Goal: Answer question/provide support: Share knowledge or assist other users

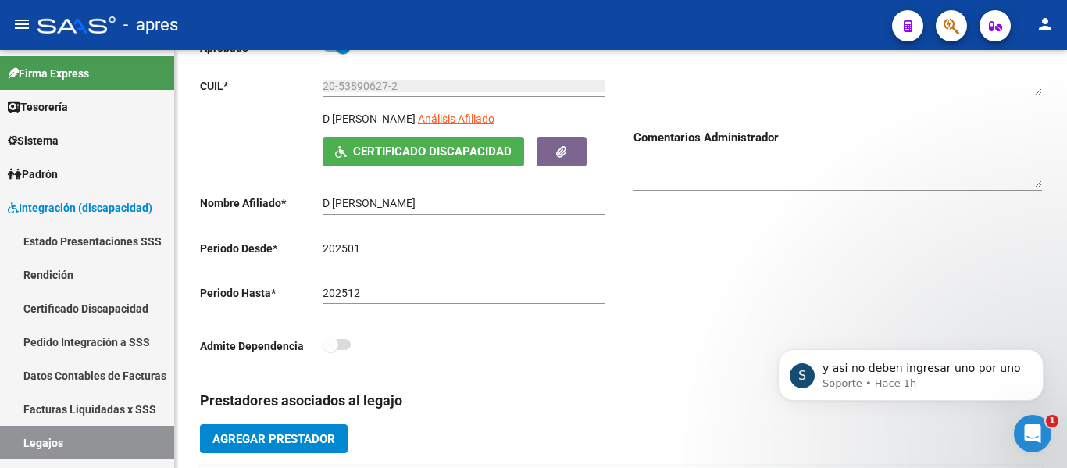
scroll to position [5085, 0]
click at [1044, 441] on div "Abrir Intercom Messenger" at bounding box center [1032, 434] width 52 height 52
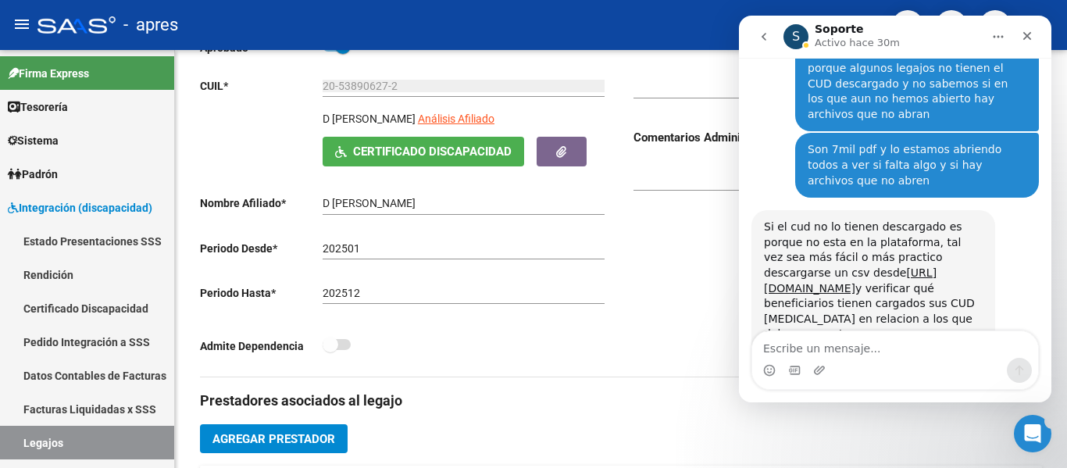
scroll to position [0, 0]
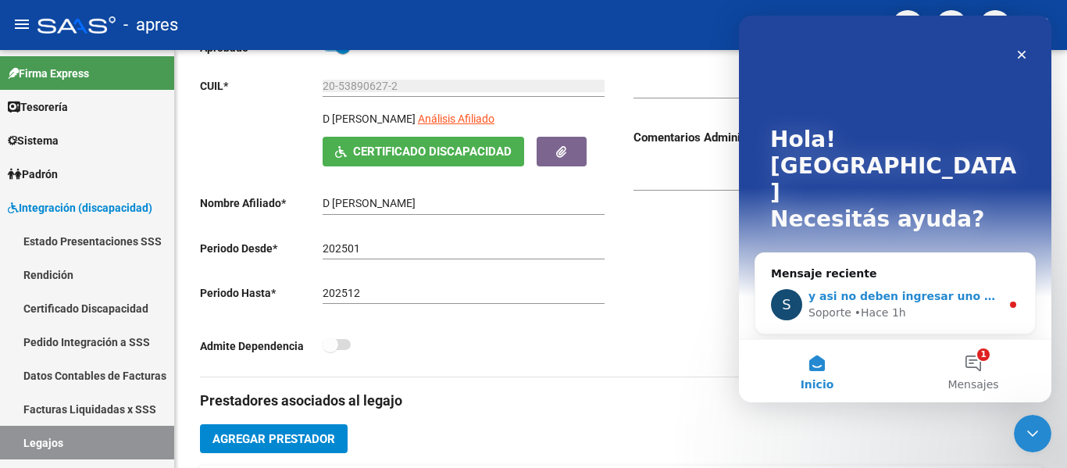
click at [970, 305] on div "Soporte • Hace 1h" at bounding box center [904, 313] width 192 height 16
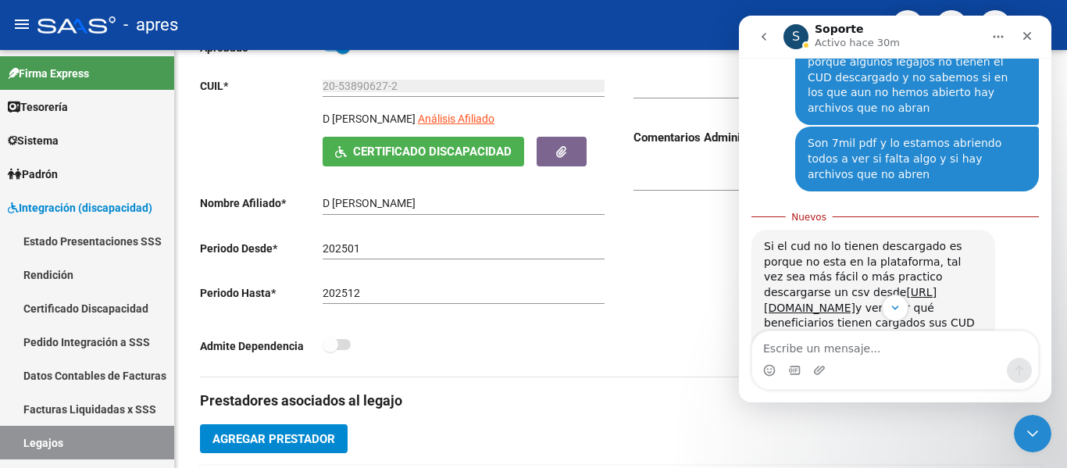
scroll to position [5111, 0]
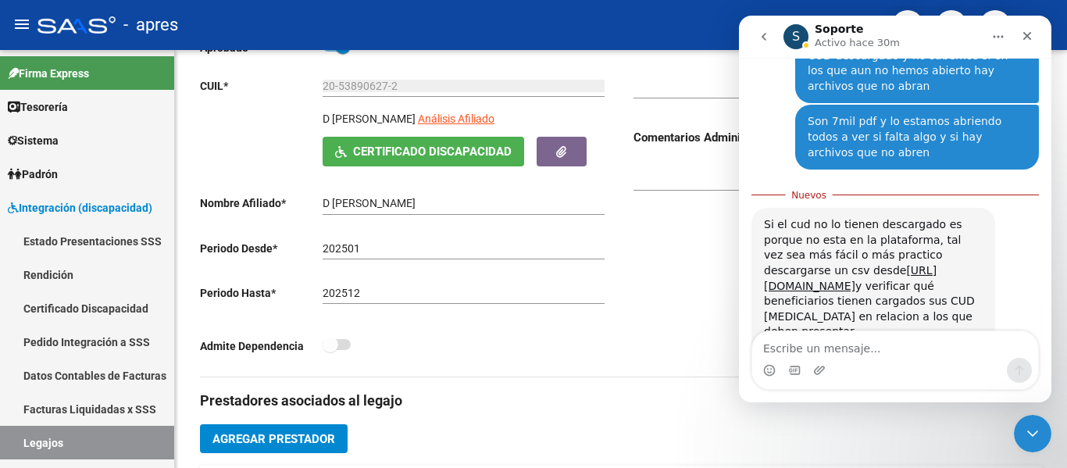
click at [841, 350] on textarea "Escribe un mensaje..." at bounding box center [895, 344] width 286 height 27
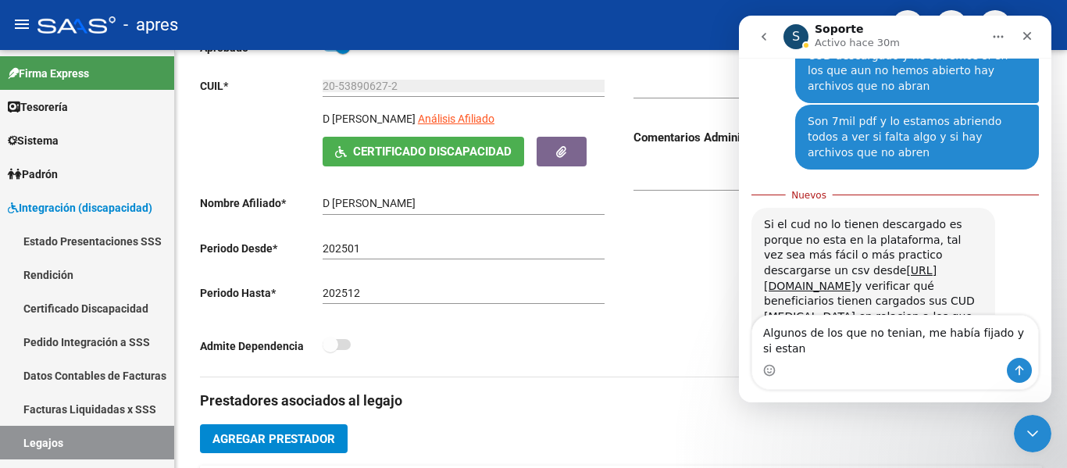
scroll to position [5127, 0]
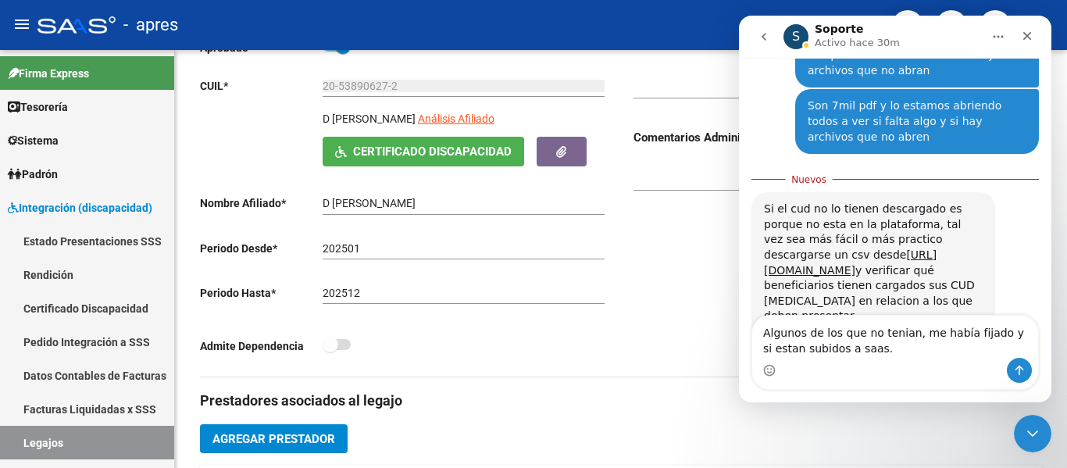
click at [905, 336] on textarea "Algunos de los que no tenian, me había fijado y si estan subidos a saas." at bounding box center [895, 336] width 286 height 42
click at [895, 351] on textarea "Algunos de los que no tenian el CUD, me había fijado y si estan subidos a saas." at bounding box center [895, 336] width 286 height 42
click at [798, 350] on textarea "Algunos de los que no tenian el CUD, me había fijado y si estan subidos a saas." at bounding box center [895, 336] width 286 height 42
click at [939, 349] on textarea "Algunos de los que no tenian el CUD, me había fijado y si estaban subidos a saa…" at bounding box center [895, 336] width 286 height 42
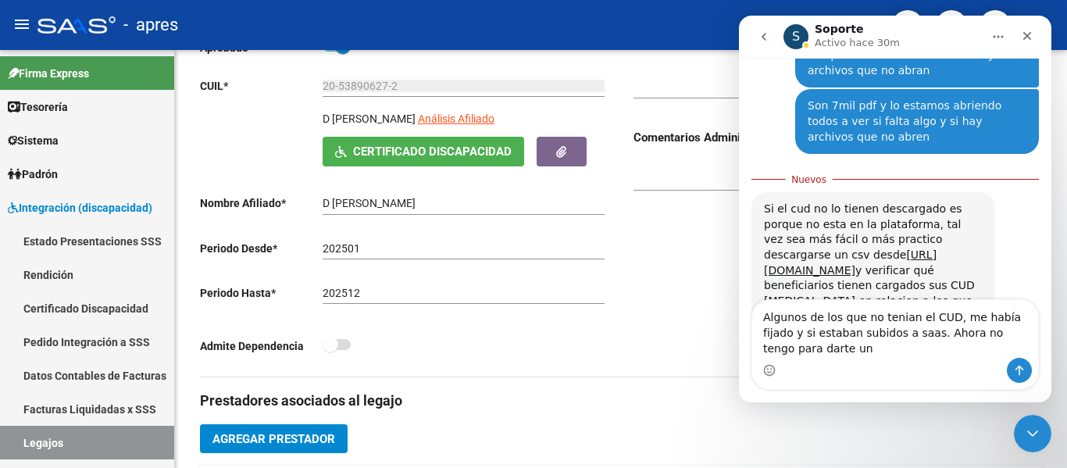
scroll to position [5142, 0]
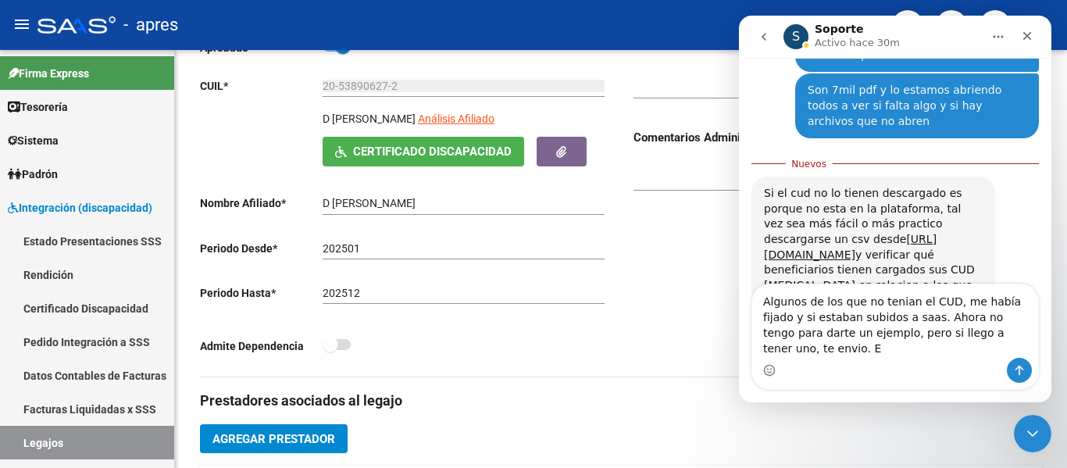
type textarea "Algunos de los que no tenian el CUD, me había fijado y si estaban subidos a saa…"
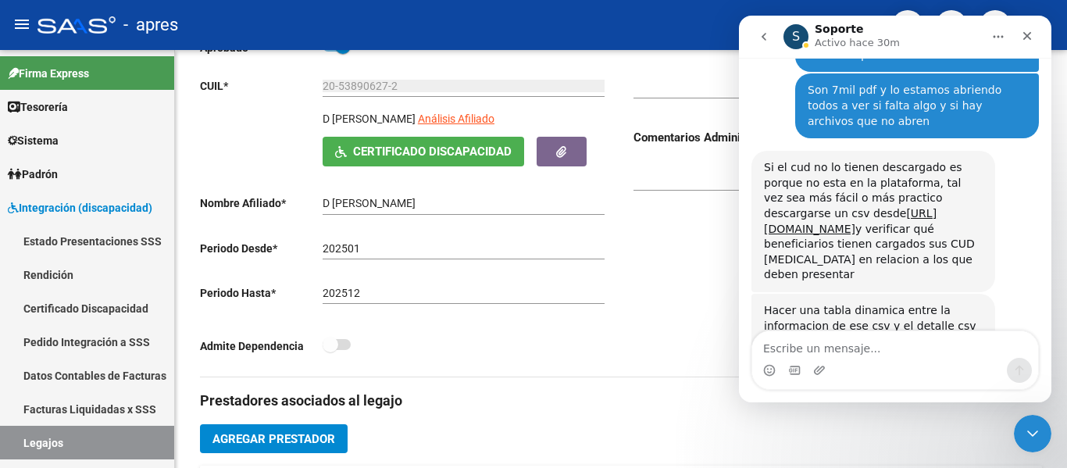
scroll to position [5178, 0]
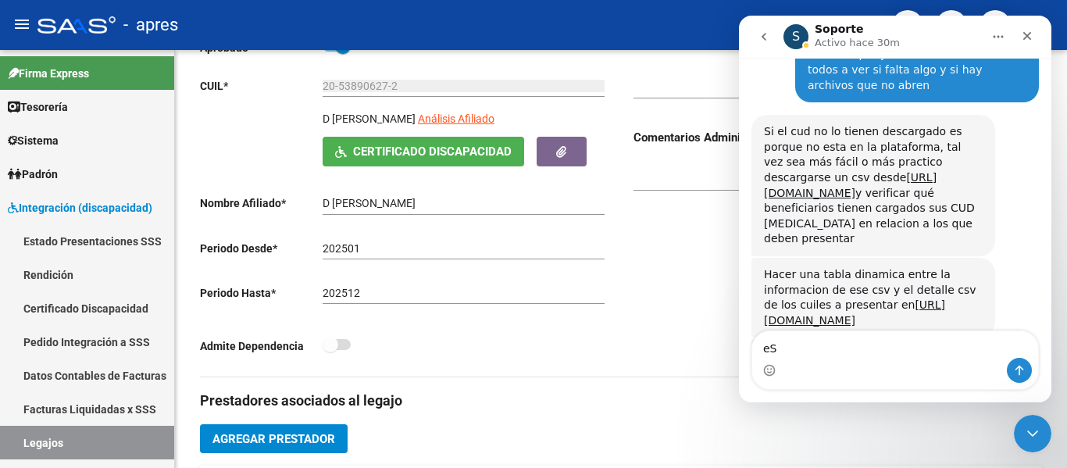
type textarea "e"
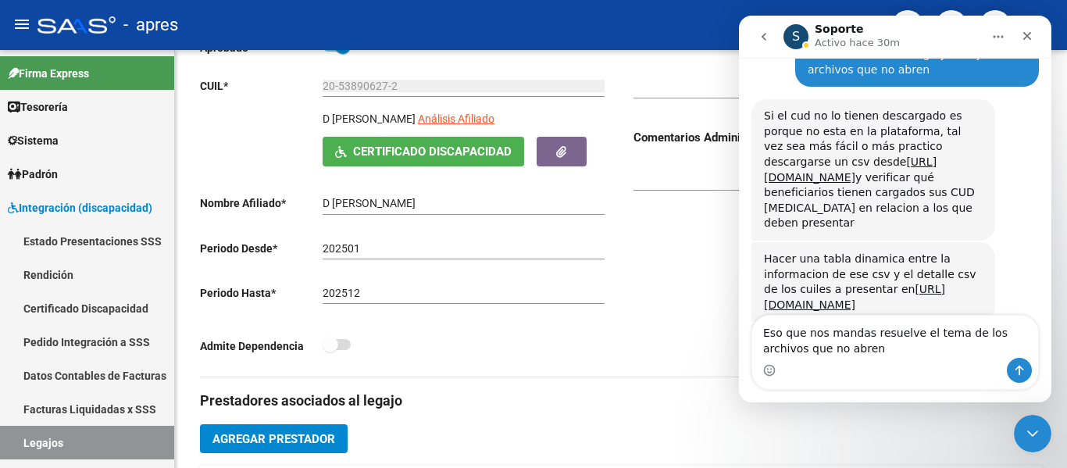
type textarea "Eso que nos mandas resuelve el tema de los archivos que no abren?"
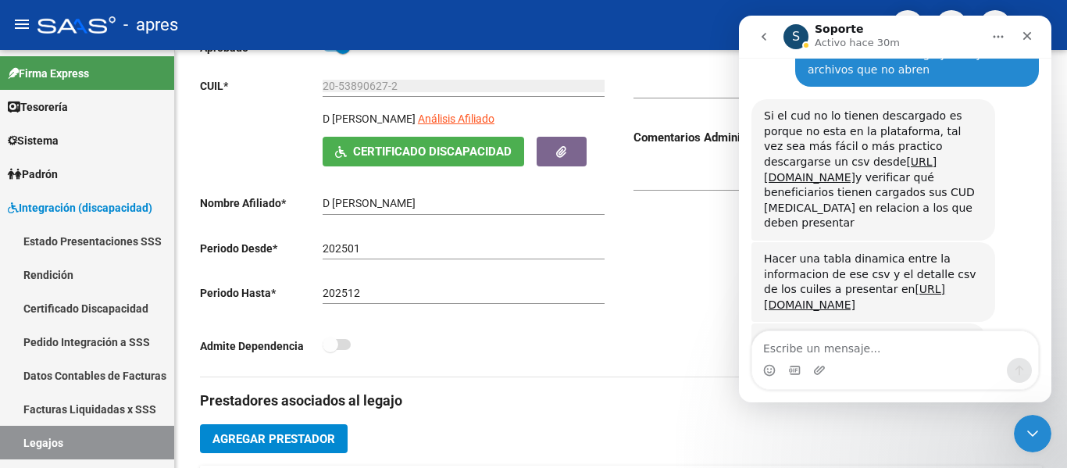
scroll to position [5229, 0]
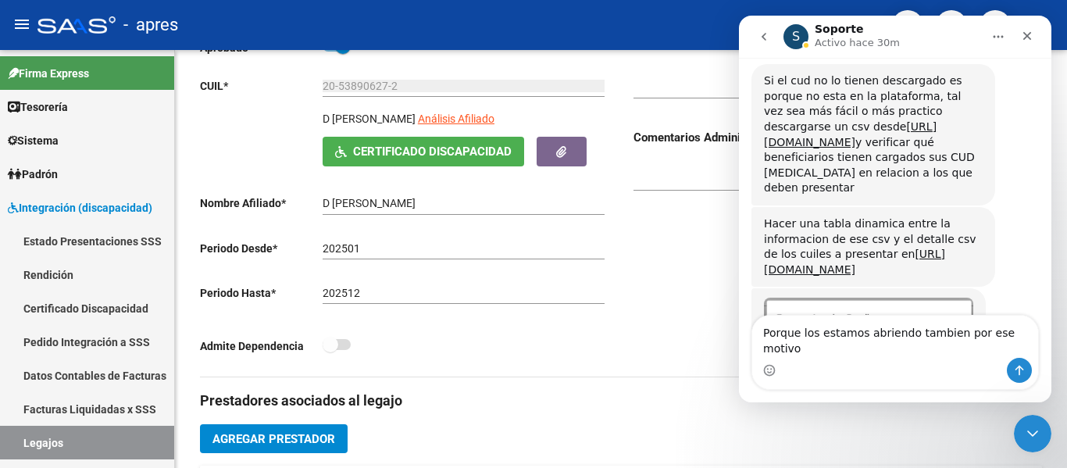
type textarea "Porque los estamos abriendo tambien por ese motivo"
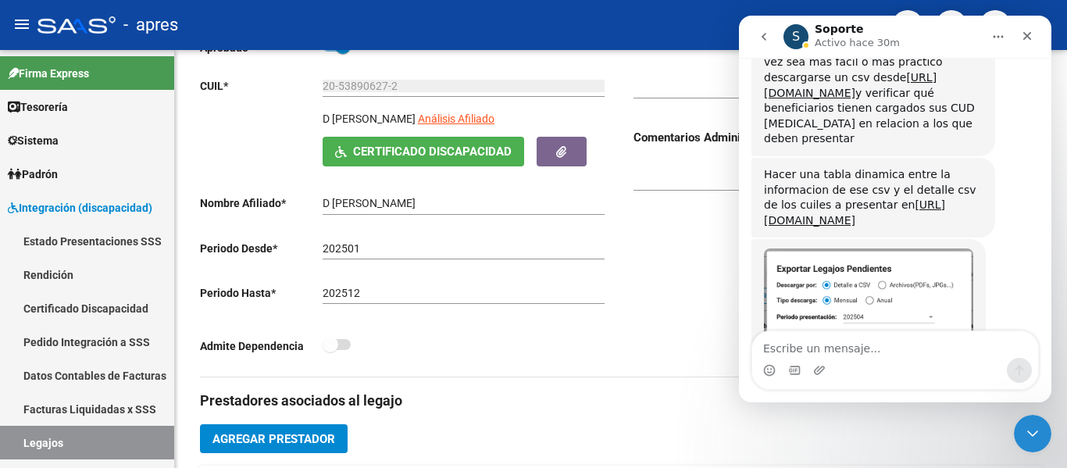
scroll to position [5280, 0]
click at [1031, 427] on icon "Cerrar Intercom Messenger" at bounding box center [1030, 431] width 19 height 19
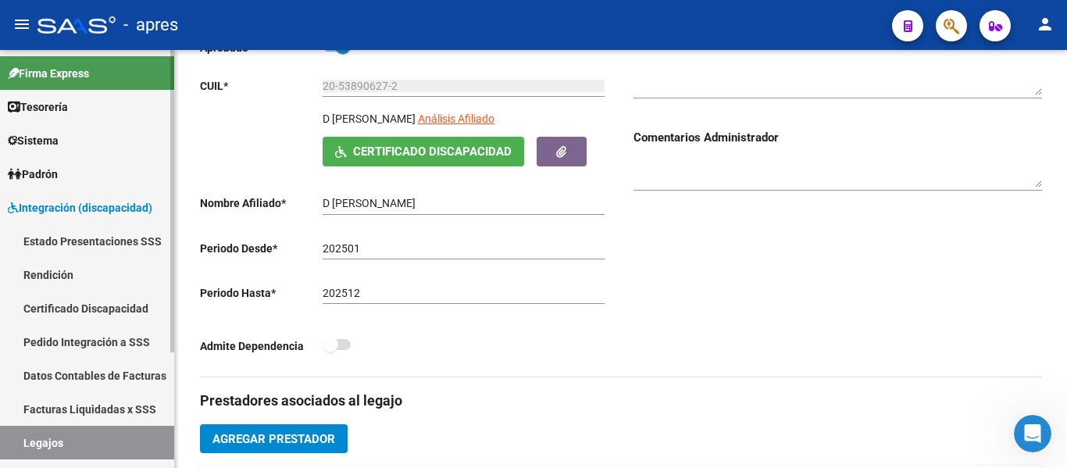
click at [93, 436] on link "Legajos" at bounding box center [87, 443] width 174 height 34
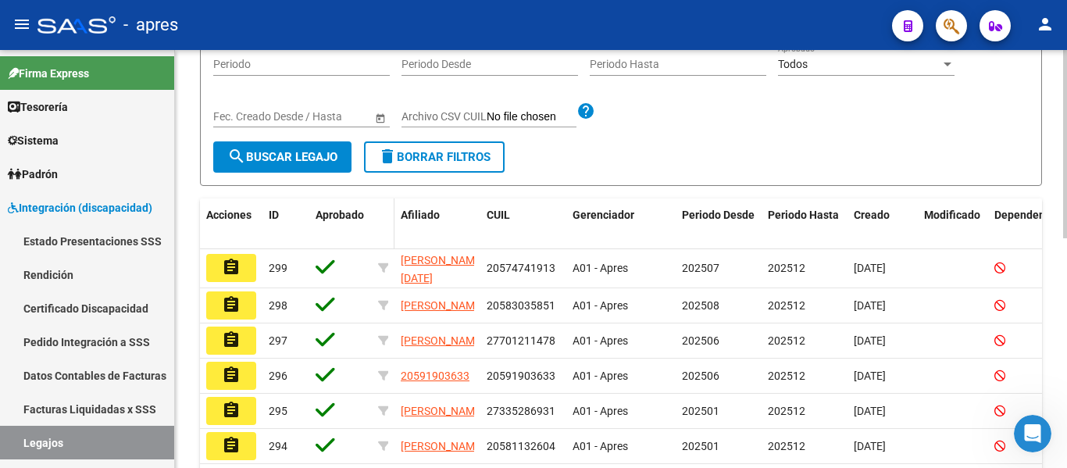
scroll to position [78, 0]
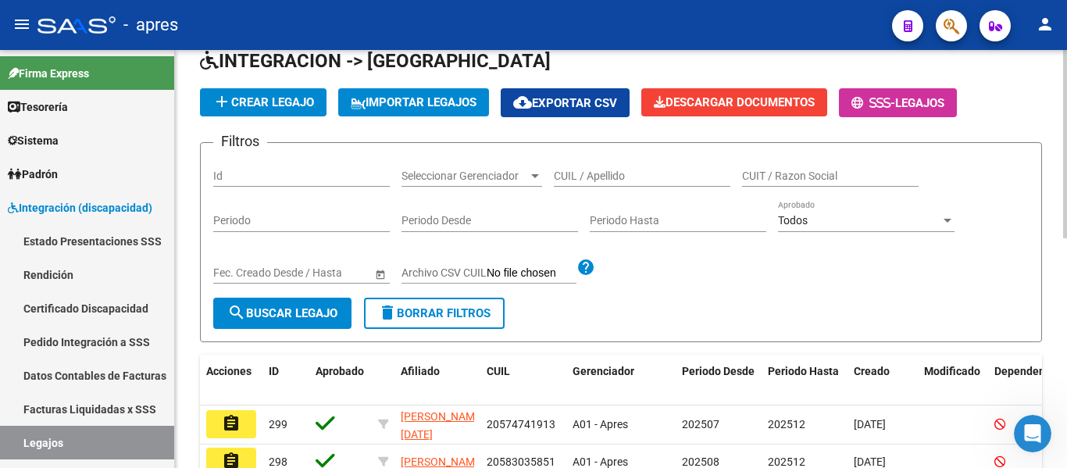
click at [631, 173] on input "CUIL / Apellido" at bounding box center [642, 175] width 176 height 13
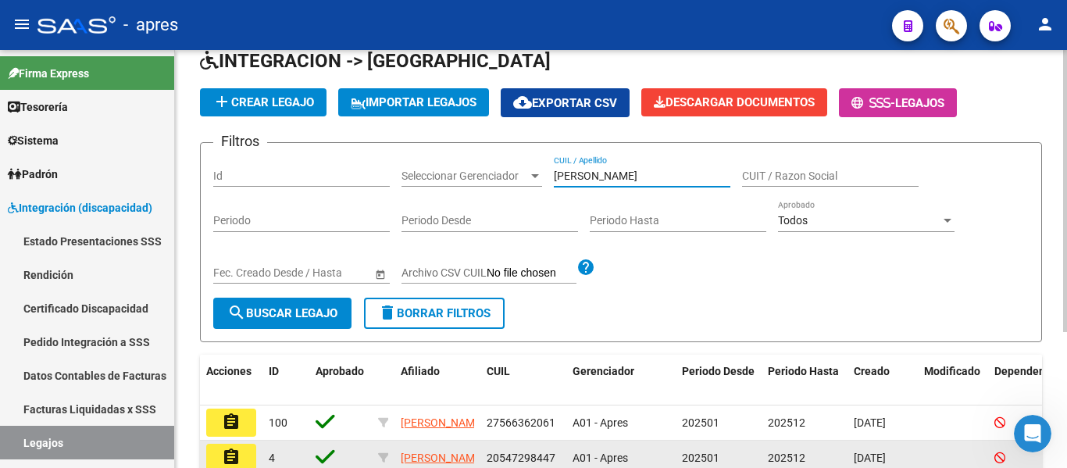
type input "[PERSON_NAME]"
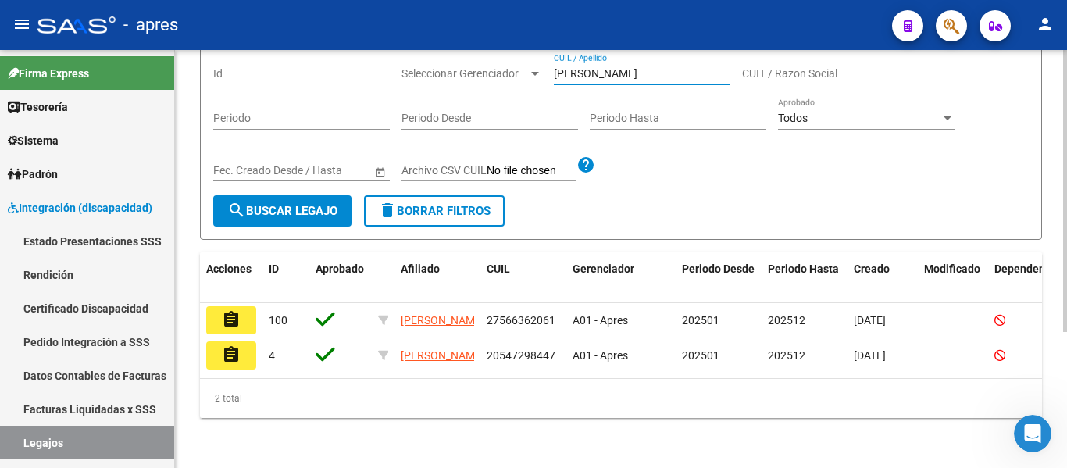
scroll to position [201, 0]
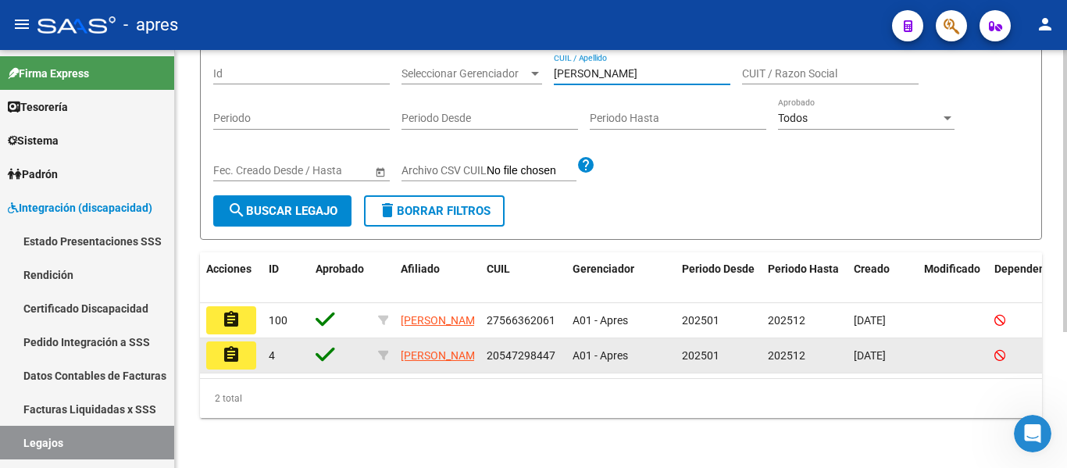
click at [246, 341] on button "assignment" at bounding box center [231, 355] width 50 height 28
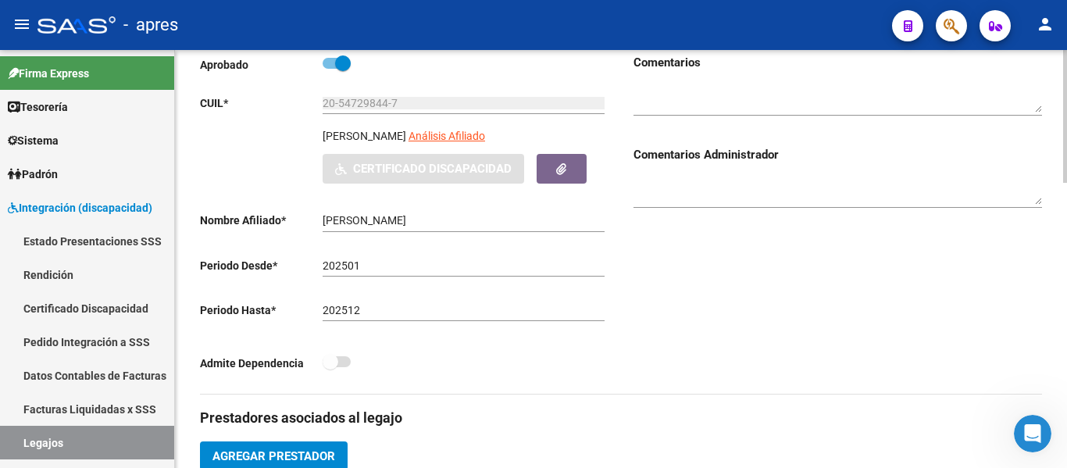
scroll to position [234, 0]
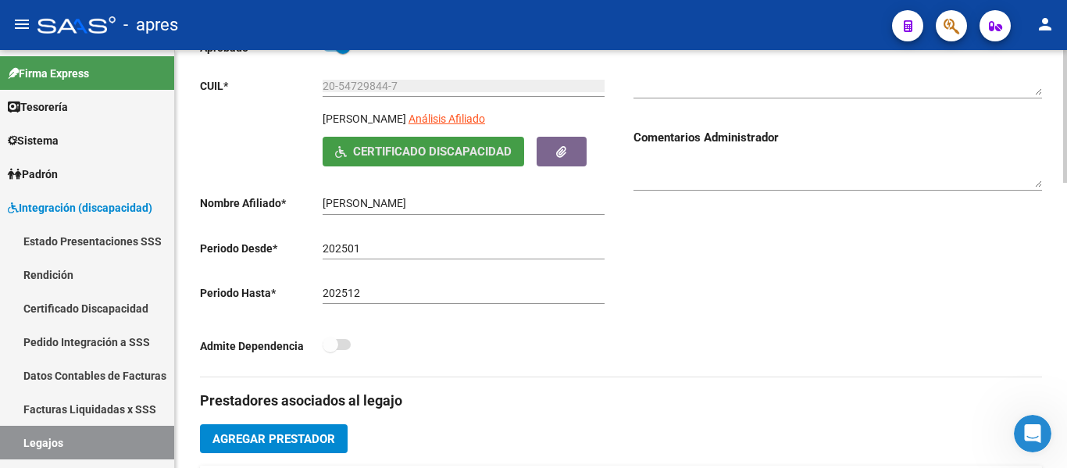
click at [401, 154] on span "Certificado Discapacidad" at bounding box center [432, 152] width 159 height 14
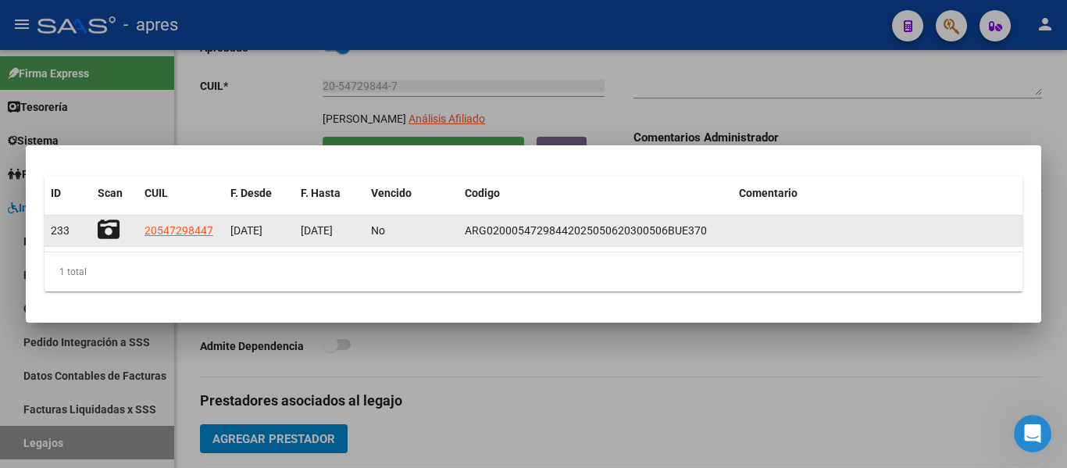
click at [108, 233] on icon at bounding box center [109, 230] width 22 height 22
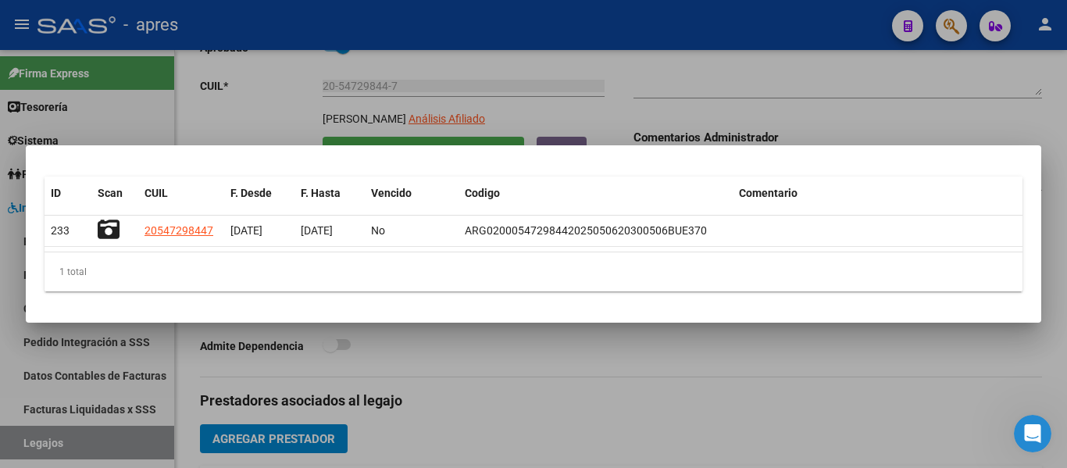
click at [649, 372] on div at bounding box center [533, 234] width 1067 height 468
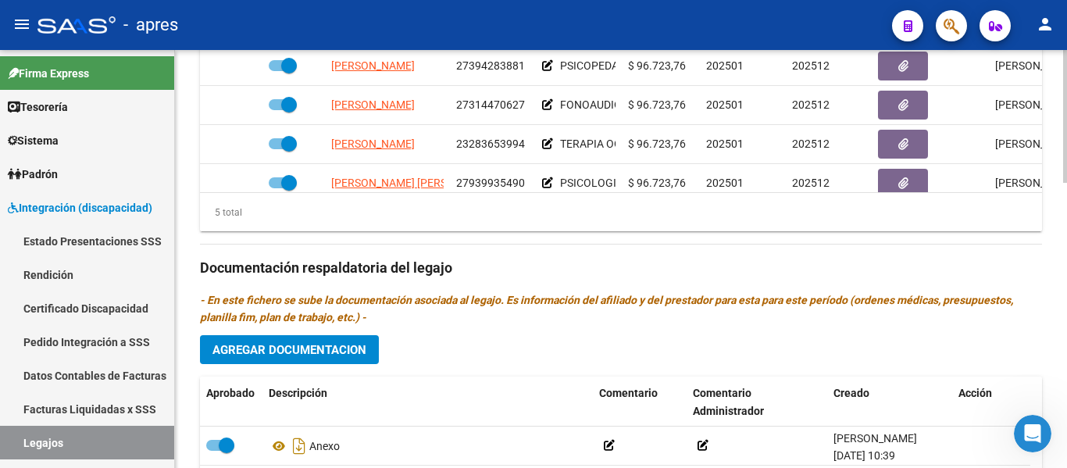
scroll to position [859, 0]
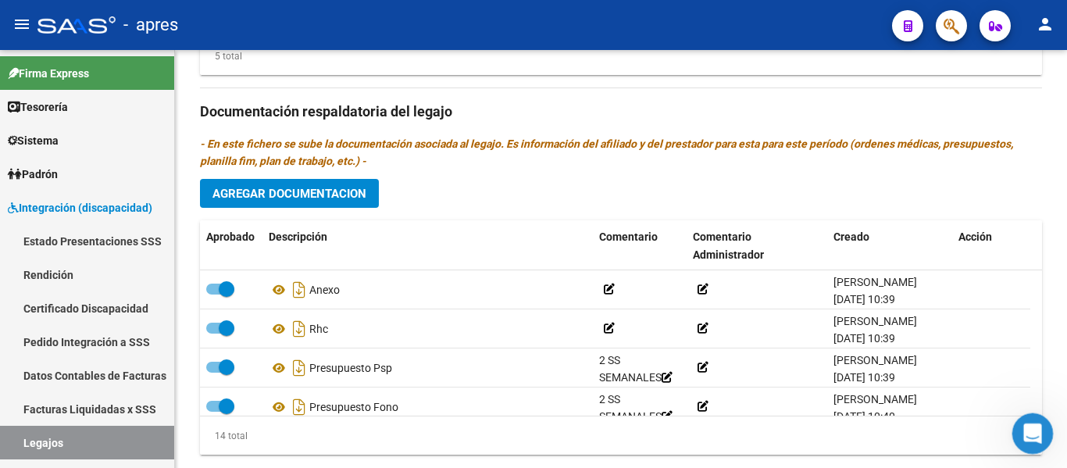
click at [1024, 433] on icon "Abrir Intercom Messenger" at bounding box center [1030, 432] width 26 height 26
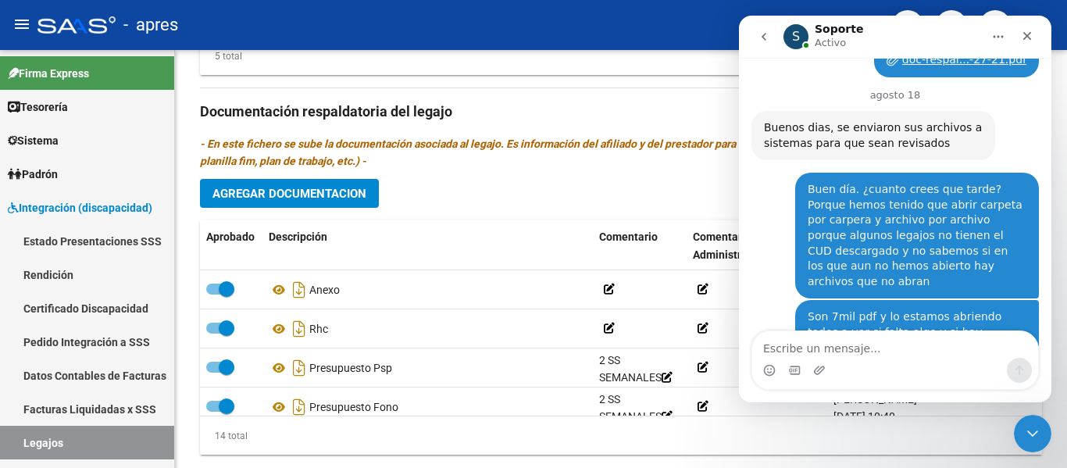
click at [877, 360] on div "Intercom Messenger" at bounding box center [895, 370] width 286 height 25
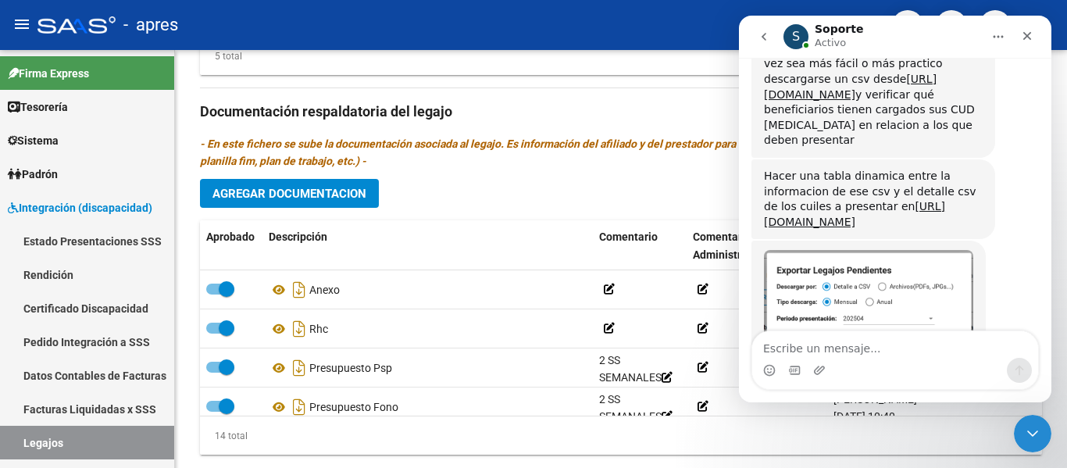
scroll to position [5280, 0]
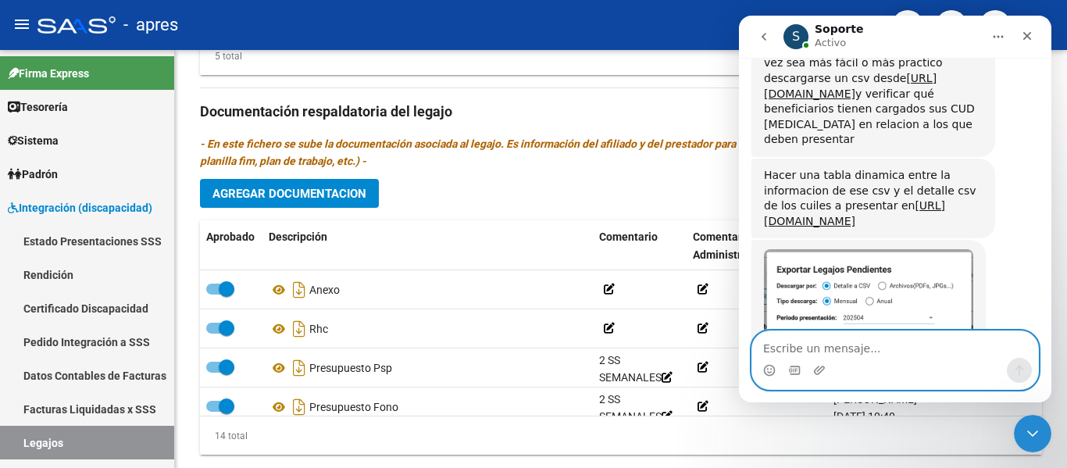
click at [899, 349] on textarea "Escribe un mensaje..." at bounding box center [895, 344] width 286 height 27
type textarea "t"
paste textarea "20547298447"
type textarea "Te doy de ejemplo este legajo: 20547298447"
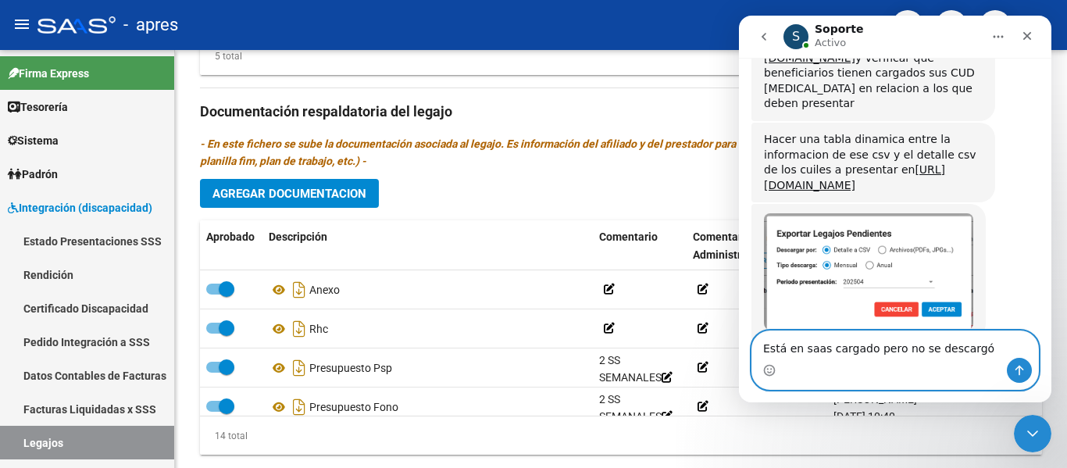
type textarea "Está en saas cargado pero no se descargó"
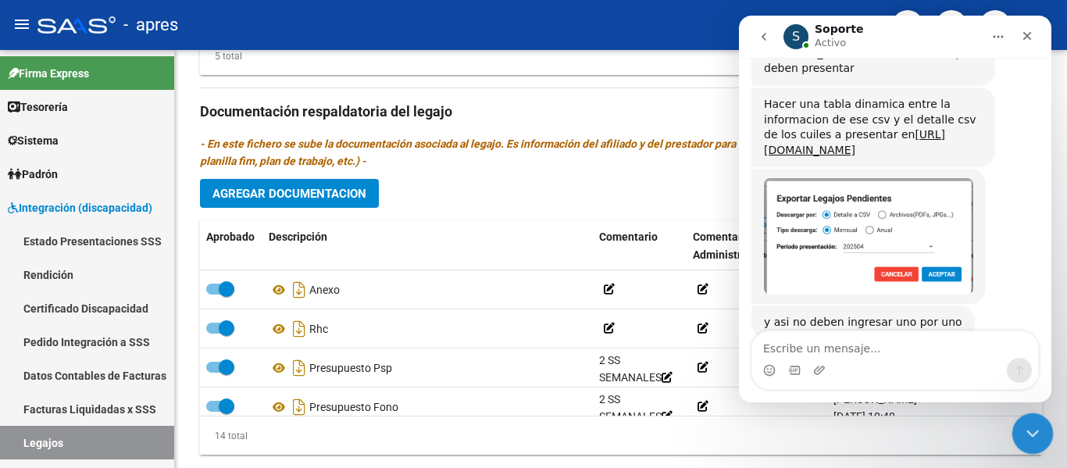
click at [1024, 416] on div "Cerrar Intercom Messenger" at bounding box center [1029, 430] width 37 height 37
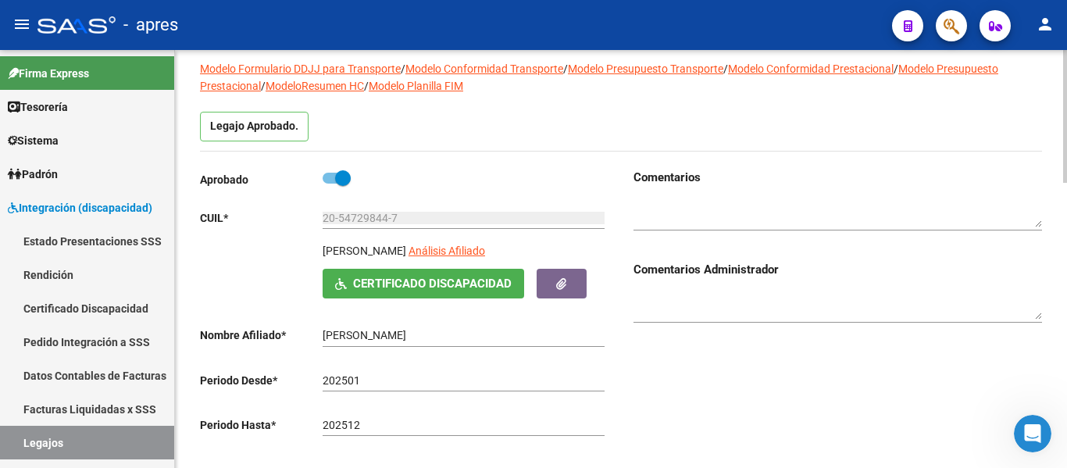
scroll to position [0, 0]
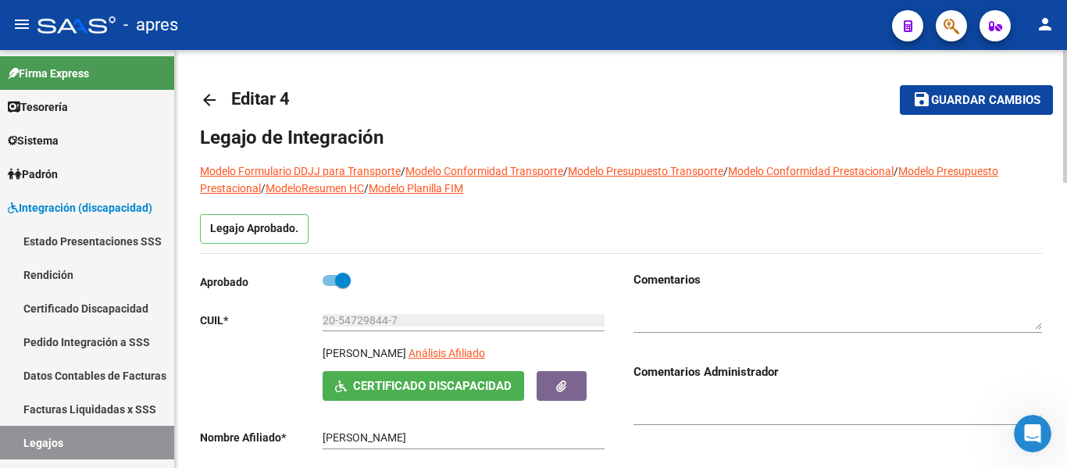
drag, startPoint x: 411, startPoint y: 316, endPoint x: 313, endPoint y: 316, distance: 98.4
click at [397, 316] on input "20-54729844-7" at bounding box center [463, 320] width 282 height 13
drag, startPoint x: 417, startPoint y: 326, endPoint x: 301, endPoint y: 326, distance: 115.6
click at [301, 326] on app-form-text-field "CUIL * 20-54729844-7 Ingresar CUIL" at bounding box center [402, 320] width 404 height 12
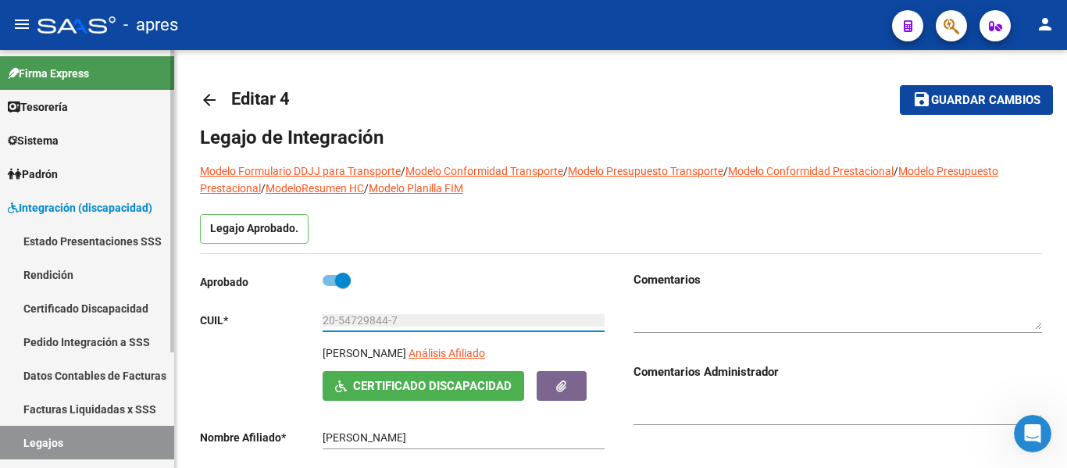
click at [91, 307] on link "Certificado Discapacidad" at bounding box center [87, 308] width 174 height 34
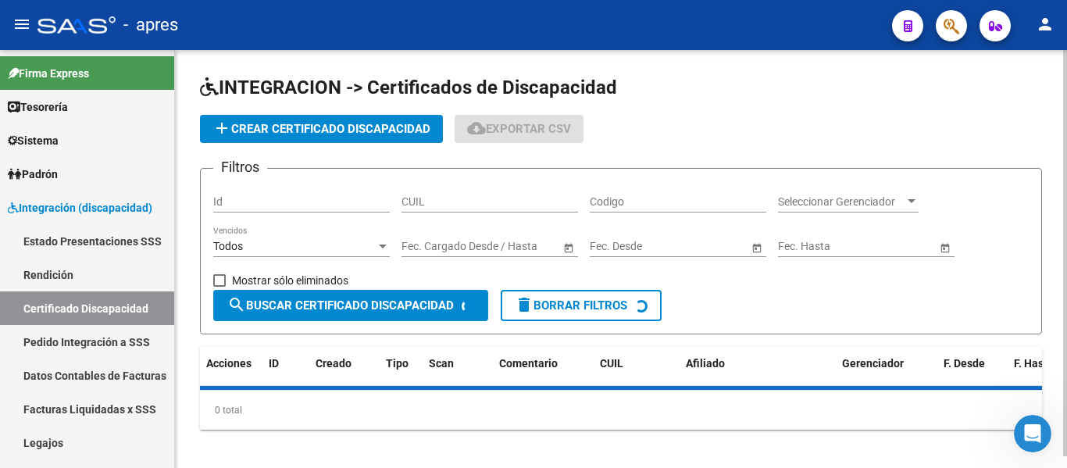
click at [499, 208] on div "CUIL" at bounding box center [489, 196] width 176 height 31
click at [499, 207] on input "CUIL" at bounding box center [489, 201] width 176 height 13
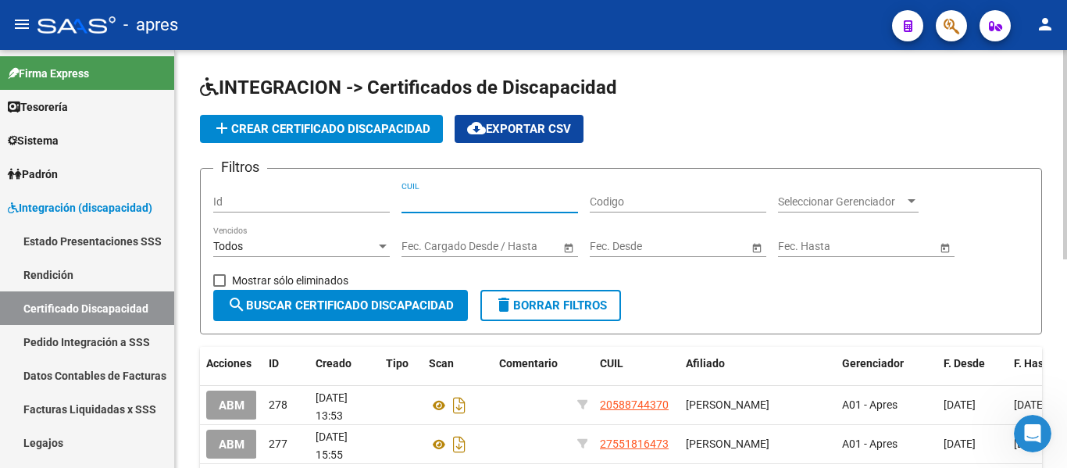
paste input "20-54729844-7"
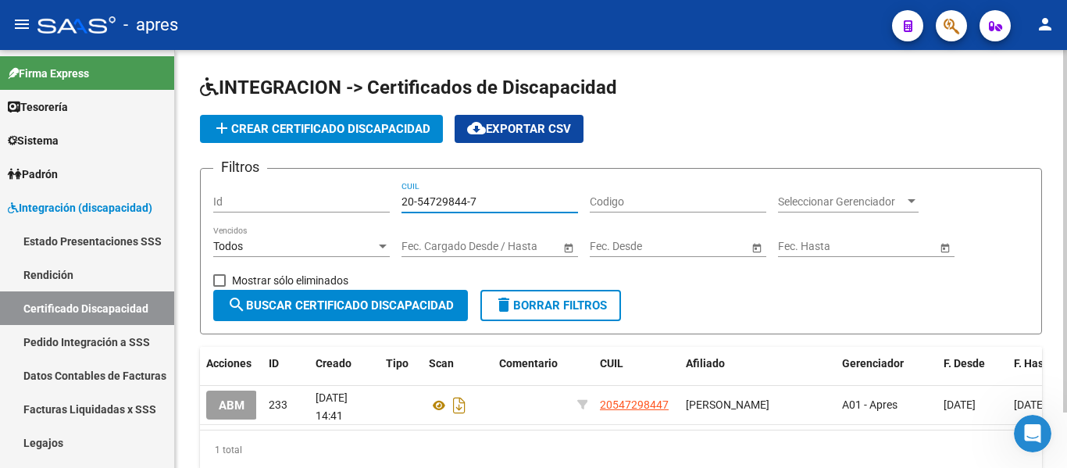
scroll to position [64, 0]
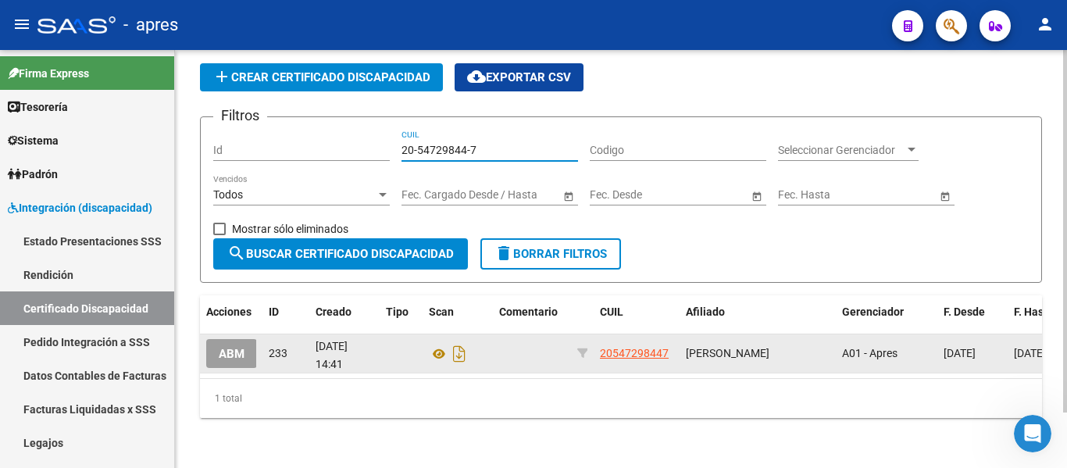
type input "20-54729844-7"
click at [239, 347] on span "ABM" at bounding box center [232, 354] width 26 height 14
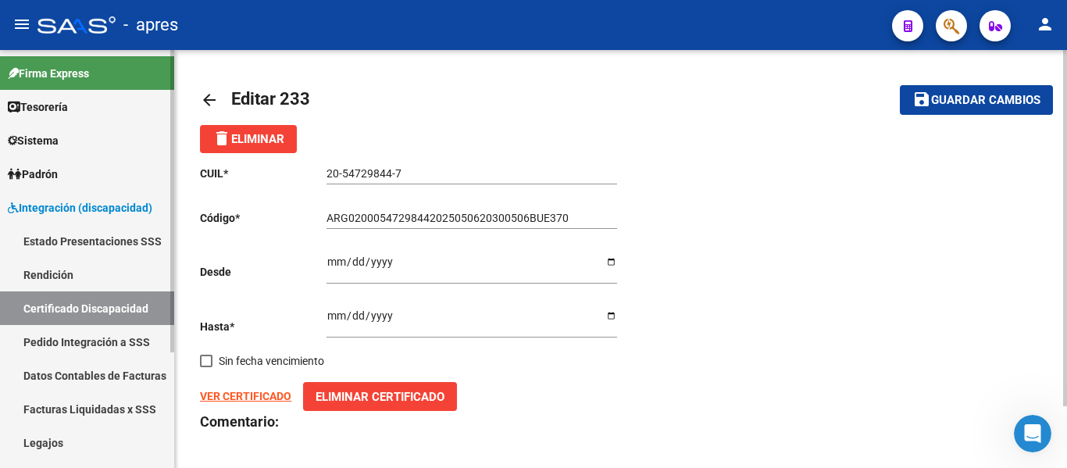
click at [121, 313] on link "Certificado Discapacidad" at bounding box center [87, 308] width 174 height 34
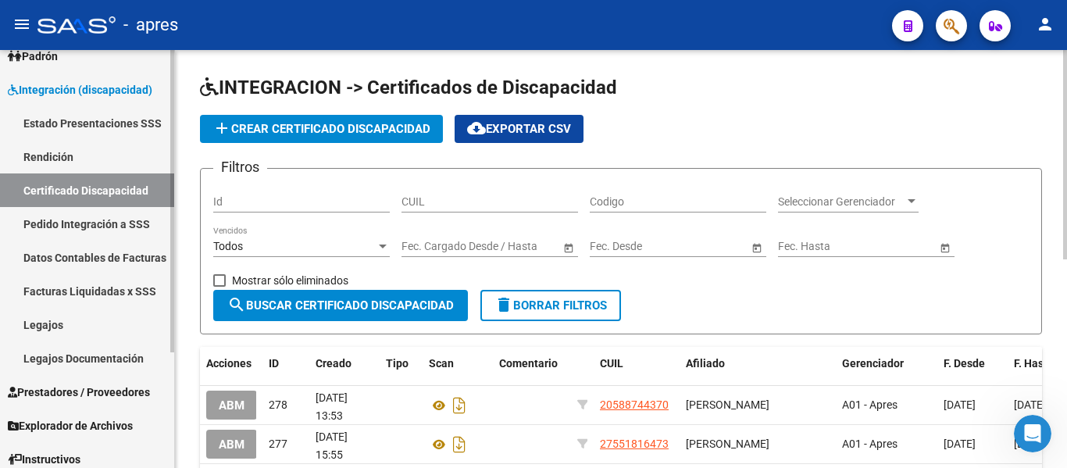
scroll to position [159, 0]
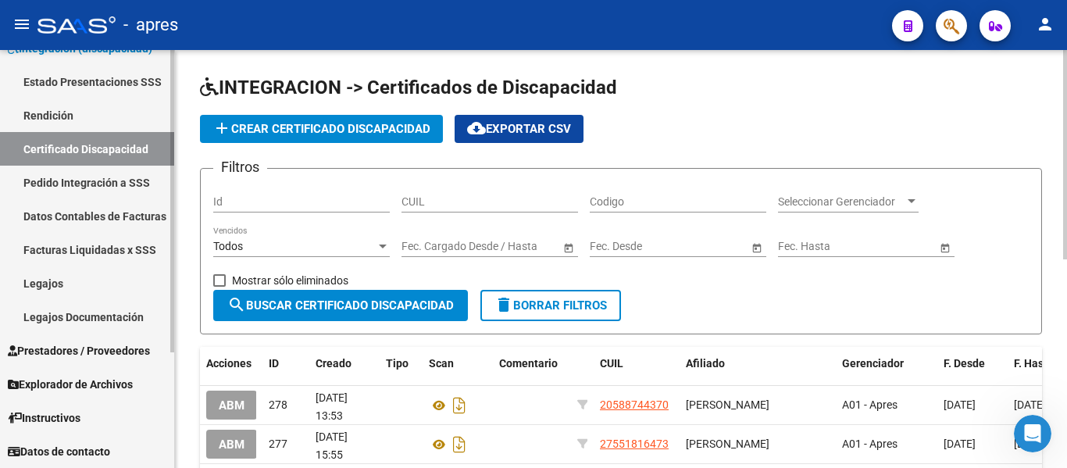
click at [101, 275] on link "Legajos" at bounding box center [87, 283] width 174 height 34
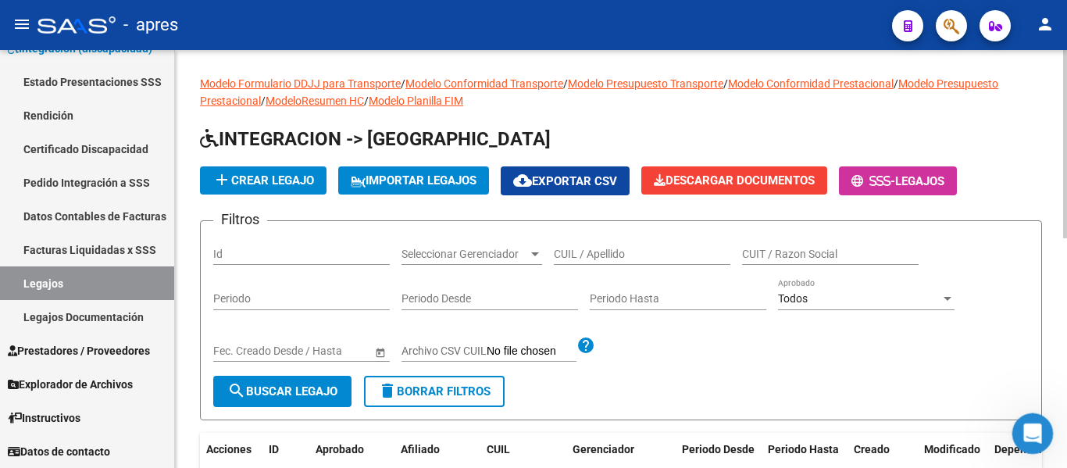
click at [1021, 423] on div "Abrir Intercom Messenger" at bounding box center [1030, 431] width 52 height 52
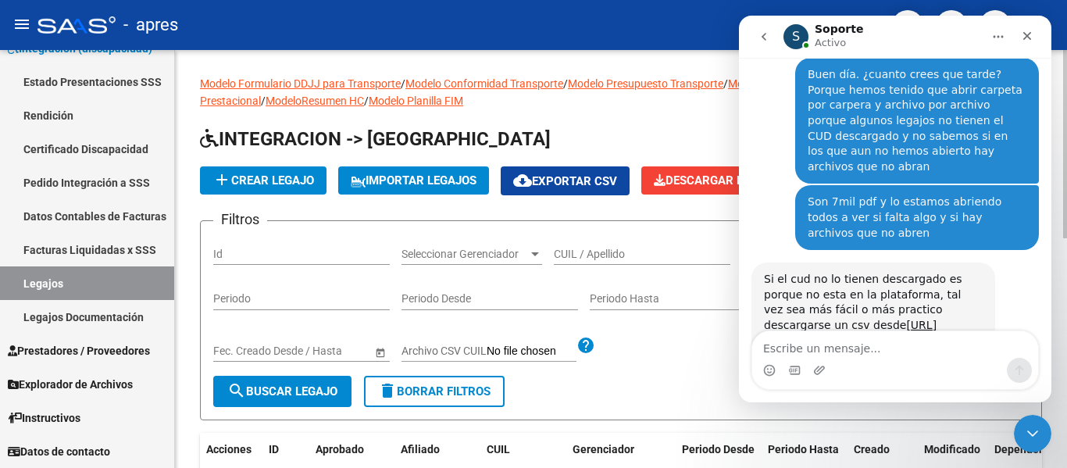
click at [818, 343] on textarea "Escribe un mensaje..." at bounding box center [895, 344] width 286 height 27
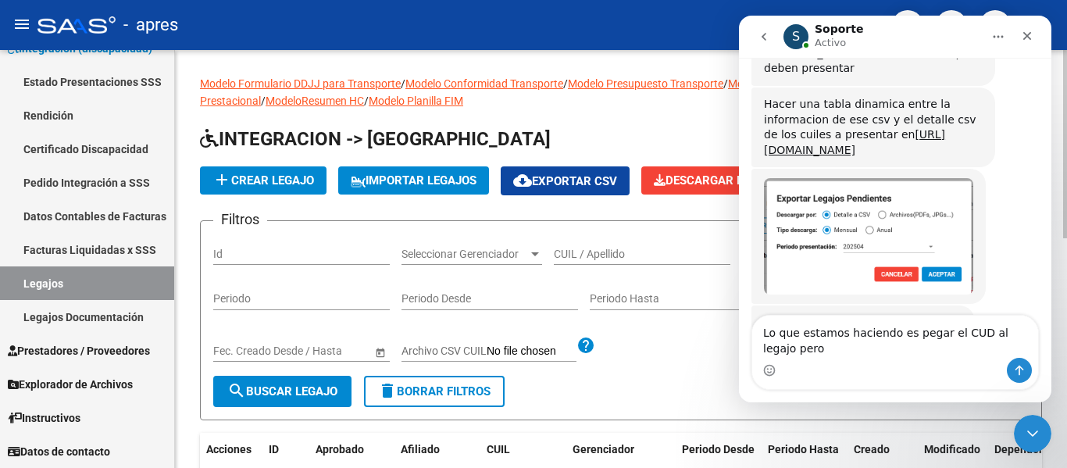
scroll to position [5367, 0]
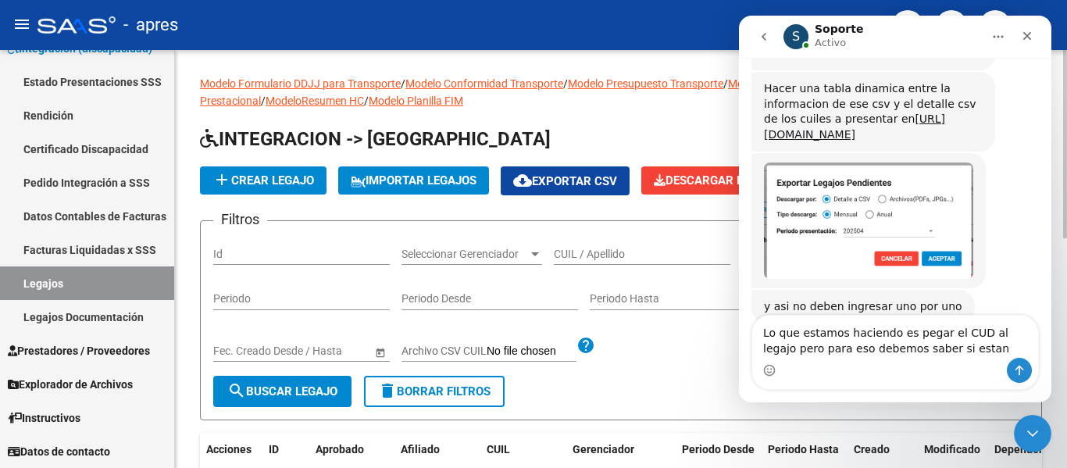
type textarea "Lo que estamos haciendo es pegar el CUD al legajo pero para eso debemos saber s…"
drag, startPoint x: 953, startPoint y: 352, endPoint x: 733, endPoint y: 330, distance: 220.6
click html "S Soporte Activo Somos el equipo de soporte del sistema. Si algo no funciona po…"
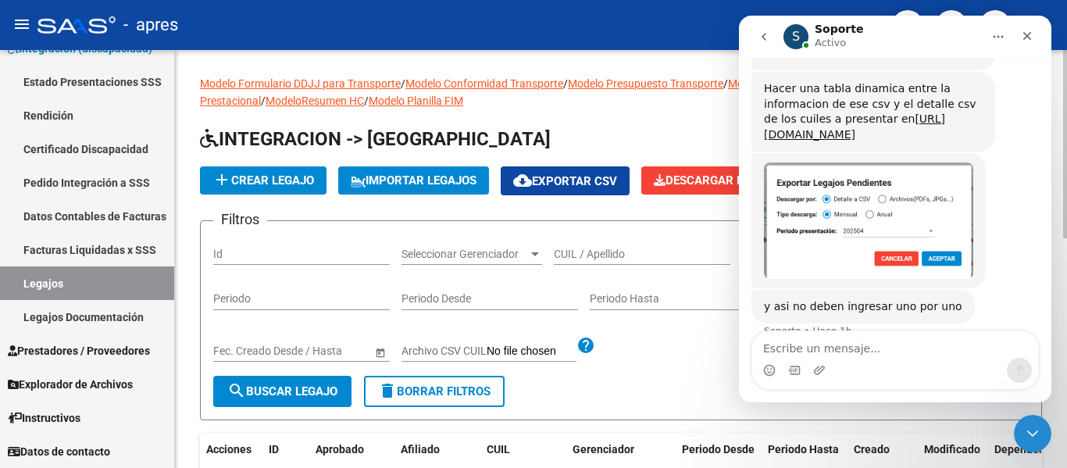
scroll to position [5351, 0]
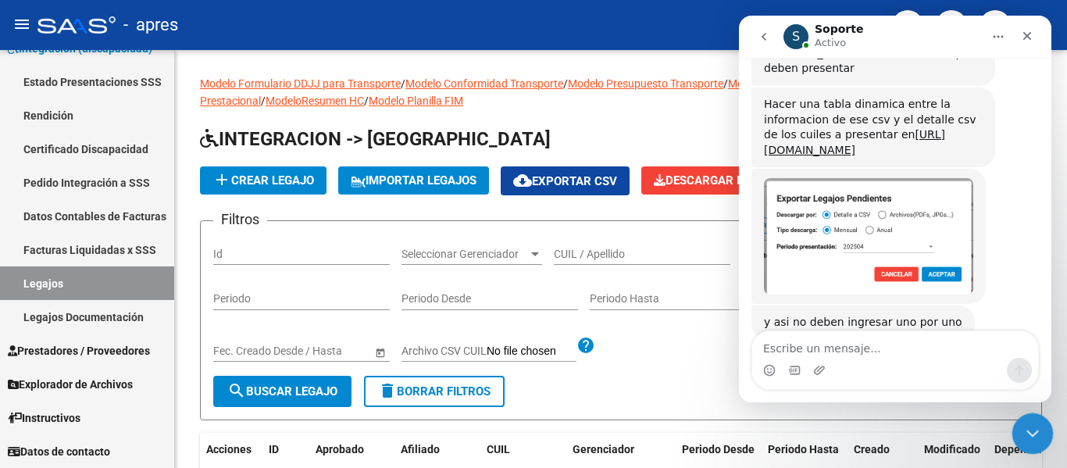
click at [1024, 440] on icon "Cerrar Intercom Messenger" at bounding box center [1030, 431] width 19 height 19
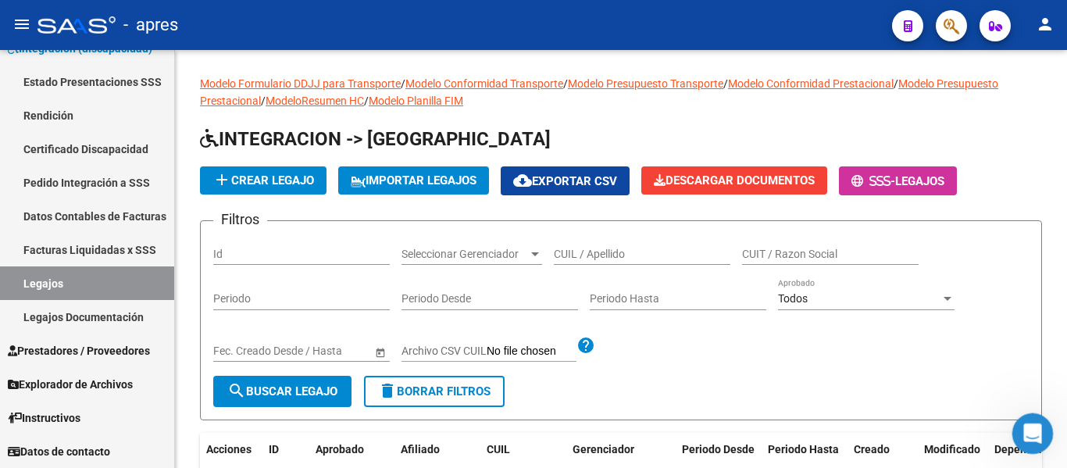
click at [1045, 433] on div "Abrir Intercom Messenger" at bounding box center [1030, 431] width 52 height 52
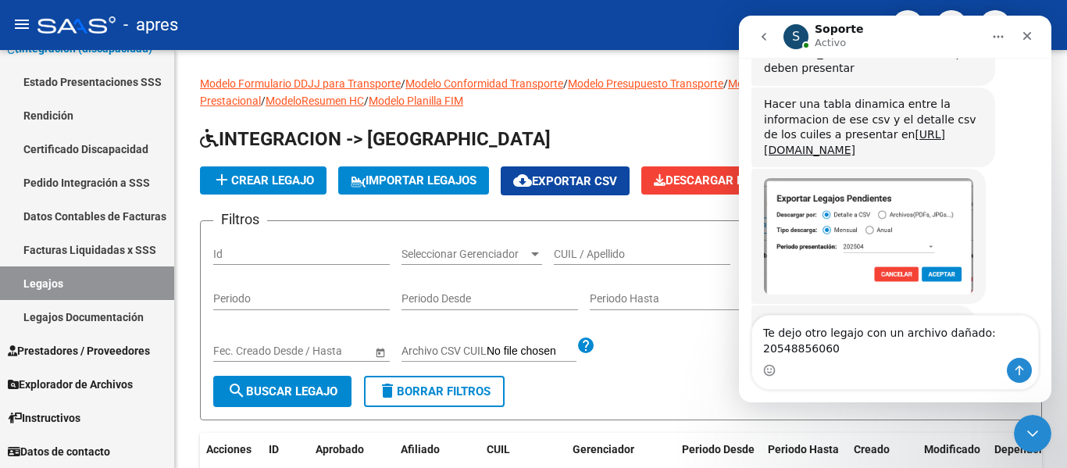
scroll to position [5367, 0]
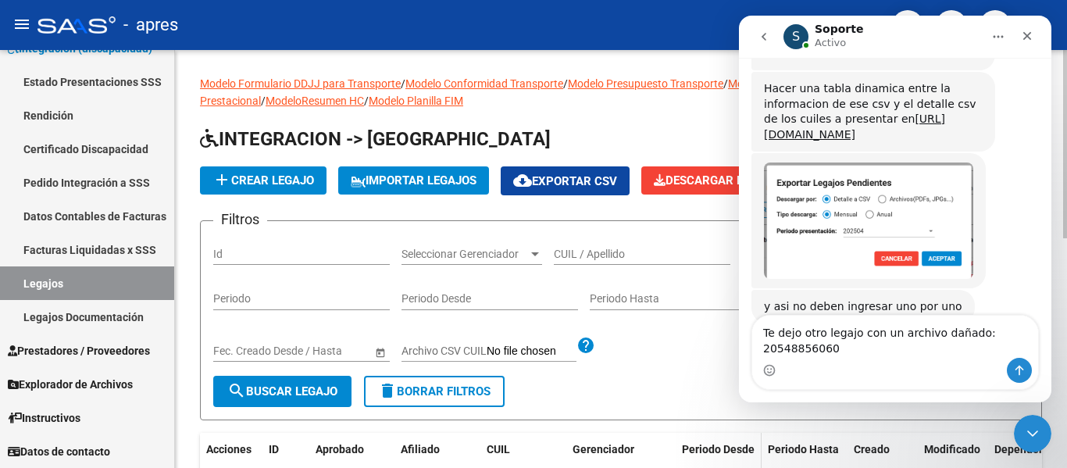
type textarea "Te dejo otro legajo con un archivo dañado: 20548856060"
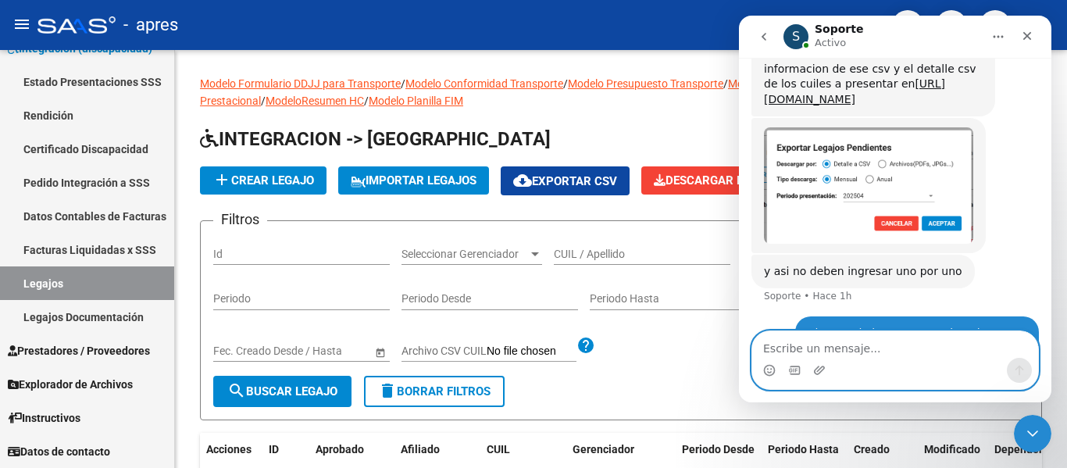
scroll to position [5439, 0]
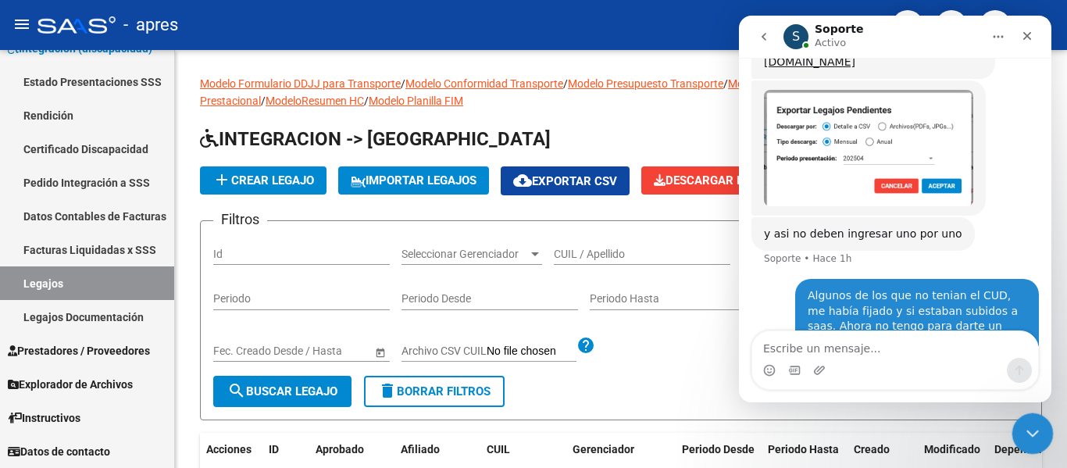
click at [1021, 437] on icon "Cerrar Intercom Messenger" at bounding box center [1030, 431] width 19 height 19
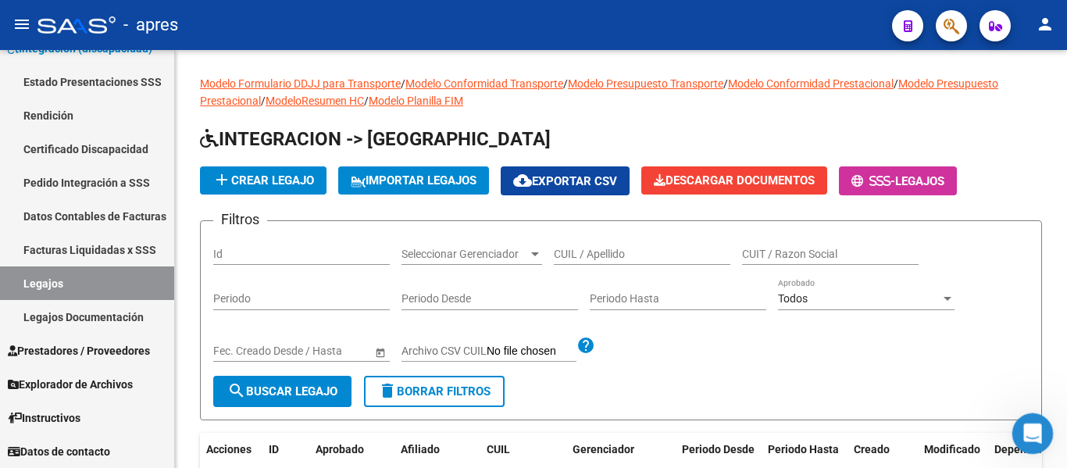
click at [1022, 435] on icon "Abrir Intercom Messenger" at bounding box center [1030, 432] width 26 height 26
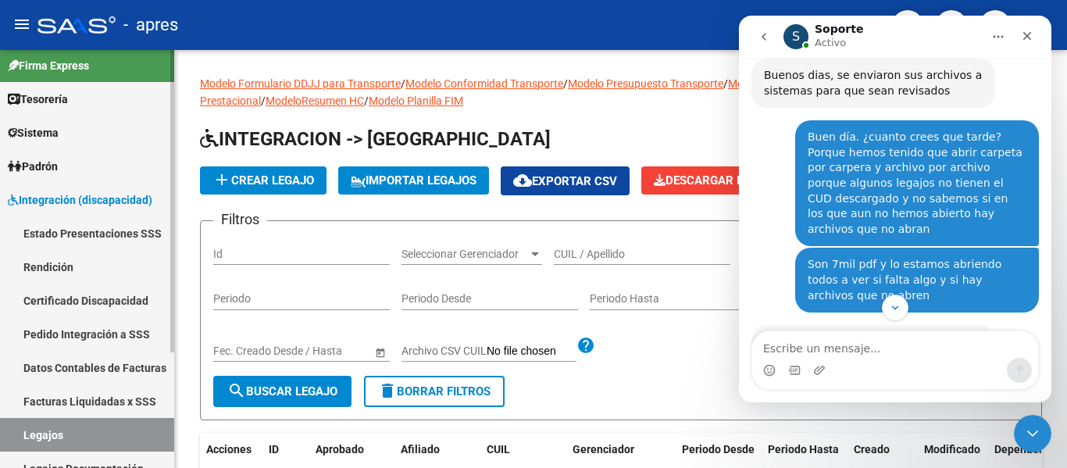
scroll to position [0, 0]
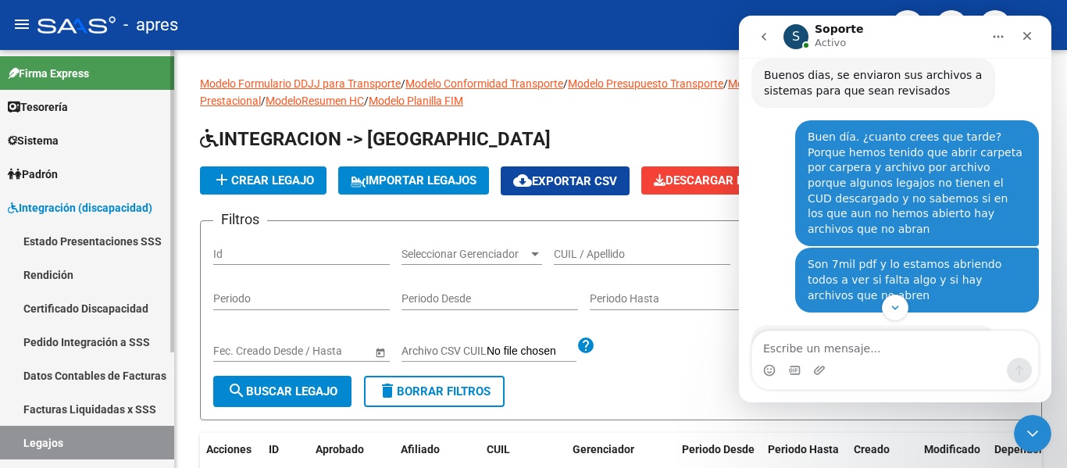
click at [109, 311] on link "Certificado Discapacidad" at bounding box center [87, 308] width 174 height 34
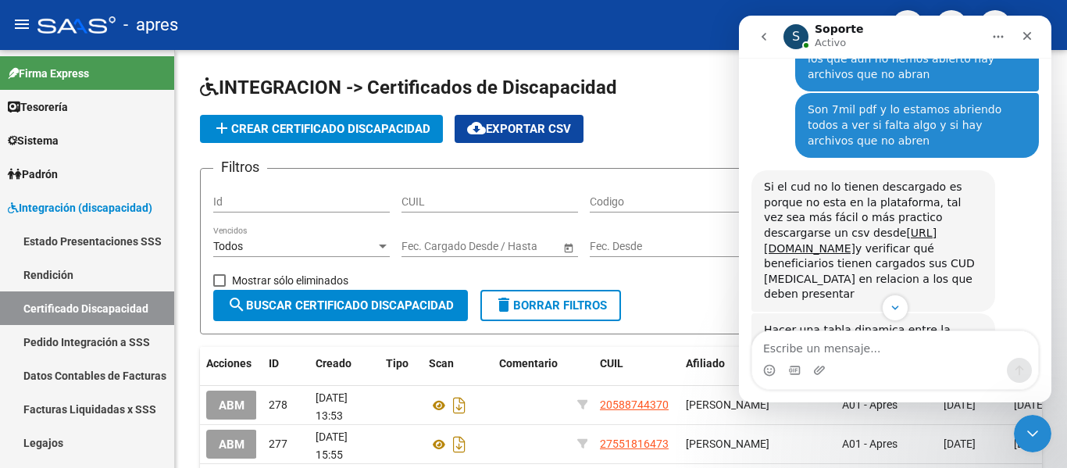
scroll to position [5205, 0]
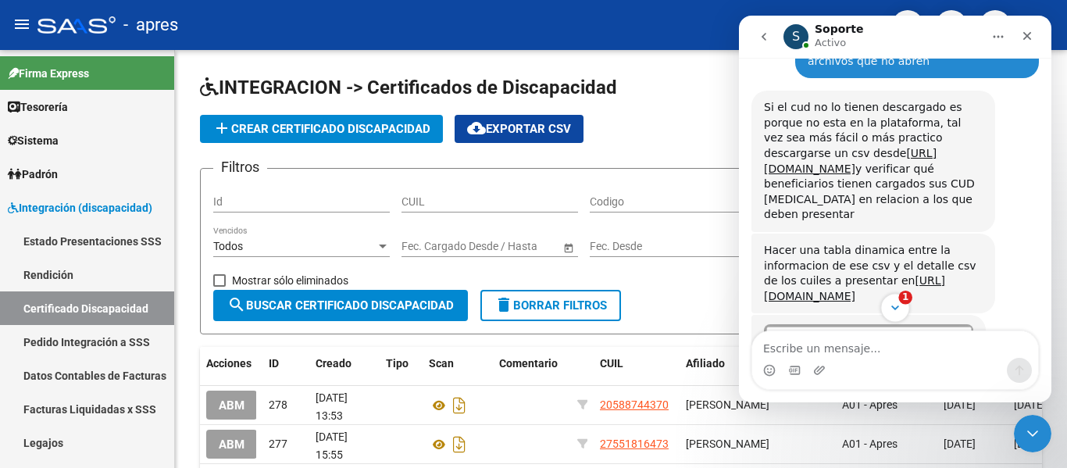
click at [892, 303] on icon "Scroll to bottom" at bounding box center [895, 308] width 14 height 14
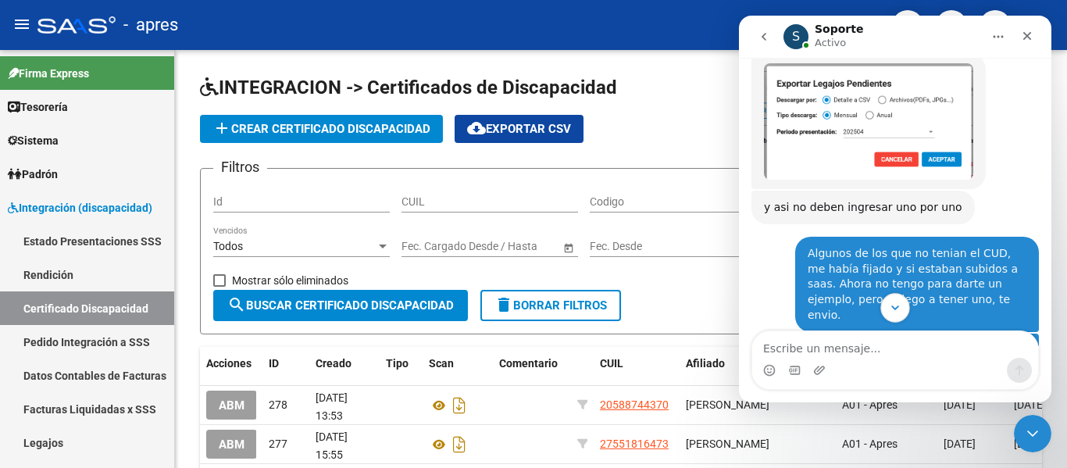
scroll to position [5527, 0]
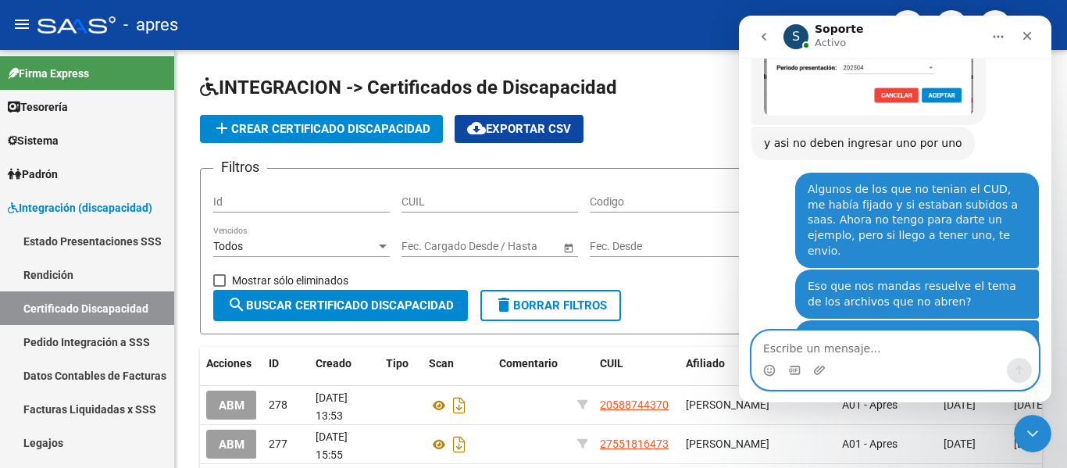
click at [924, 347] on textarea "Escribe un mensaje..." at bounding box center [895, 344] width 286 height 27
type textarea "Si. No se descargó"
click at [903, 349] on textarea "Si. No se descargó" at bounding box center [895, 344] width 286 height 27
click at [878, 342] on textarea "Si. No se descargó" at bounding box center [895, 344] width 286 height 27
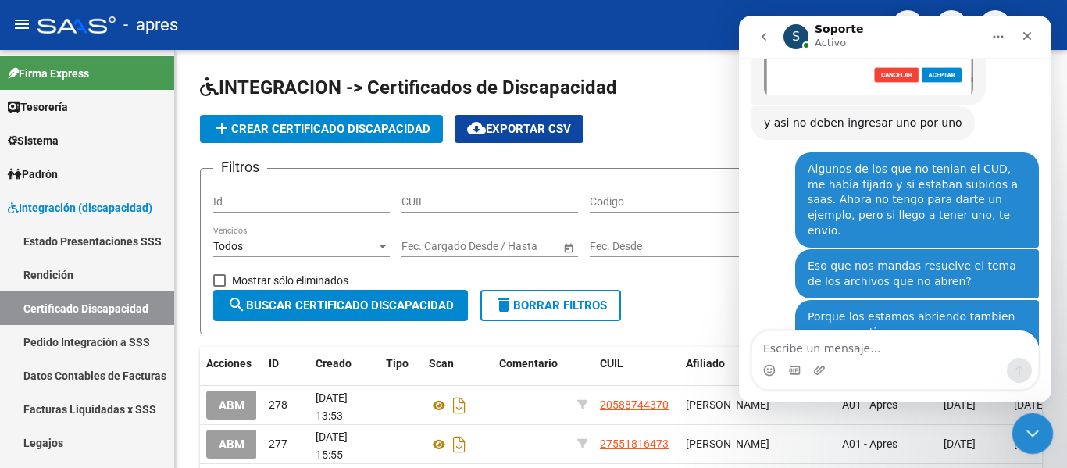
click at [1035, 429] on icon "Cerrar Intercom Messenger" at bounding box center [1029, 431] width 11 height 6
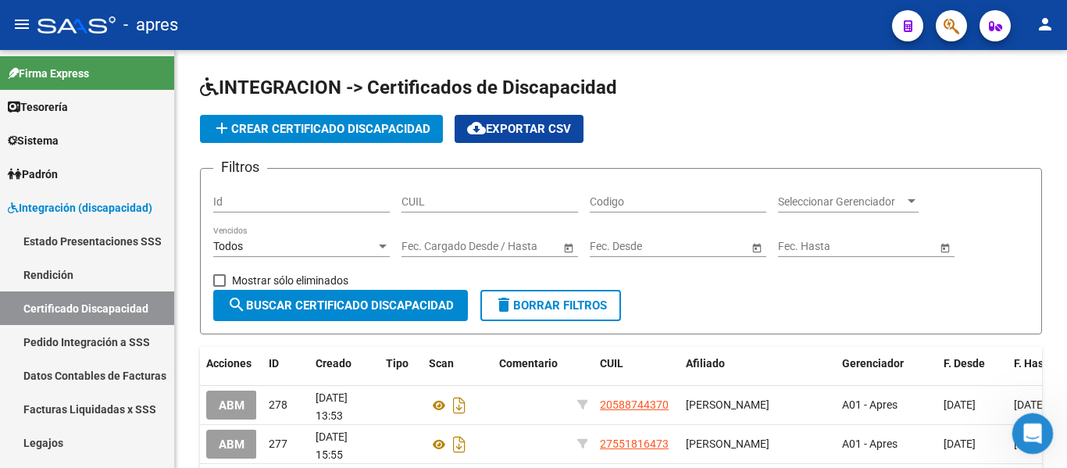
click at [1035, 429] on icon "Abrir Intercom Messenger" at bounding box center [1030, 432] width 26 height 26
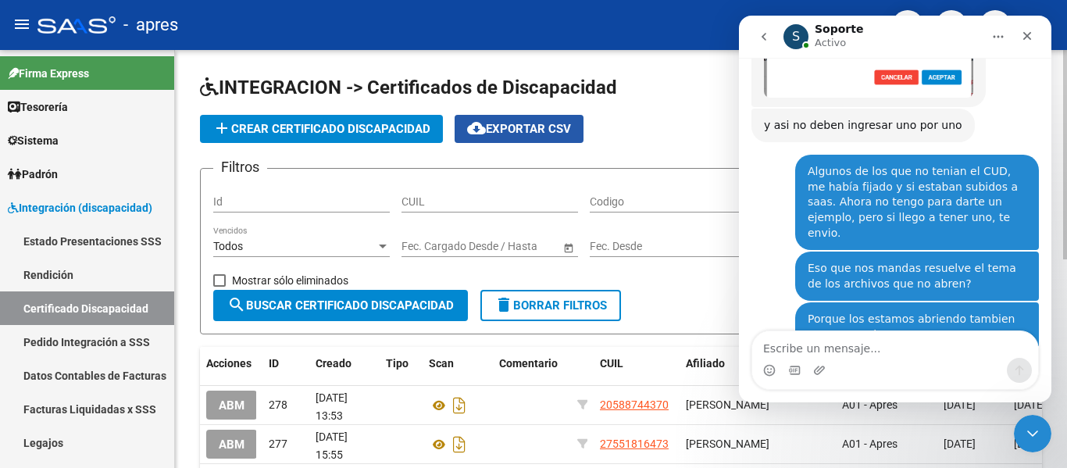
click at [571, 125] on span "cloud_download Exportar CSV" at bounding box center [519, 129] width 104 height 14
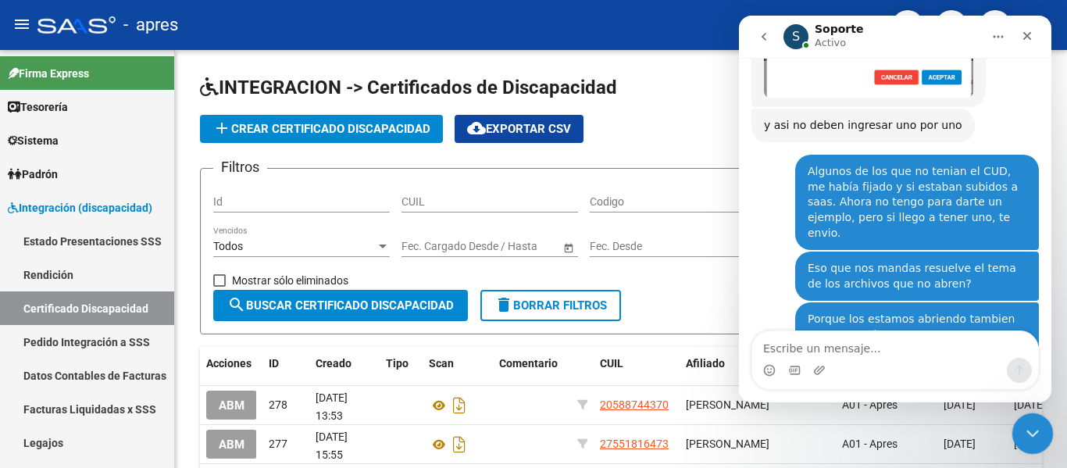
drag, startPoint x: 1028, startPoint y: 435, endPoint x: 1022, endPoint y: 426, distance: 10.2
click at [1027, 435] on icon "Cerrar Intercom Messenger" at bounding box center [1030, 431] width 19 height 19
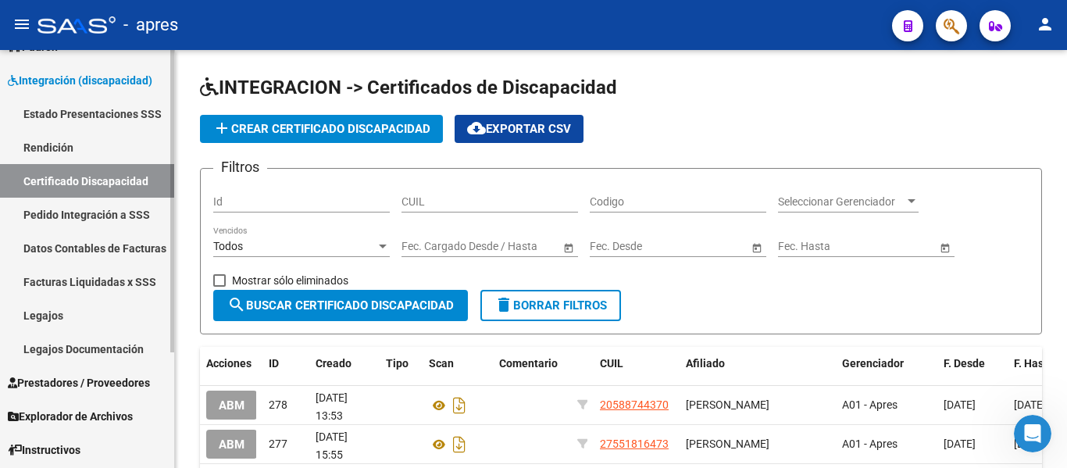
scroll to position [159, 0]
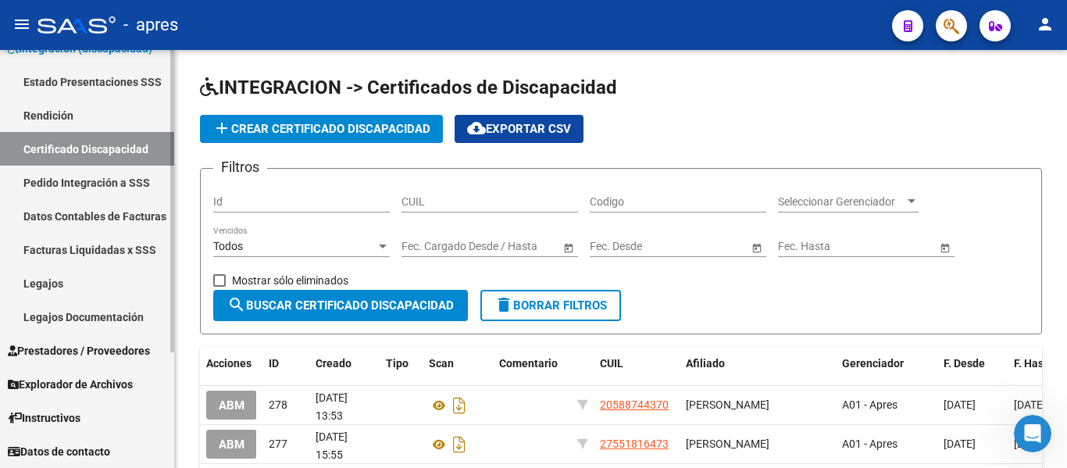
click at [54, 282] on link "Legajos" at bounding box center [87, 283] width 174 height 34
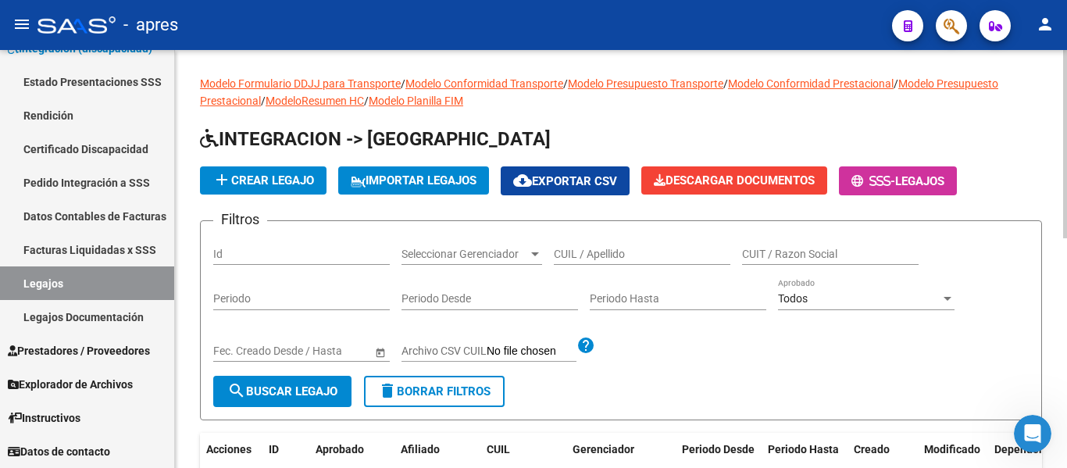
click at [451, 251] on span "Seleccionar Gerenciador" at bounding box center [464, 254] width 126 height 13
type input "[PERSON_NAME]"
click at [639, 251] on div at bounding box center [533, 234] width 1067 height 468
click at [591, 250] on input "CUIL / Apellido" at bounding box center [642, 254] width 176 height 13
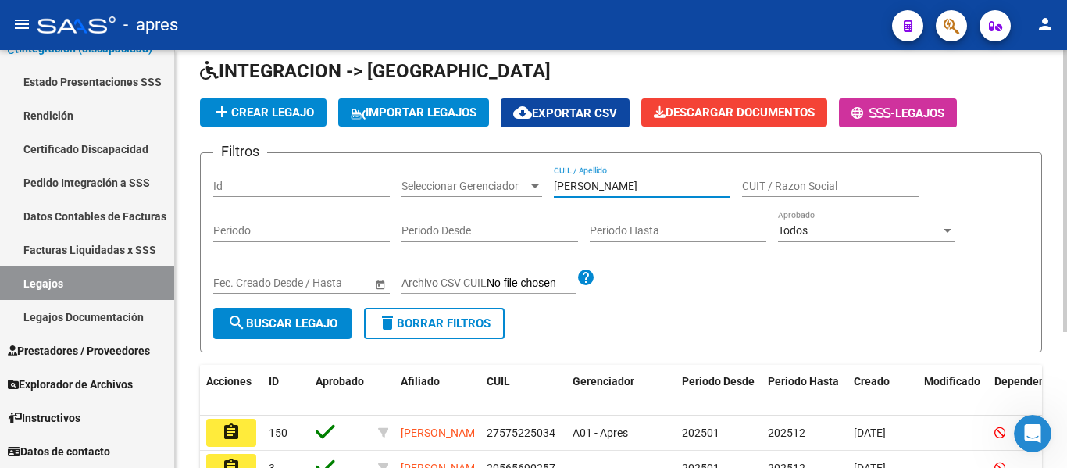
scroll to position [201, 0]
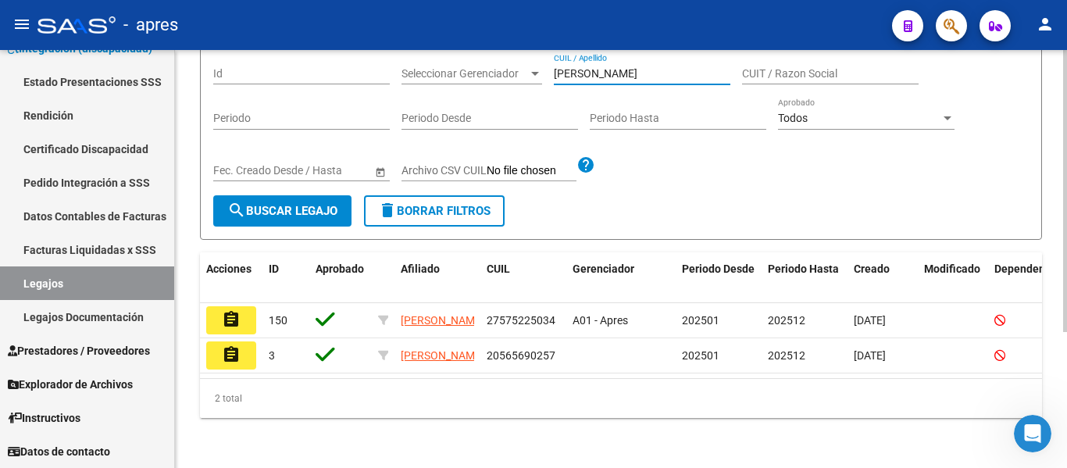
type input "[PERSON_NAME]"
click at [785, 177] on form "Filtros Id Seleccionar Gerenciador Seleccionar Gerenciador [PERSON_NAME] CUIL /…" at bounding box center [621, 140] width 842 height 200
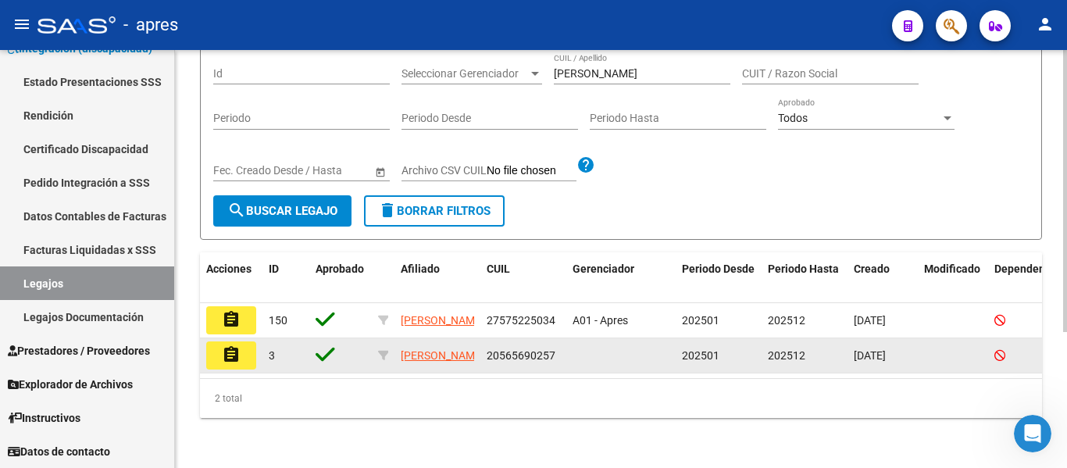
click at [256, 344] on datatable-body-cell "assignment" at bounding box center [231, 355] width 62 height 34
click at [245, 342] on button "assignment" at bounding box center [231, 355] width 50 height 28
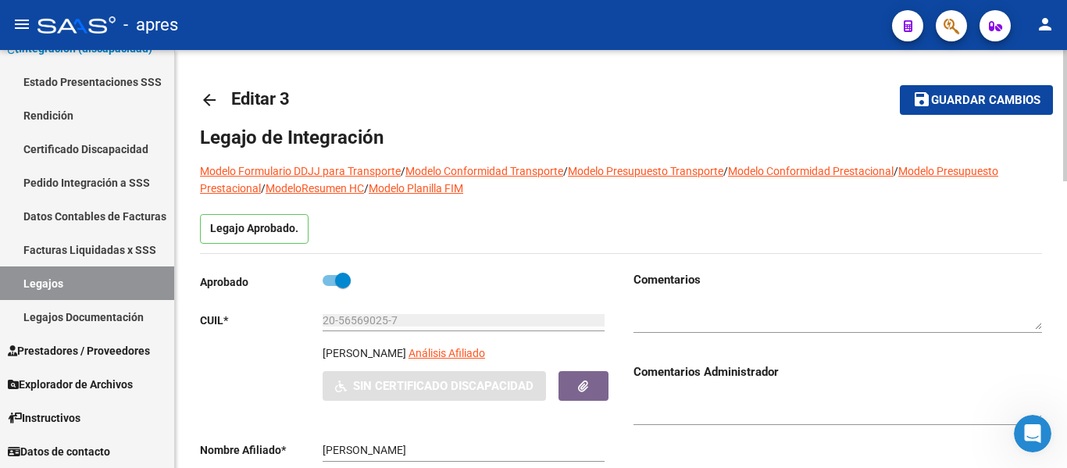
click at [347, 280] on span at bounding box center [343, 281] width 16 height 16
click at [330, 286] on input "checkbox" at bounding box center [330, 286] width 1 height 1
checkbox input "false"
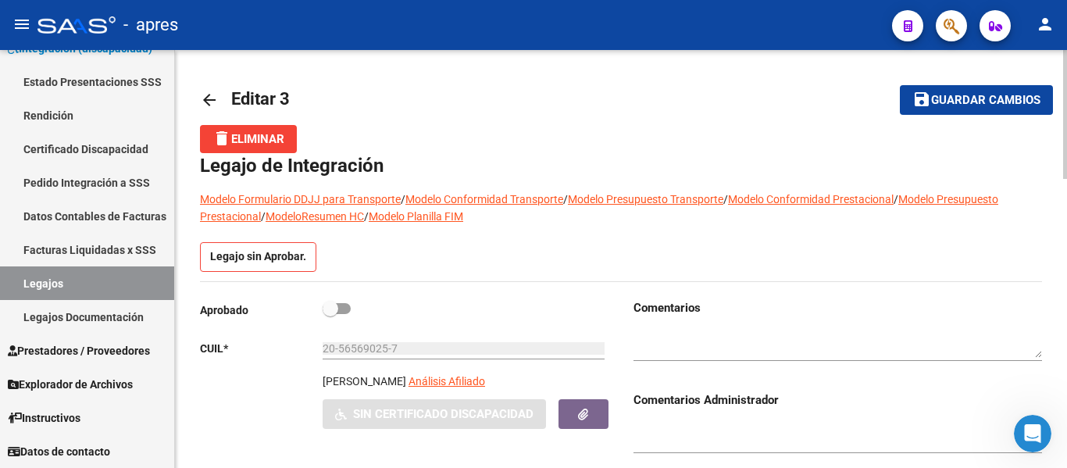
click at [260, 142] on span "delete Eliminar" at bounding box center [248, 139] width 72 height 14
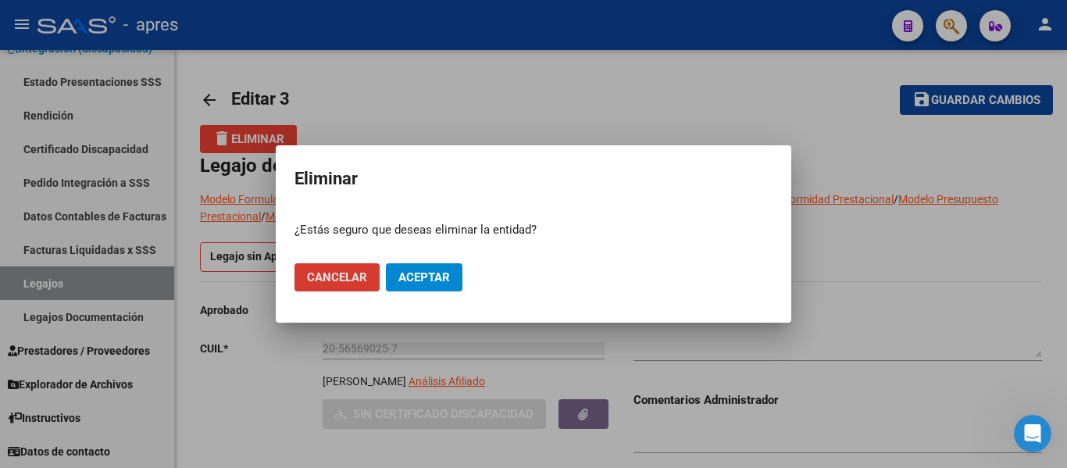
click at [445, 283] on span "Aceptar" at bounding box center [424, 277] width 52 height 14
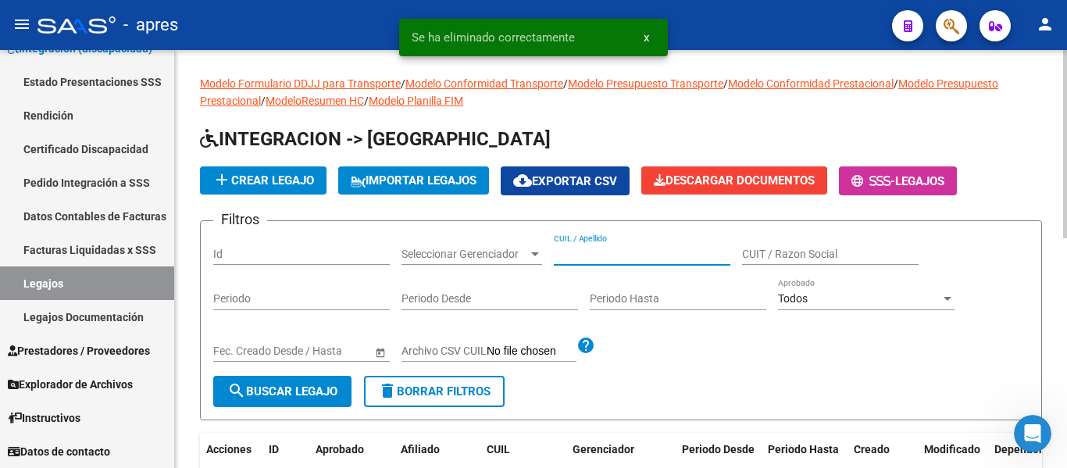
click at [606, 249] on input "CUIL / Apellido" at bounding box center [642, 254] width 176 height 13
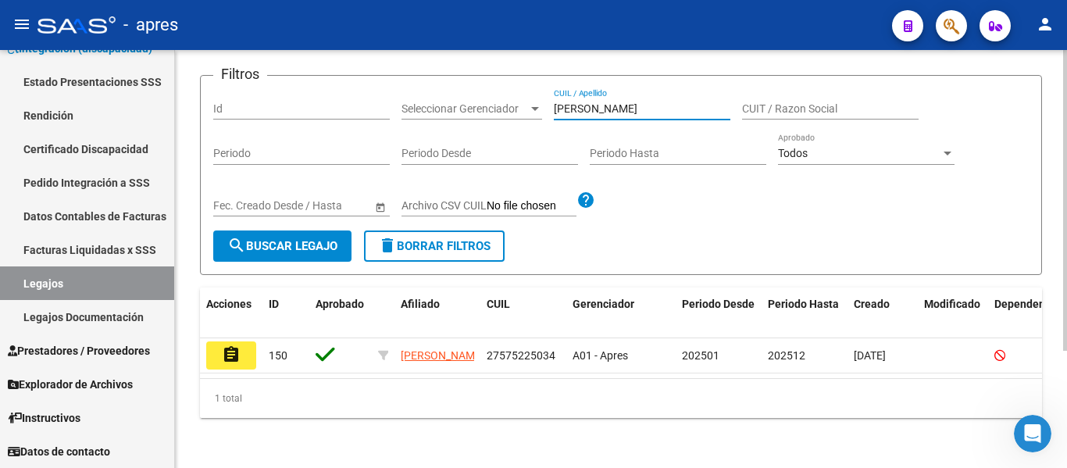
scroll to position [162, 0]
click at [610, 102] on input "[PERSON_NAME]" at bounding box center [642, 108] width 176 height 13
type input "a"
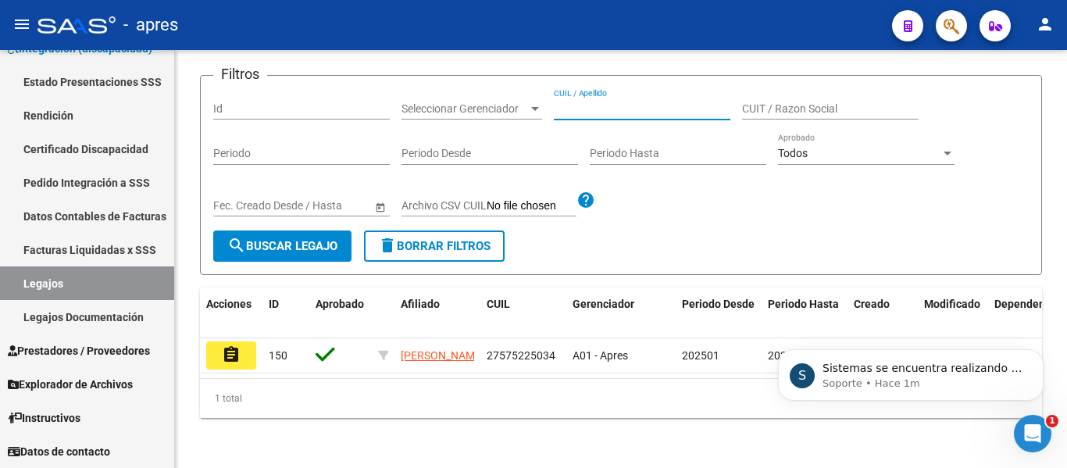
scroll to position [5609, 0]
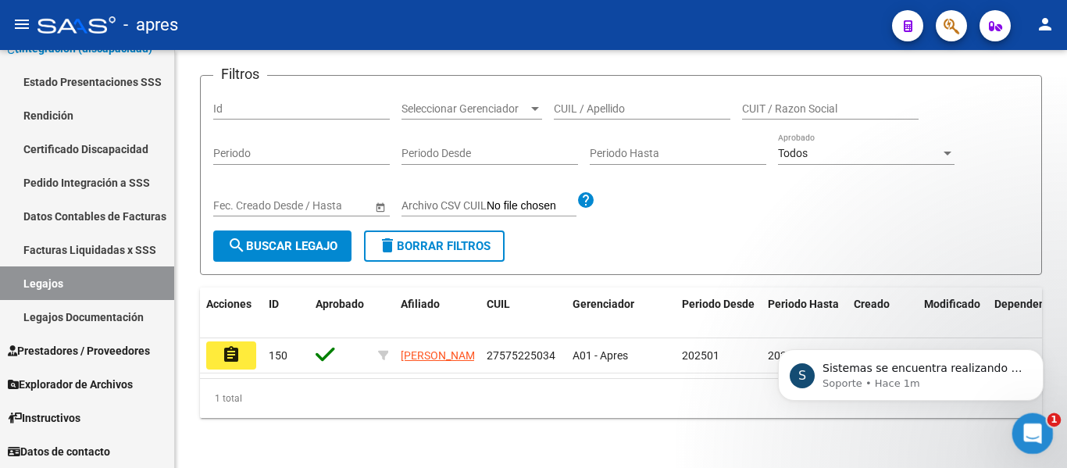
click at [1013, 431] on div "Abrir Intercom Messenger" at bounding box center [1030, 431] width 52 height 52
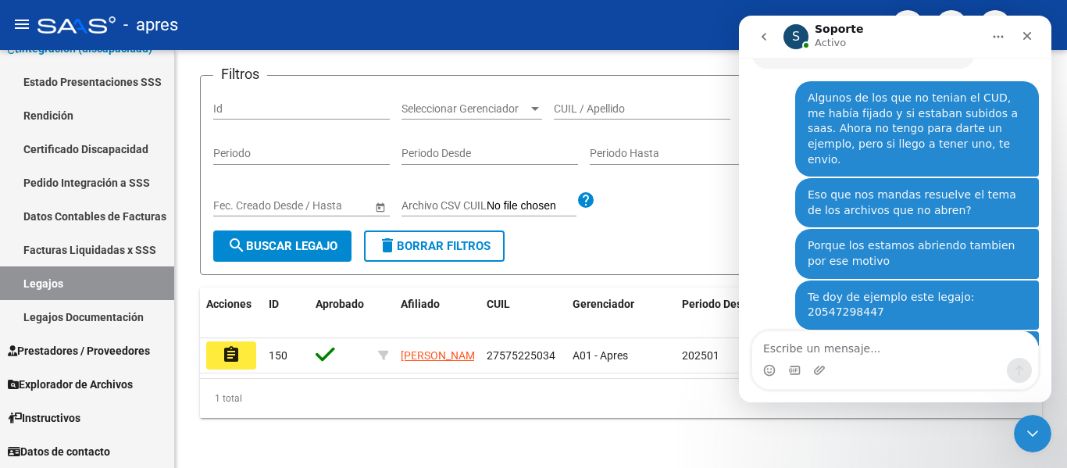
scroll to position [5635, 0]
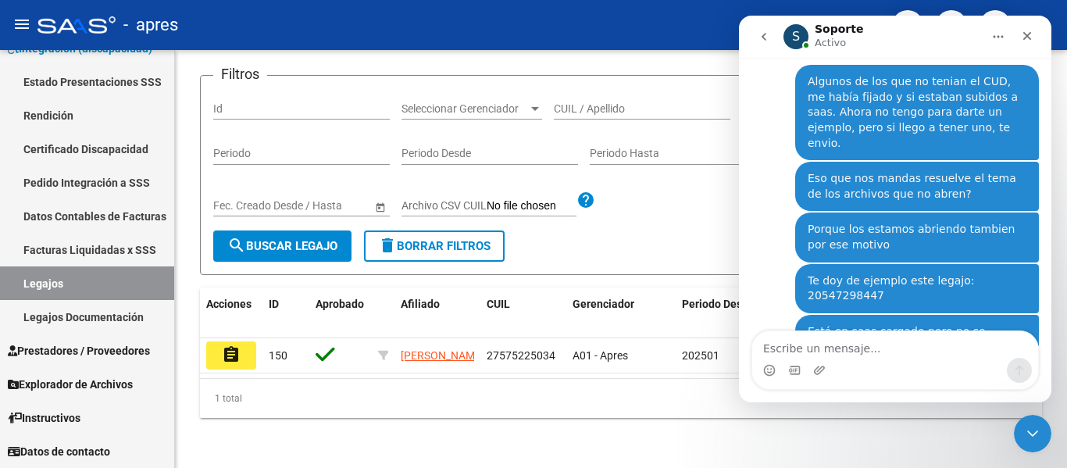
click at [928, 352] on textarea "Escribe un mensaje..." at bounding box center [895, 344] width 286 height 27
type textarea "M"
type textarea "N"
type textarea "b"
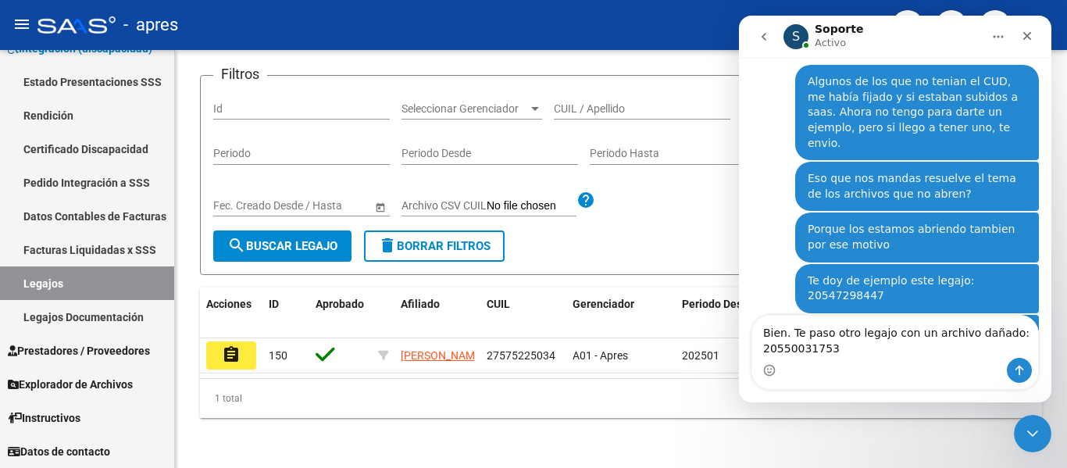
scroll to position [5651, 0]
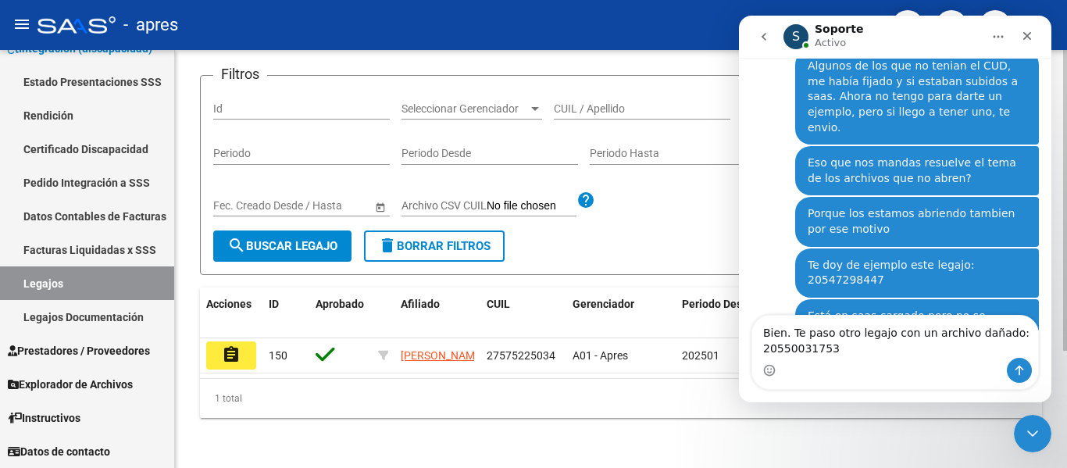
type textarea "Bien. Te paso otro legajo con un archivo dañado: 20550031753"
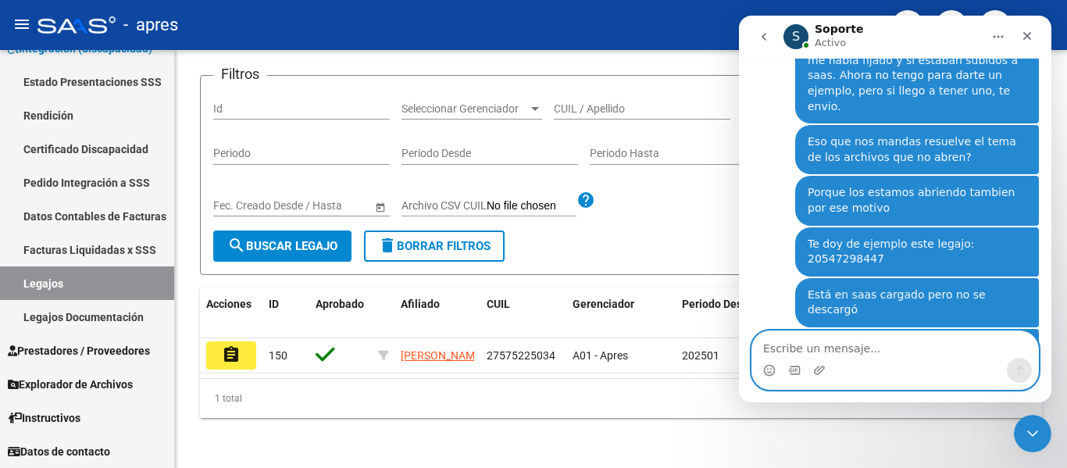
scroll to position [5709, 0]
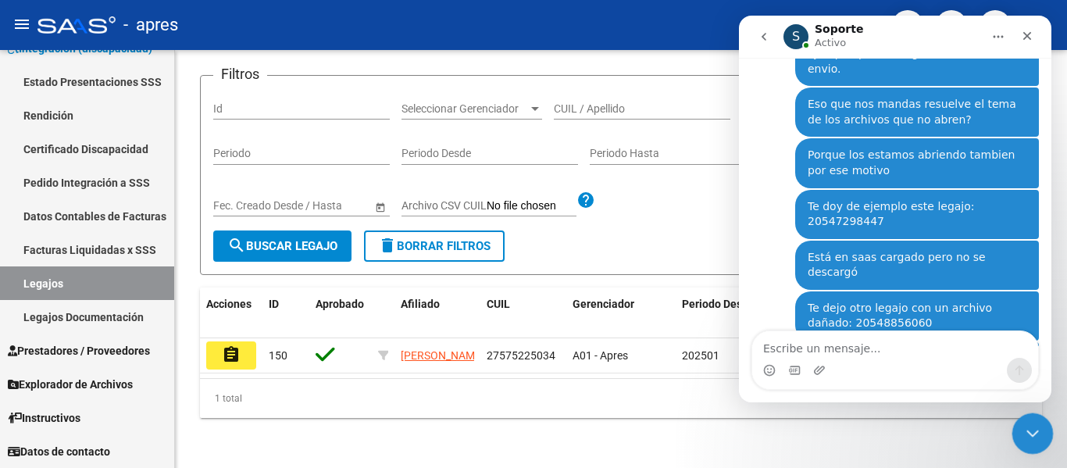
click at [1036, 435] on icon "Cerrar Intercom Messenger" at bounding box center [1030, 431] width 19 height 19
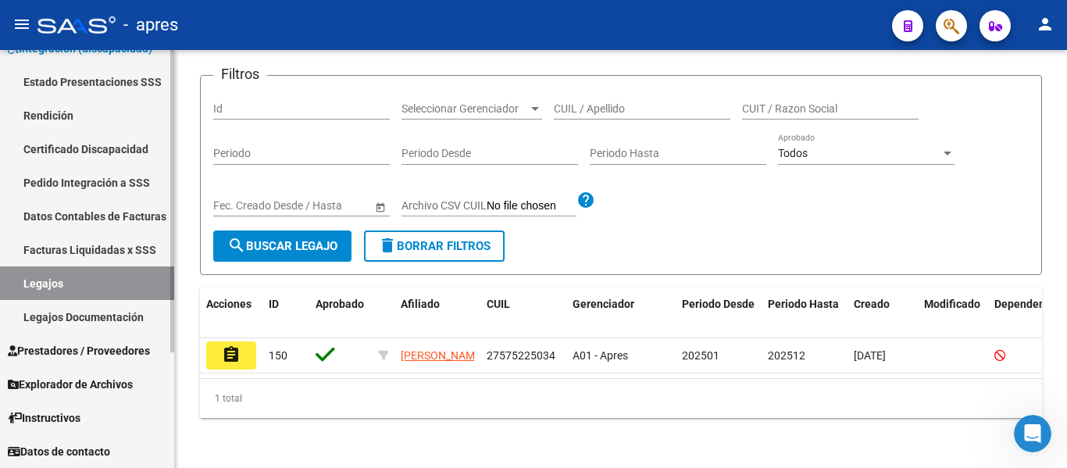
click at [102, 146] on link "Certificado Discapacidad" at bounding box center [87, 149] width 174 height 34
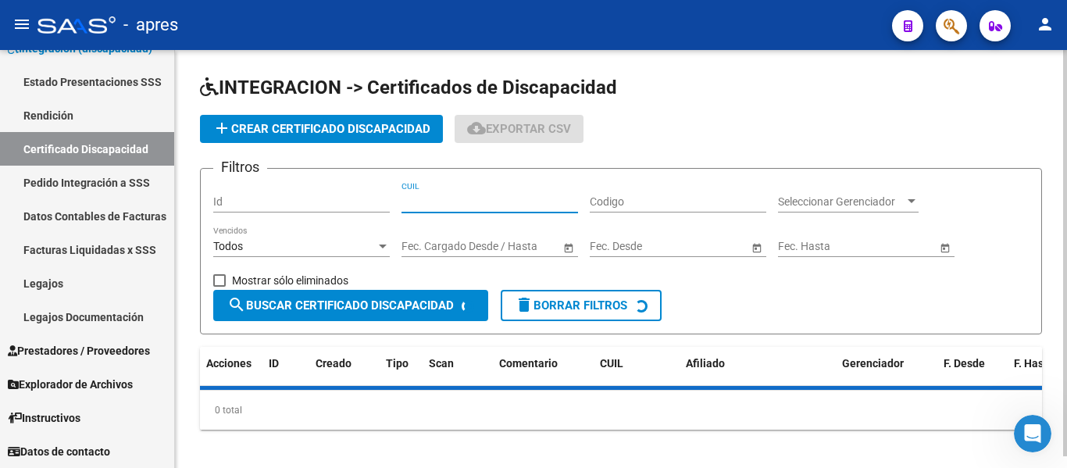
click at [501, 198] on input "CUIL" at bounding box center [489, 201] width 176 height 13
paste input "20-55110778-8"
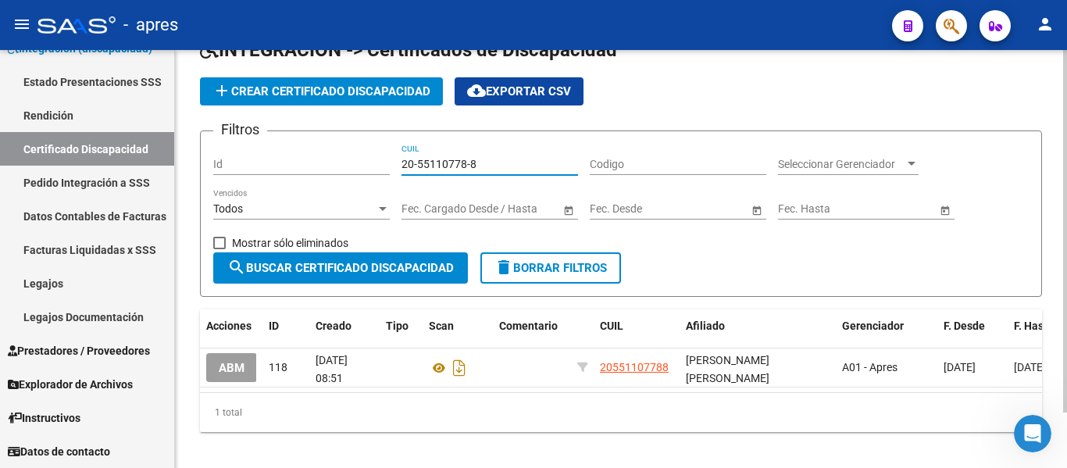
scroll to position [64, 0]
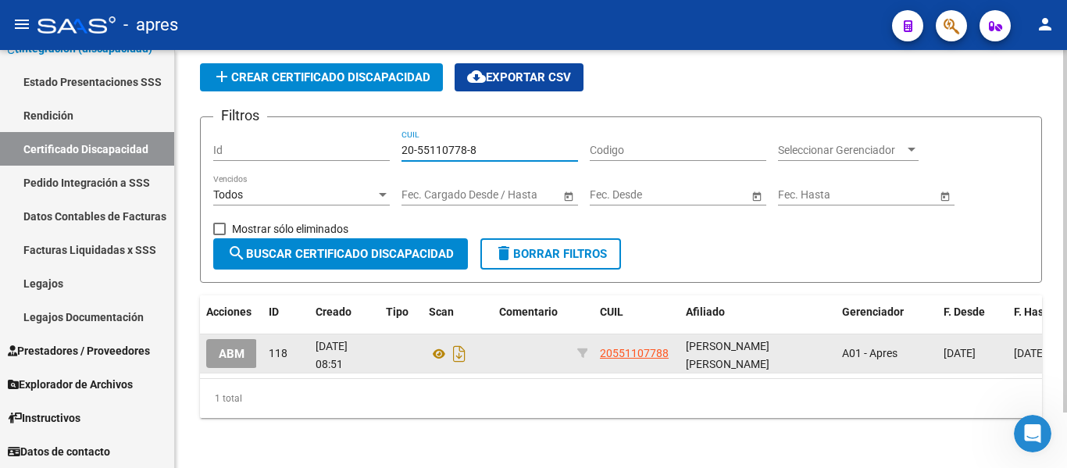
type input "20-55110778-8"
click at [216, 343] on button "ABM" at bounding box center [231, 353] width 51 height 29
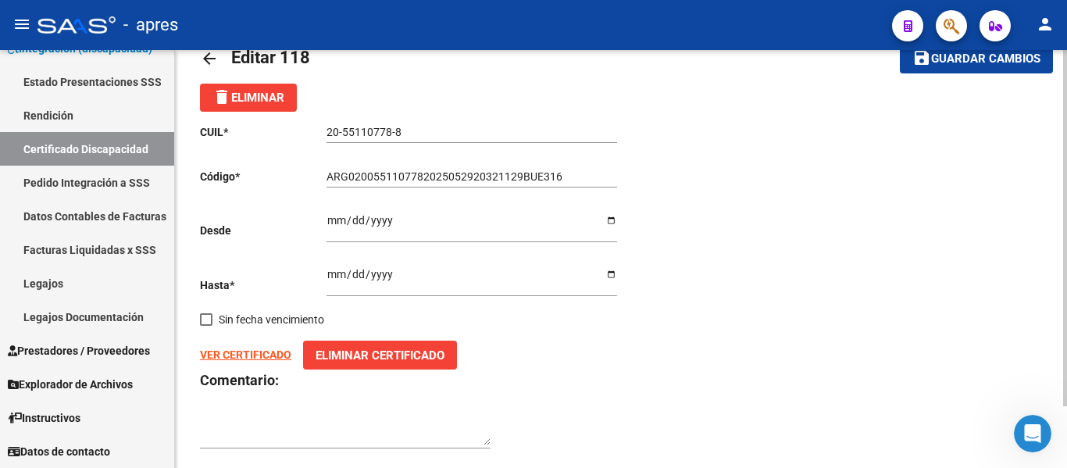
scroll to position [73, 0]
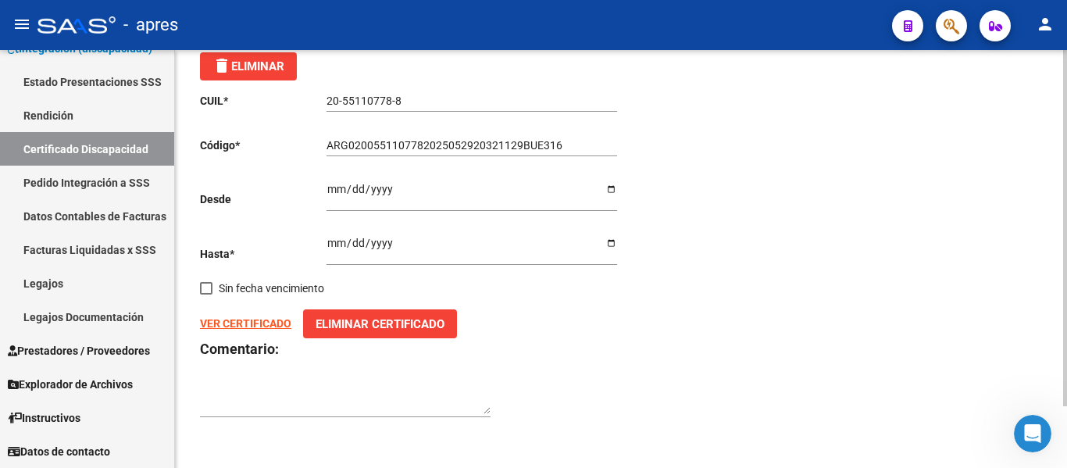
click at [266, 322] on strong "VER CERTIFICADO" at bounding box center [245, 323] width 91 height 12
click at [239, 319] on strong "VER CERTIFICADO" at bounding box center [245, 323] width 91 height 12
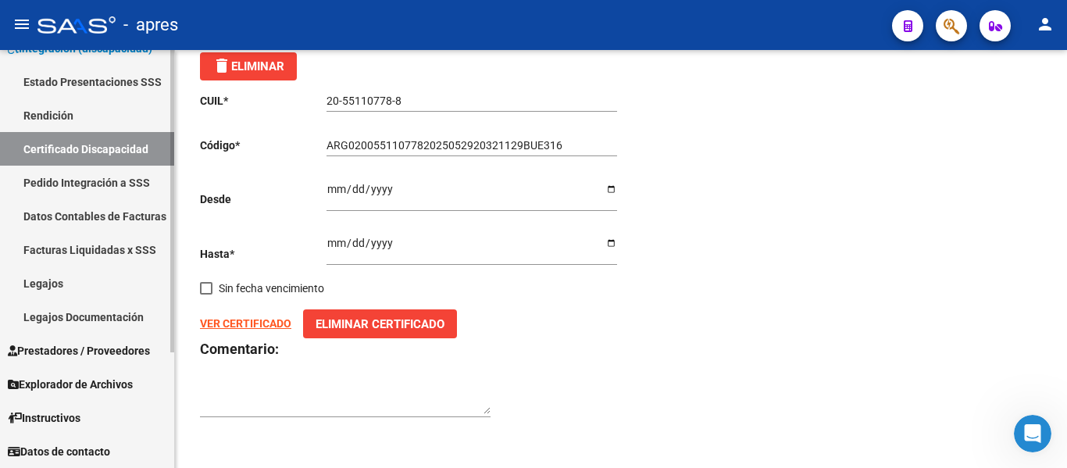
click at [111, 315] on link "Legajos Documentación" at bounding box center [87, 317] width 174 height 34
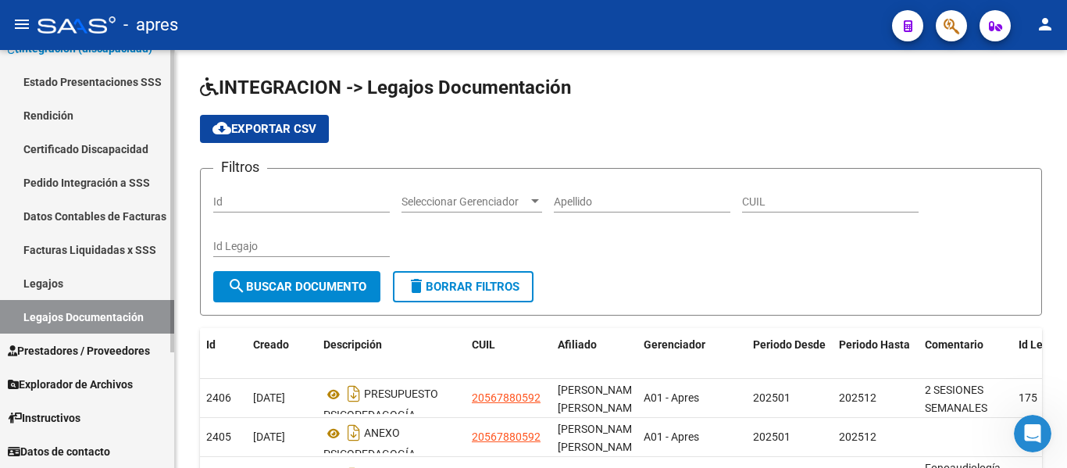
click at [106, 265] on link "Facturas Liquidadas x SSS" at bounding box center [87, 250] width 174 height 34
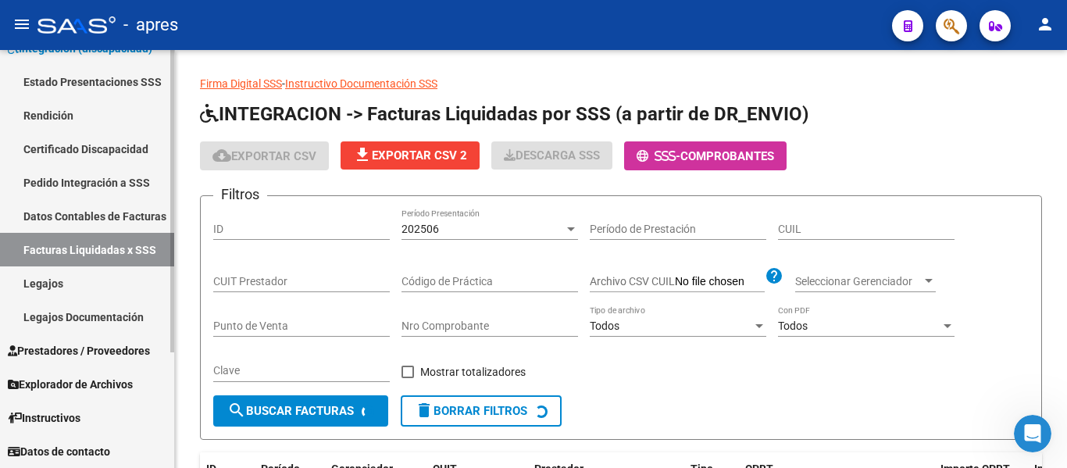
click at [112, 279] on link "Legajos" at bounding box center [87, 283] width 174 height 34
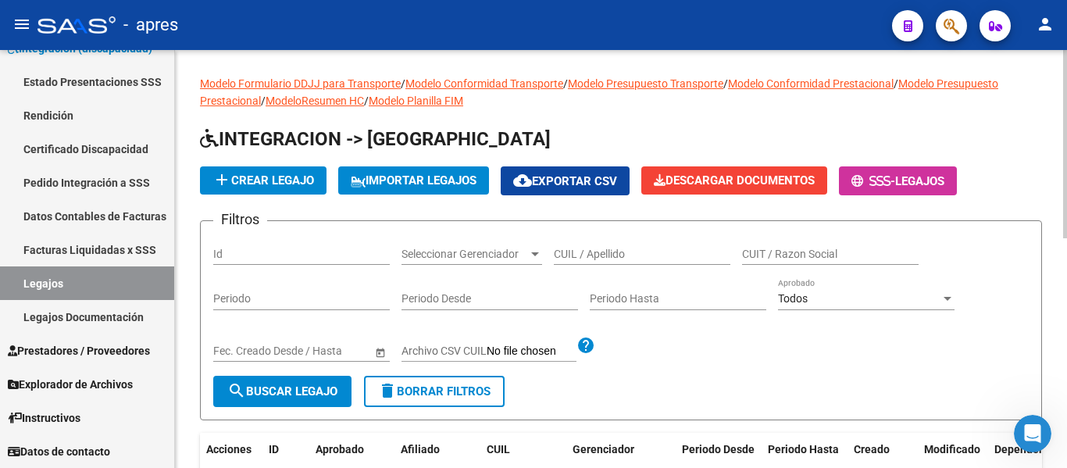
click at [625, 250] on input "CUIL / Apellido" at bounding box center [642, 254] width 176 height 13
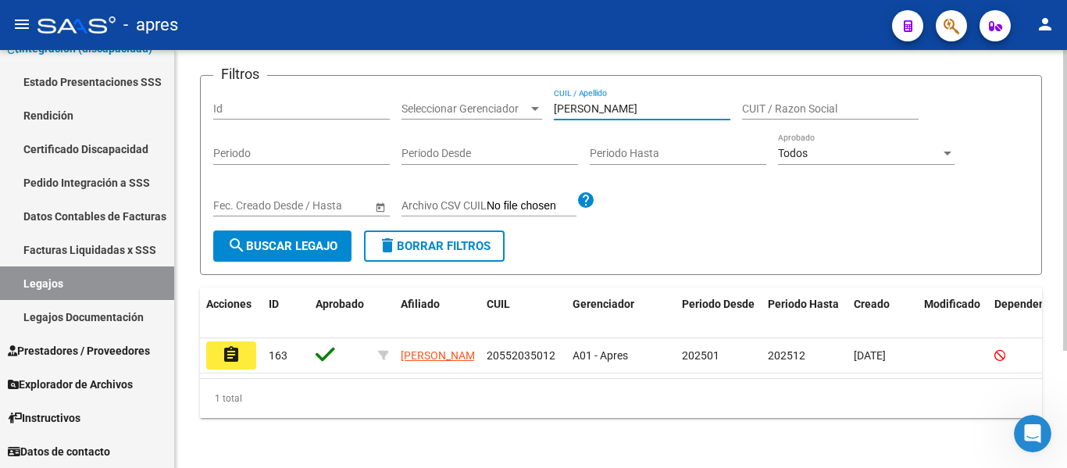
scroll to position [162, 0]
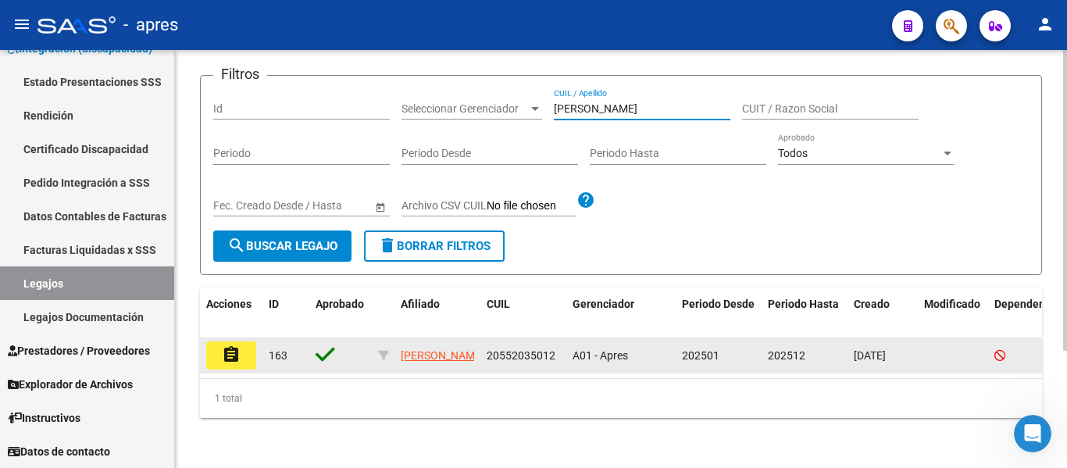
type input "[PERSON_NAME]"
click at [228, 345] on mat-icon "assignment" at bounding box center [231, 354] width 19 height 19
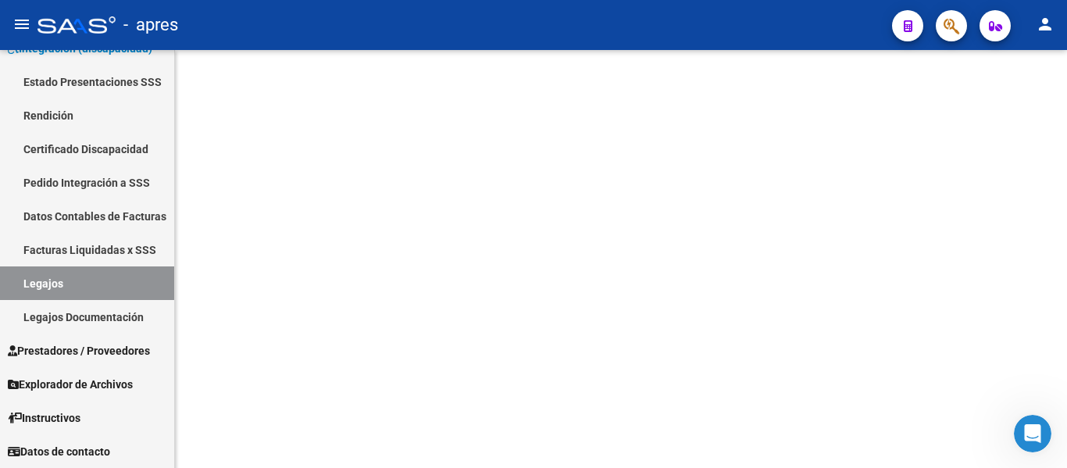
click at [228, 339] on mat-sidenav-content at bounding box center [621, 259] width 892 height 418
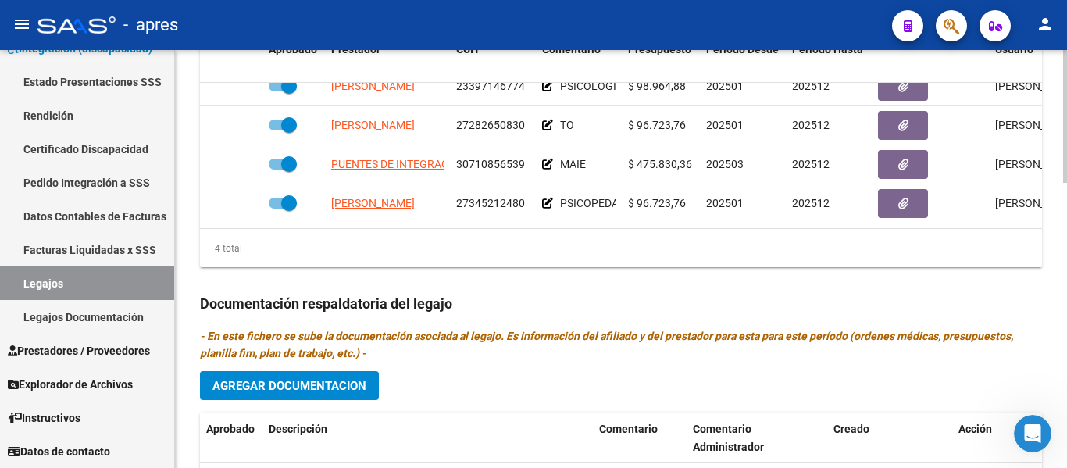
scroll to position [703, 0]
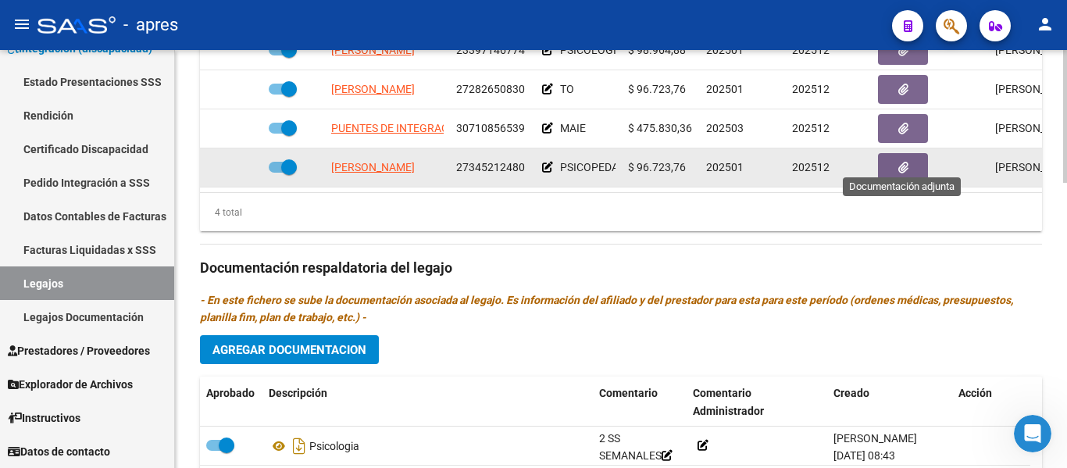
click at [898, 162] on icon "button" at bounding box center [903, 168] width 10 height 12
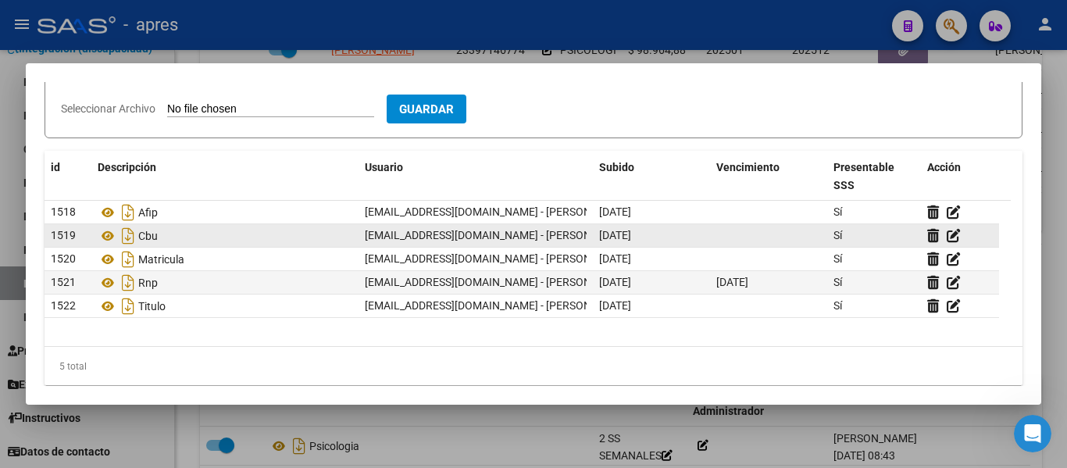
scroll to position [194, 0]
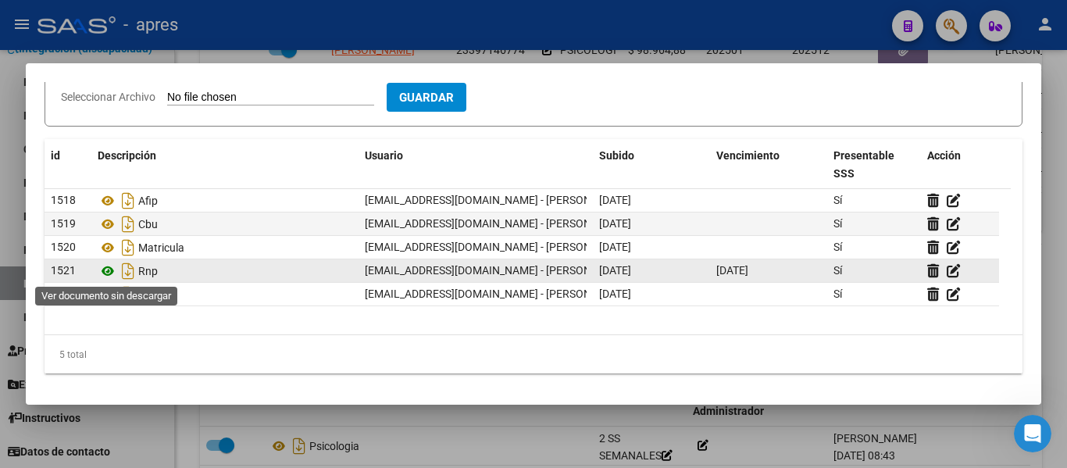
click at [116, 272] on icon at bounding box center [108, 271] width 20 height 19
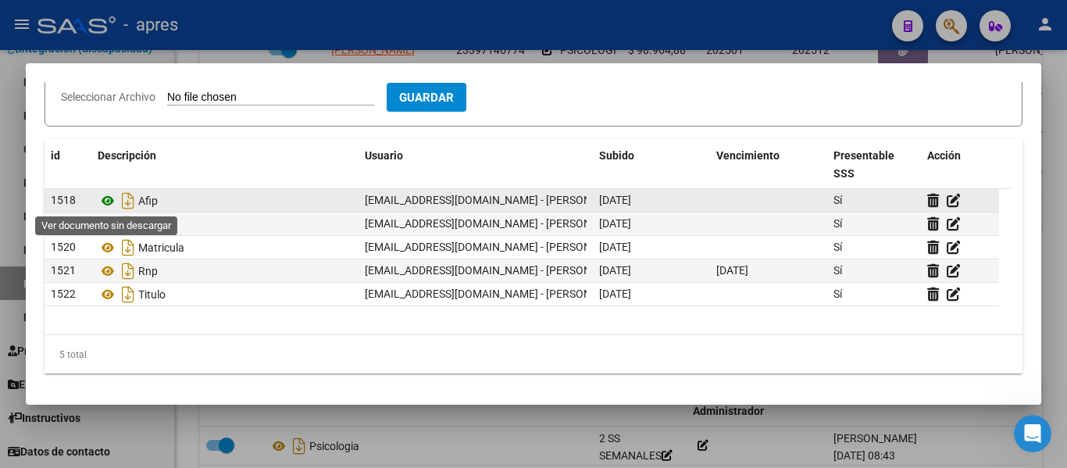
click at [114, 203] on icon at bounding box center [108, 200] width 20 height 19
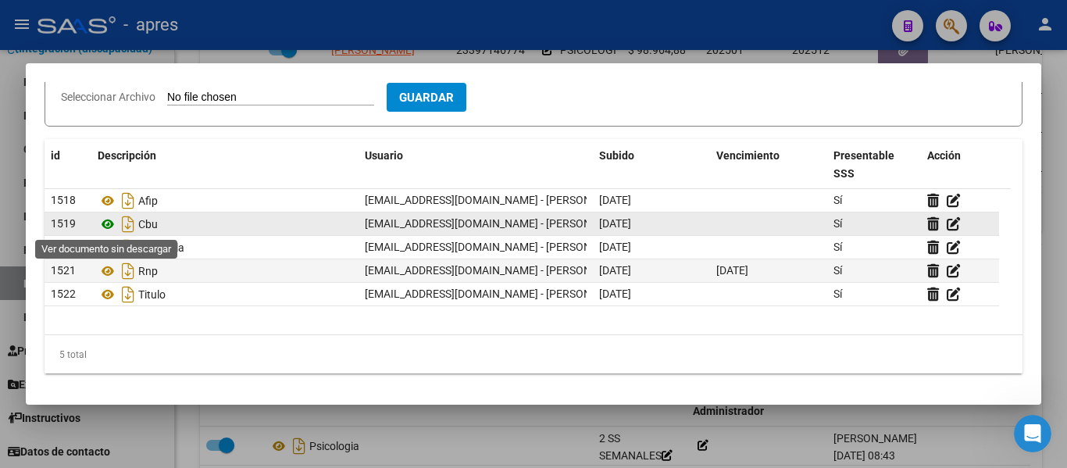
click at [108, 221] on icon at bounding box center [108, 224] width 20 height 19
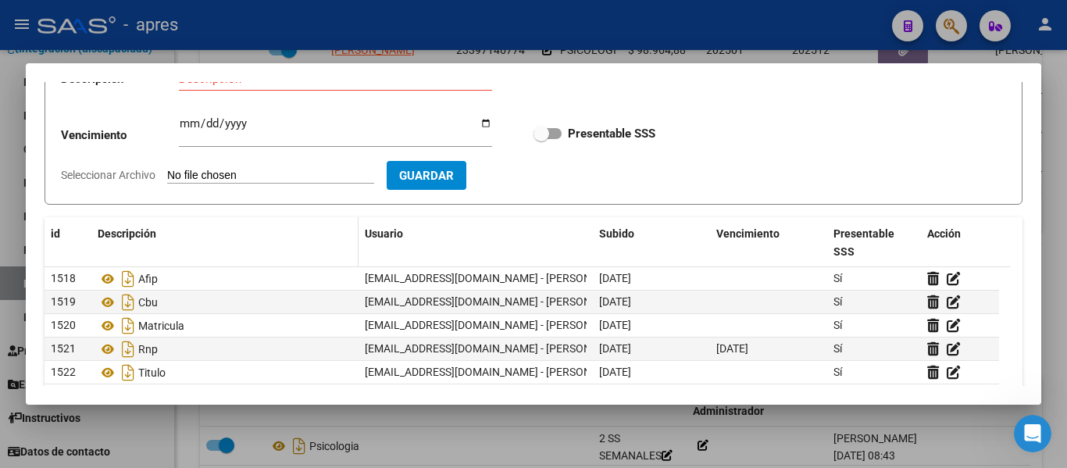
scroll to position [38, 0]
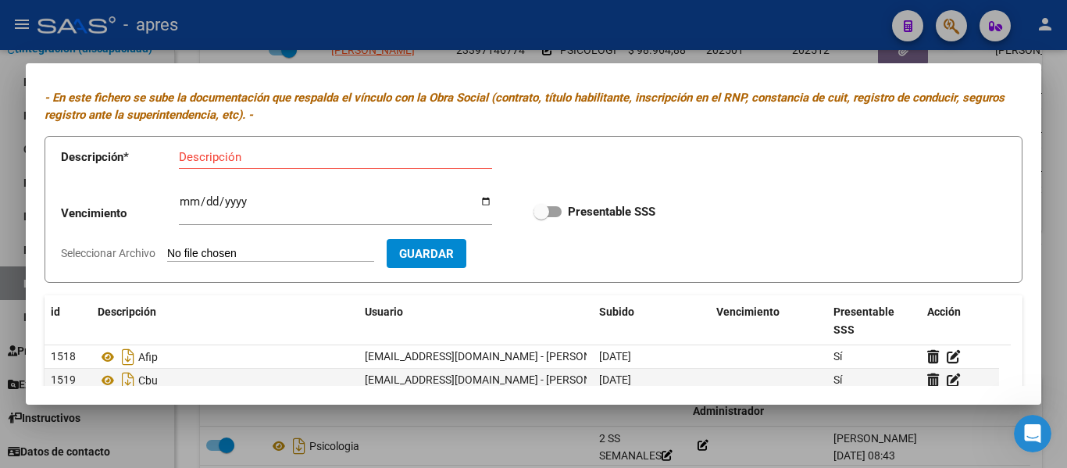
click at [5, 294] on div at bounding box center [533, 234] width 1067 height 468
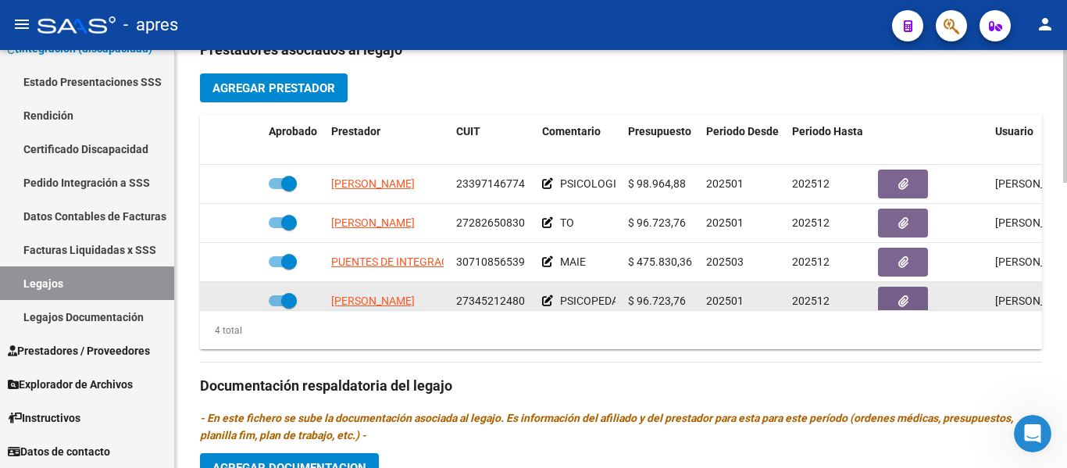
scroll to position [28, 0]
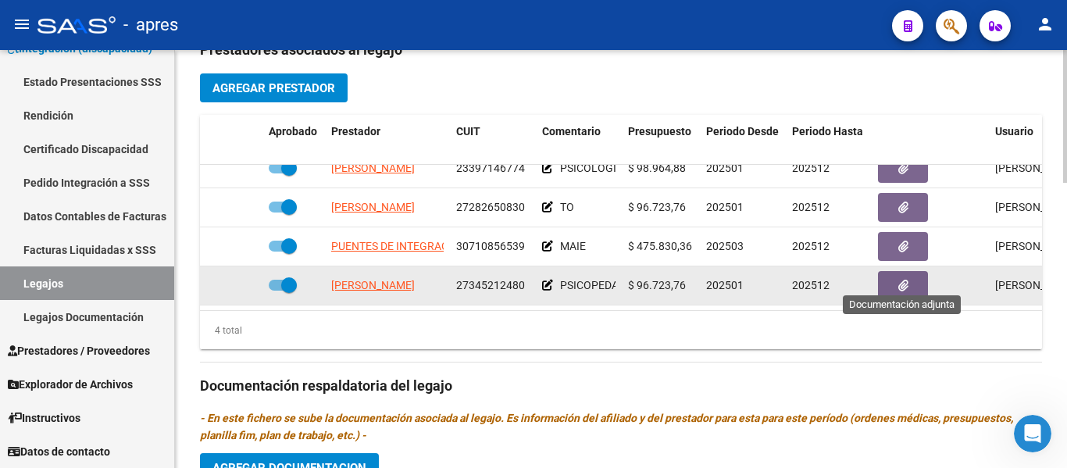
click at [905, 280] on icon "button" at bounding box center [903, 286] width 10 height 12
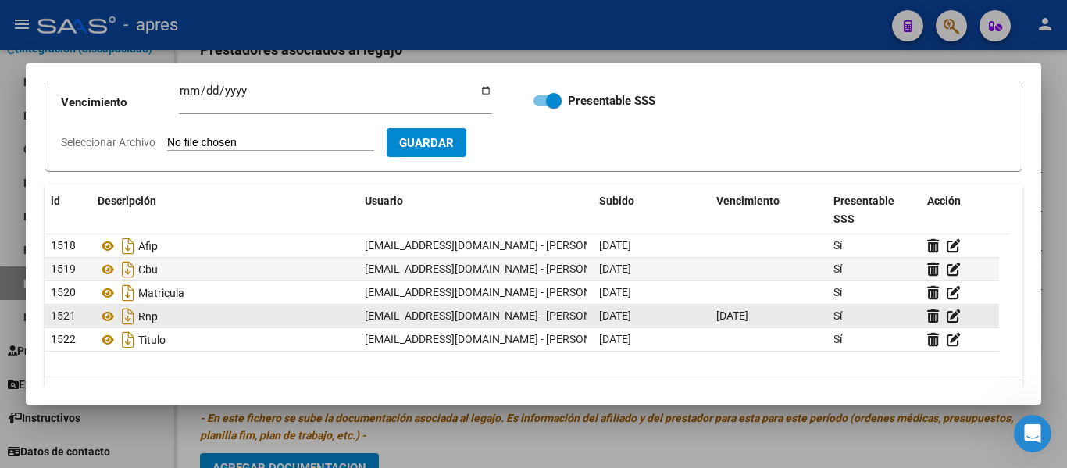
scroll to position [194, 0]
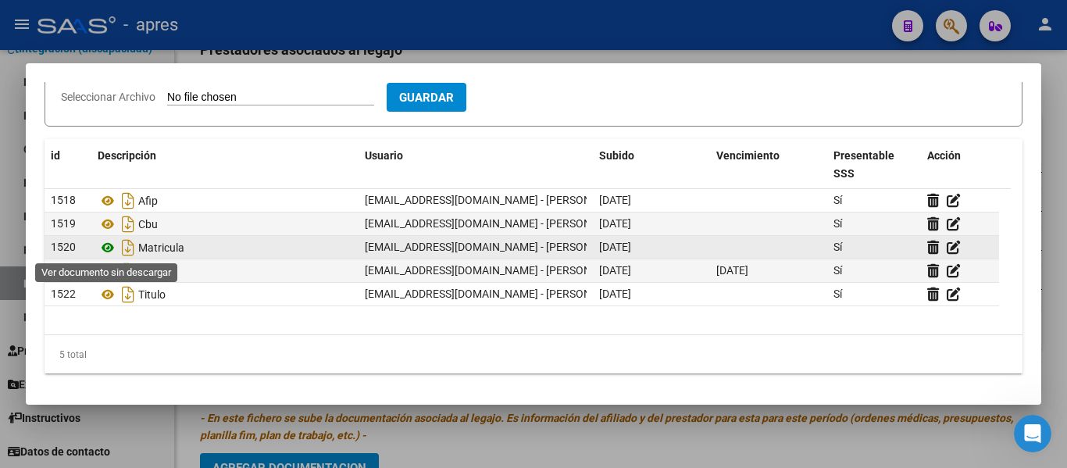
click at [109, 246] on icon at bounding box center [108, 247] width 20 height 19
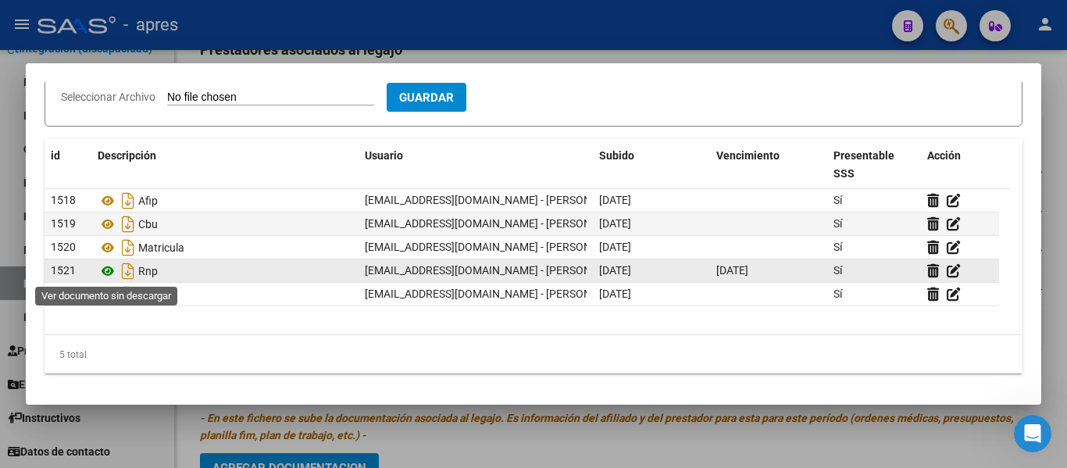
click at [104, 273] on icon at bounding box center [108, 271] width 20 height 19
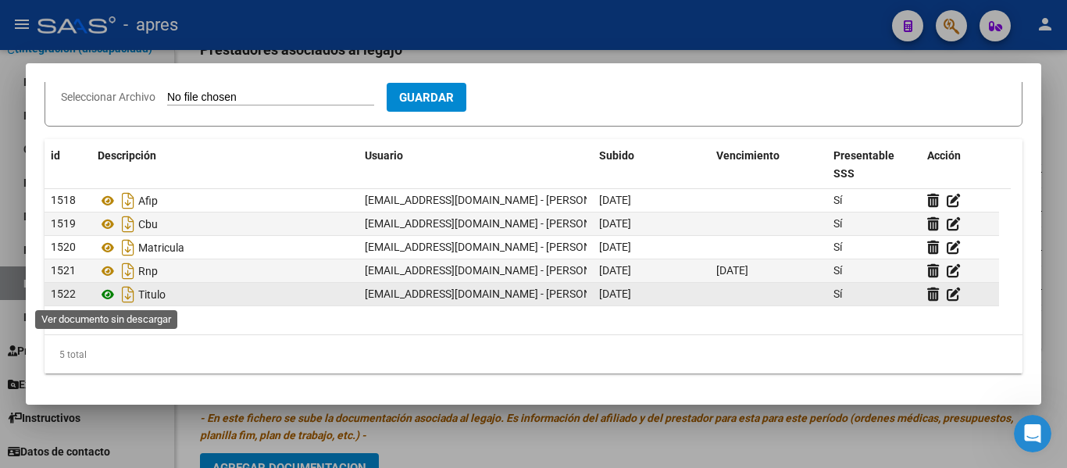
click at [105, 293] on icon at bounding box center [108, 294] width 20 height 19
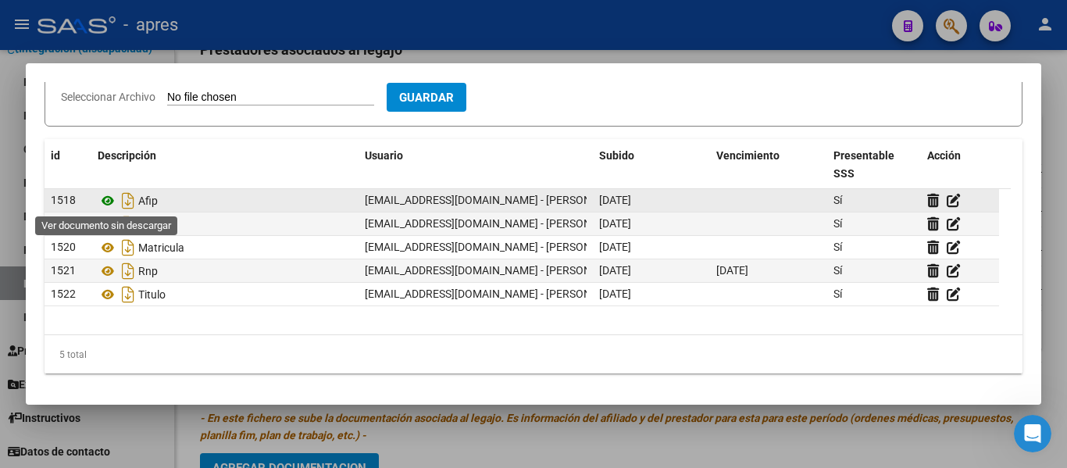
click at [109, 200] on icon at bounding box center [108, 200] width 20 height 19
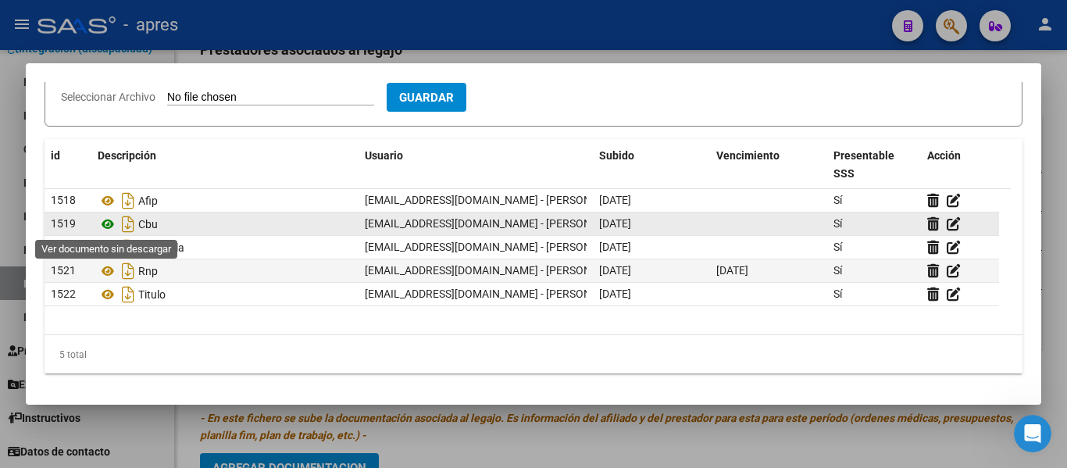
click at [113, 227] on icon at bounding box center [108, 224] width 20 height 19
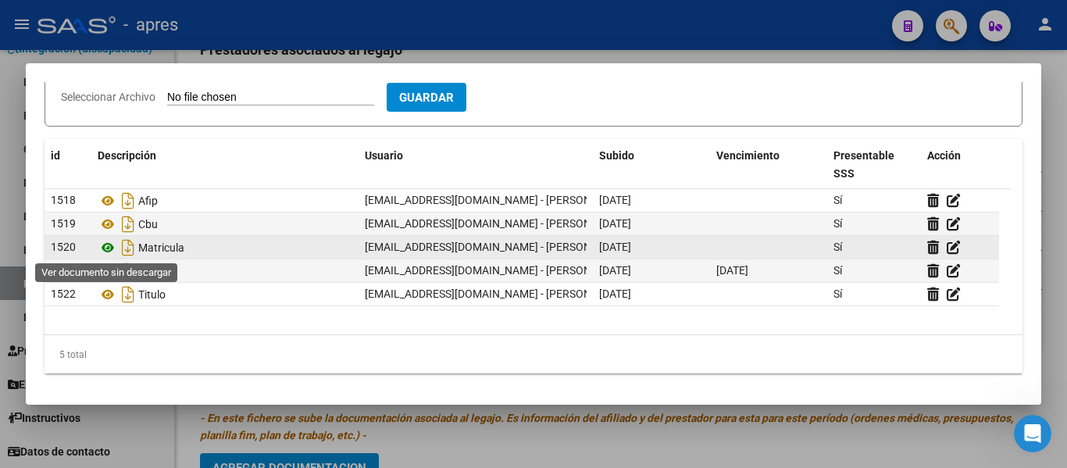
click at [107, 251] on icon at bounding box center [108, 247] width 20 height 19
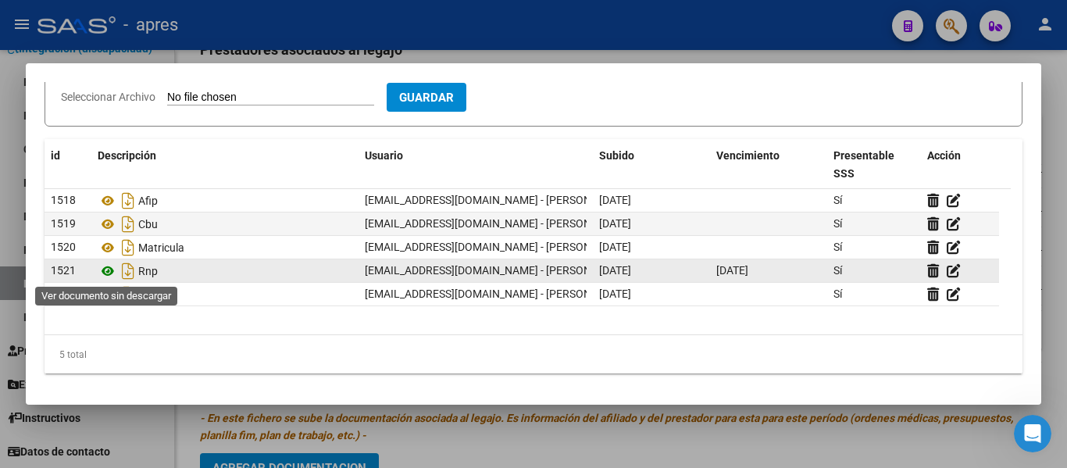
click at [102, 272] on icon at bounding box center [108, 271] width 20 height 19
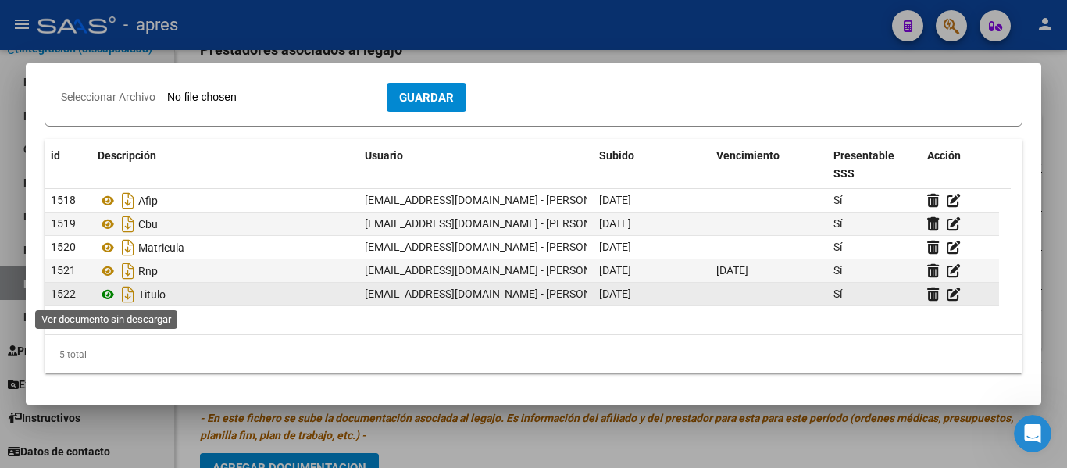
click at [109, 293] on icon at bounding box center [108, 294] width 20 height 19
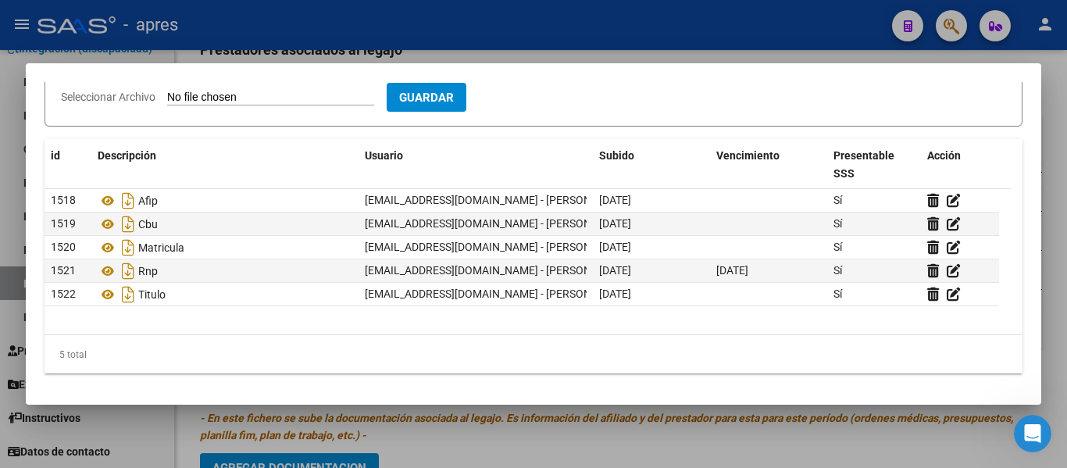
click at [935, 421] on div at bounding box center [533, 234] width 1067 height 468
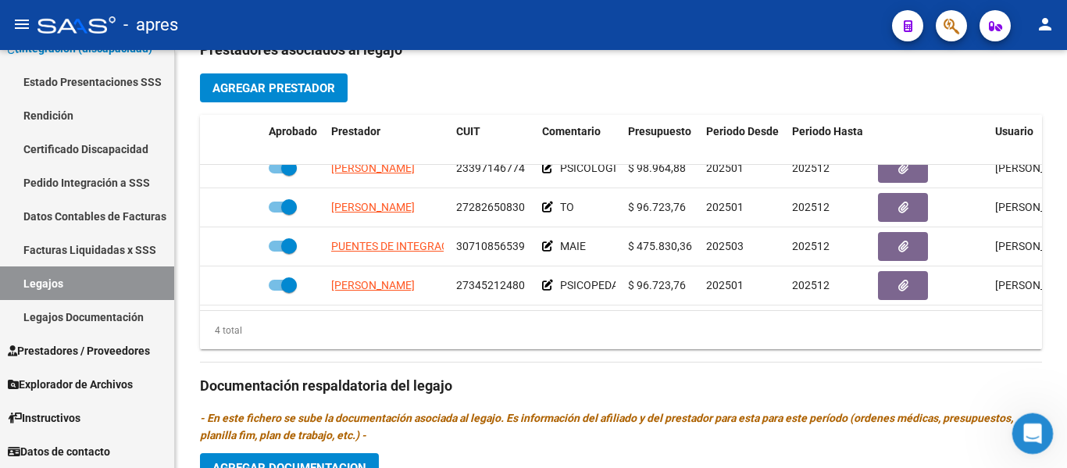
click at [1042, 427] on icon "Abrir Intercom Messenger" at bounding box center [1030, 432] width 26 height 26
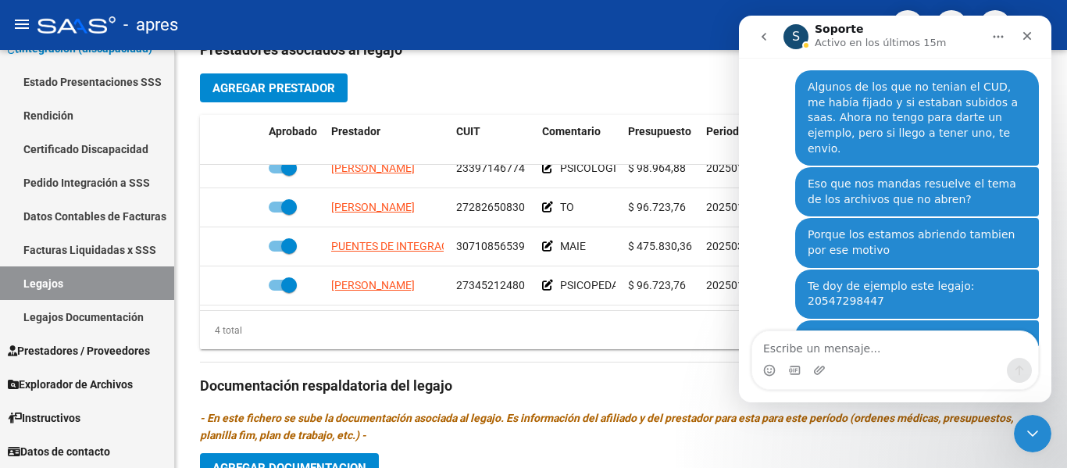
scroll to position [5709, 0]
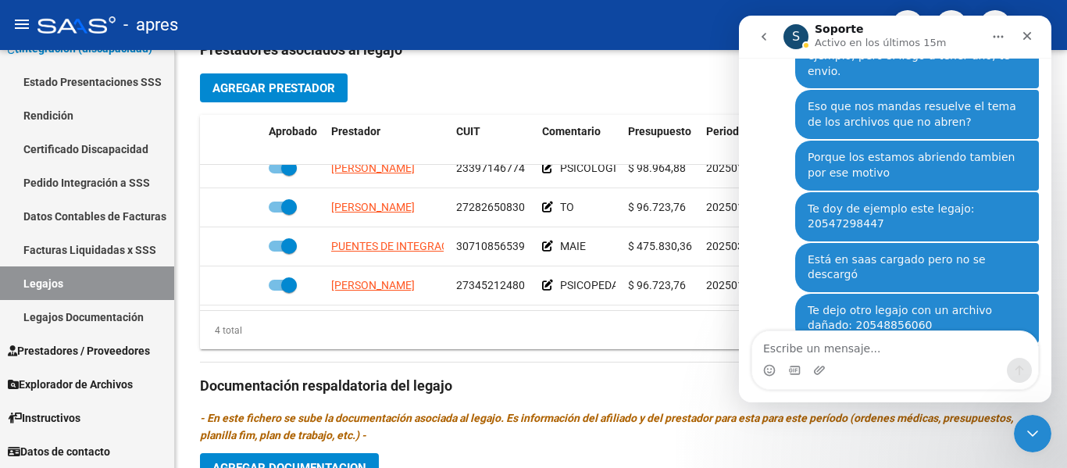
click at [877, 343] on textarea "Escribe un mensaje..." at bounding box center [895, 344] width 286 height 27
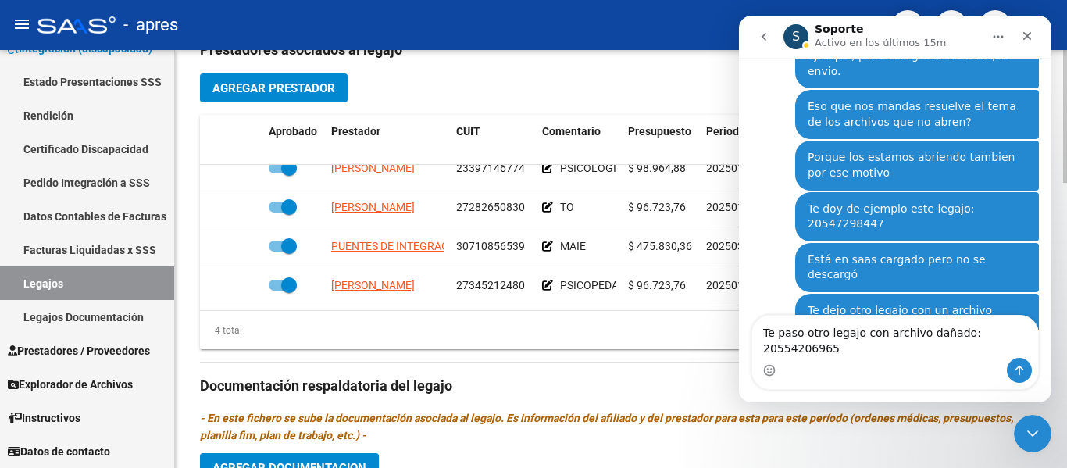
type textarea "Te paso otro legajo con archivo dañado: 20554206965"
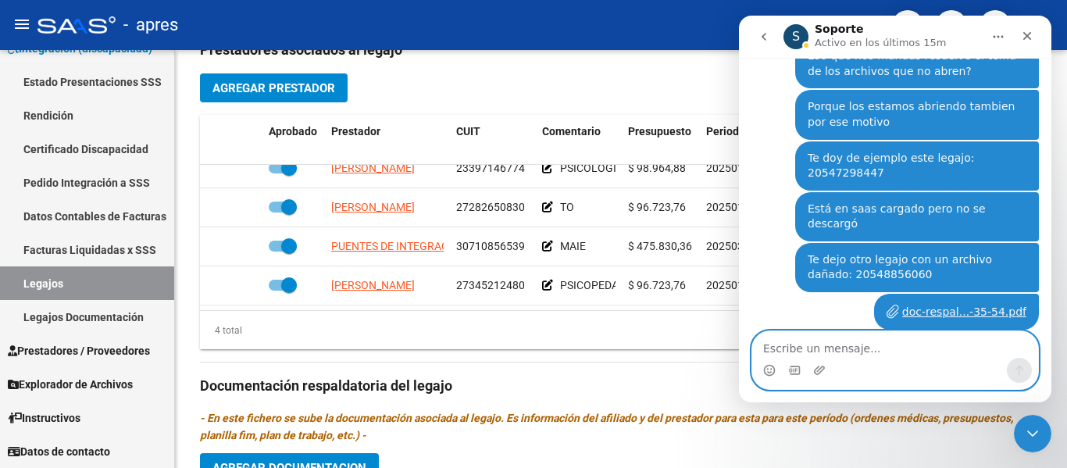
scroll to position [5798, 0]
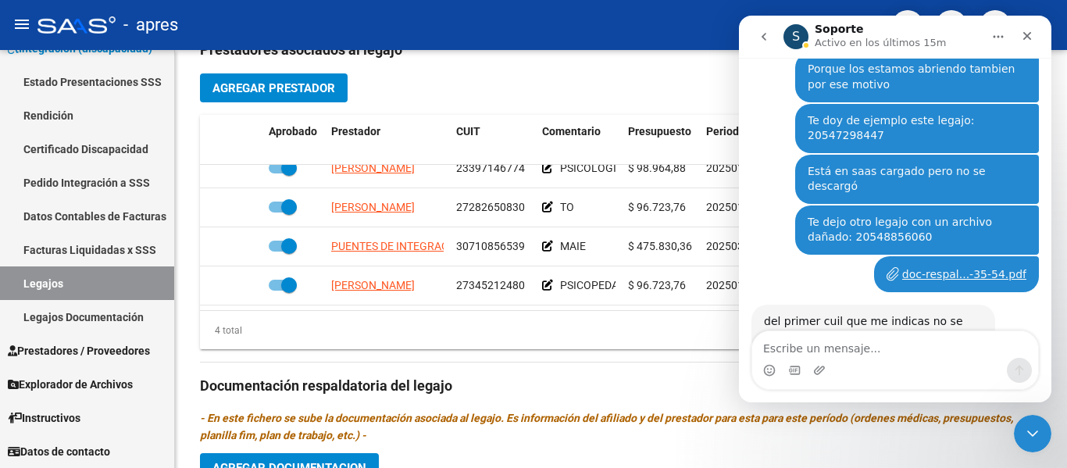
click html
click at [1022, 433] on icon "Cerrar Intercom Messenger" at bounding box center [1030, 431] width 19 height 19
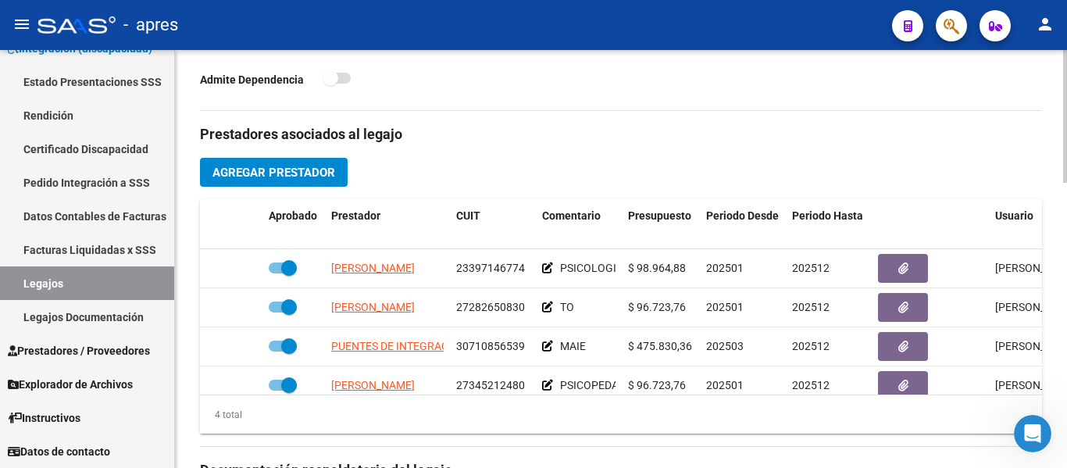
scroll to position [351, 0]
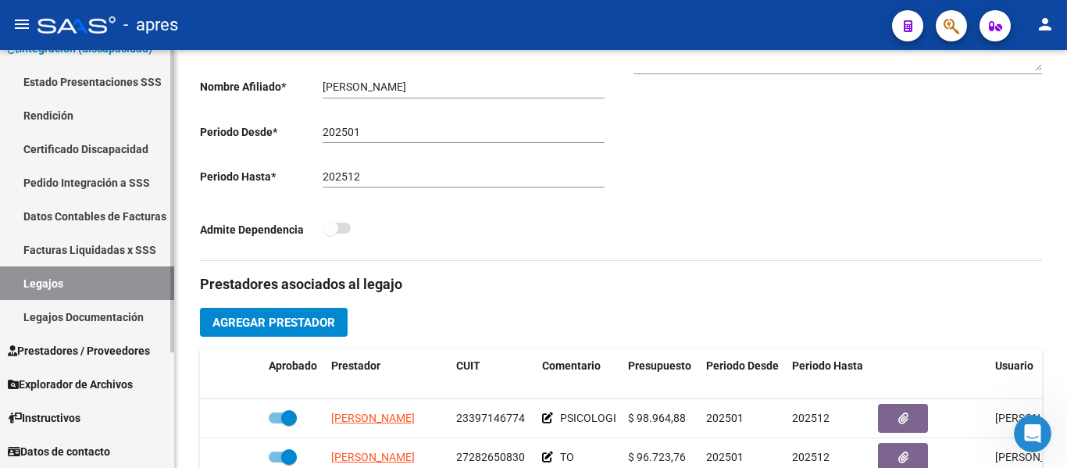
click at [123, 279] on link "Legajos" at bounding box center [87, 283] width 174 height 34
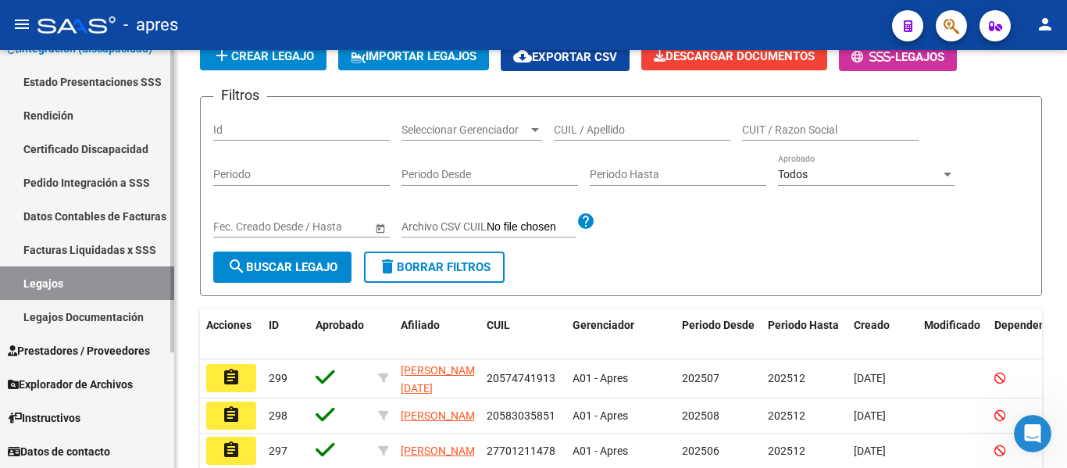
scroll to position [116, 0]
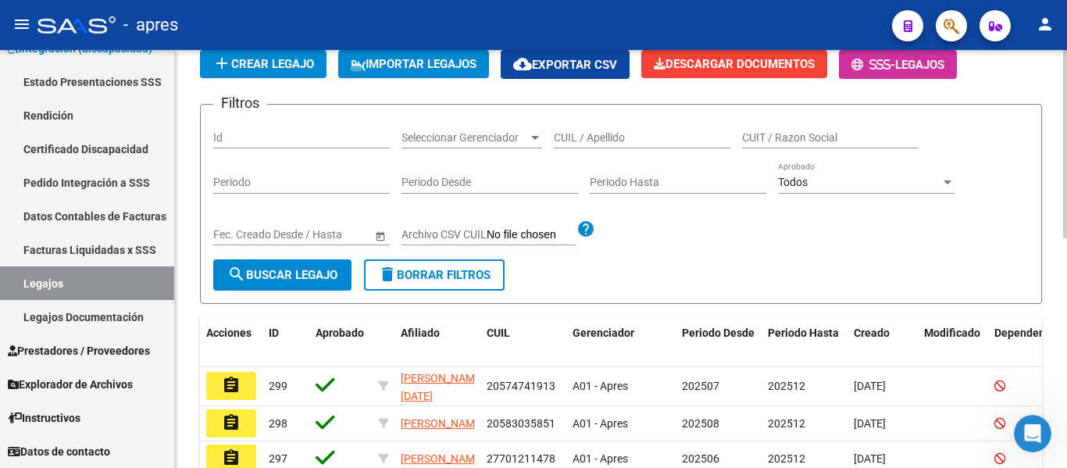
click at [626, 131] on input "CUIL / Apellido" at bounding box center [642, 137] width 176 height 13
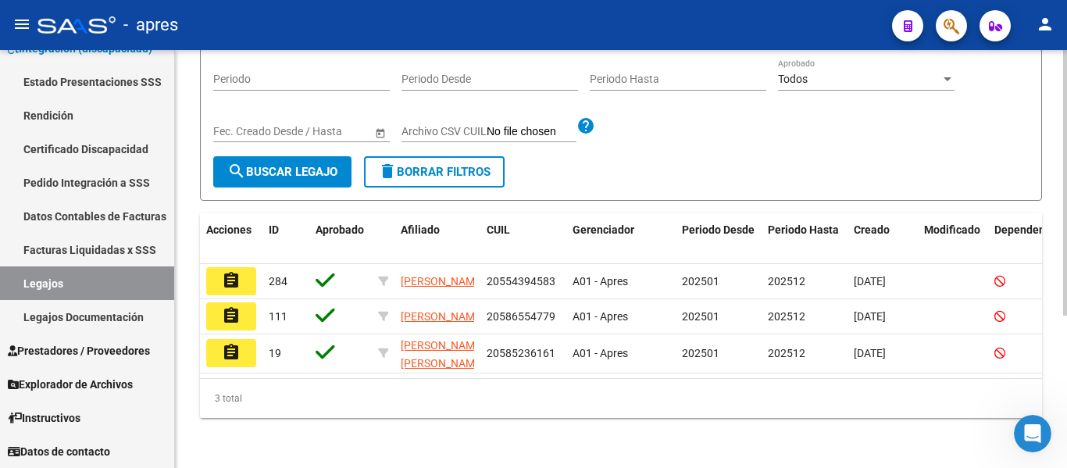
scroll to position [240, 0]
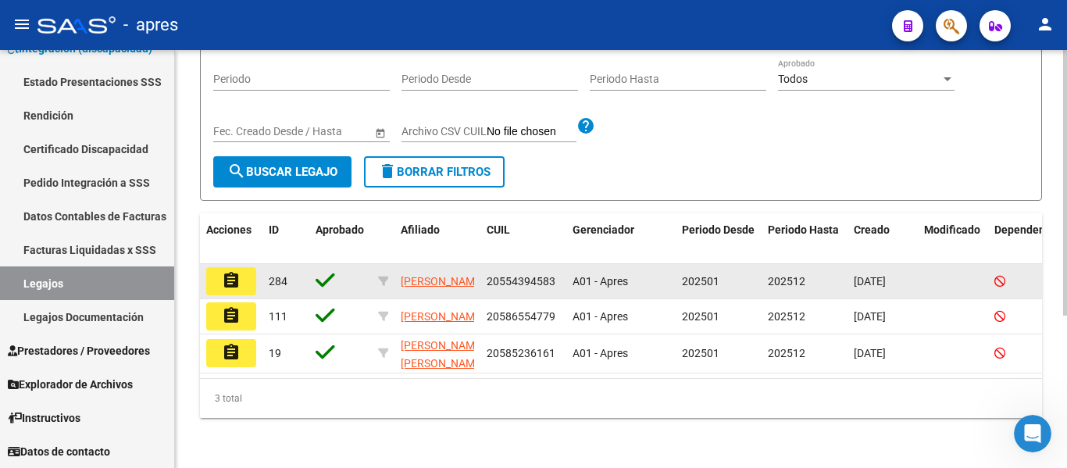
type input "[PERSON_NAME]"
click at [237, 271] on mat-icon "assignment" at bounding box center [231, 280] width 19 height 19
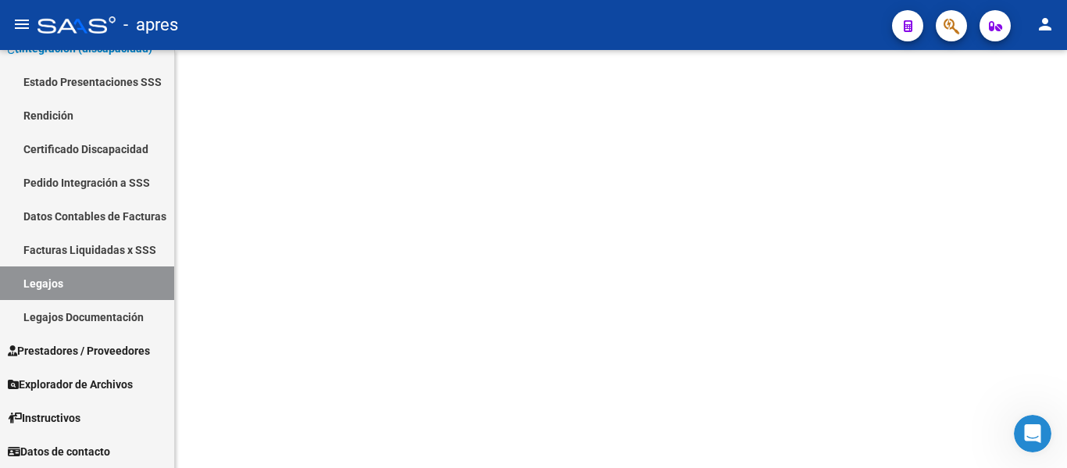
click at [237, 265] on mat-sidenav-content at bounding box center [621, 259] width 892 height 418
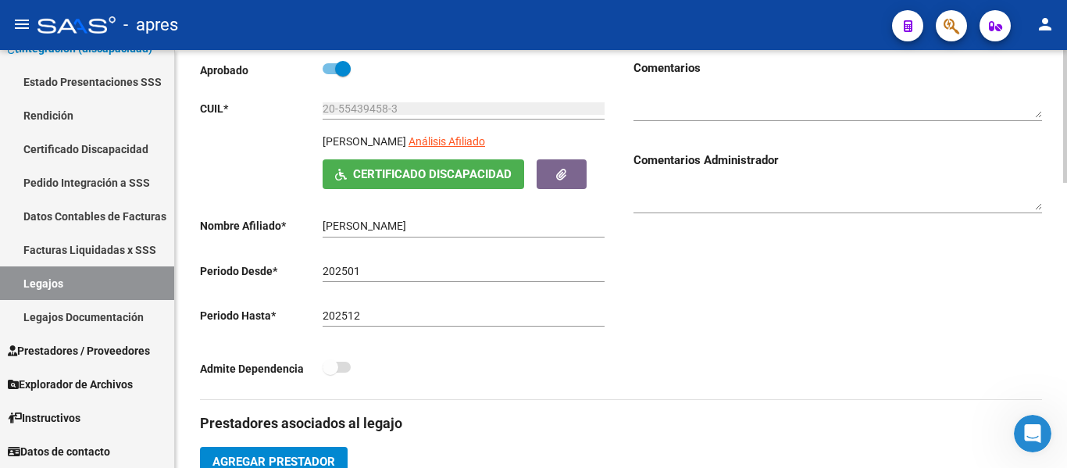
scroll to position [234, 0]
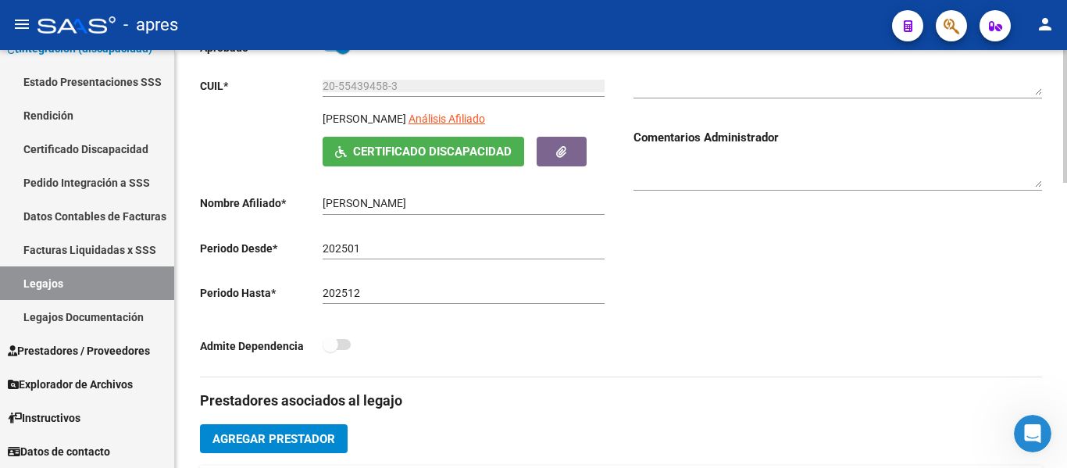
click at [378, 158] on span "Certificado Discapacidad" at bounding box center [432, 152] width 159 height 14
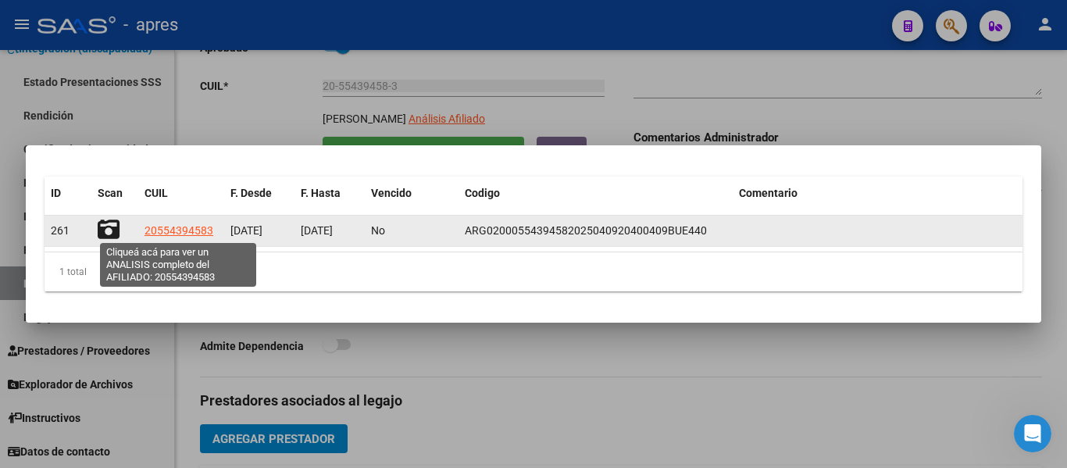
click at [193, 234] on span "20554394583" at bounding box center [178, 230] width 69 height 12
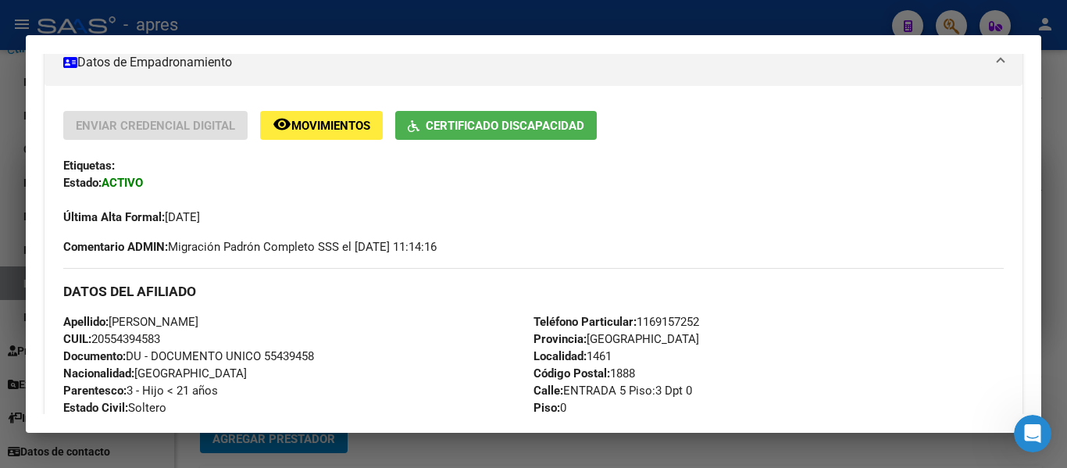
scroll to position [312, 0]
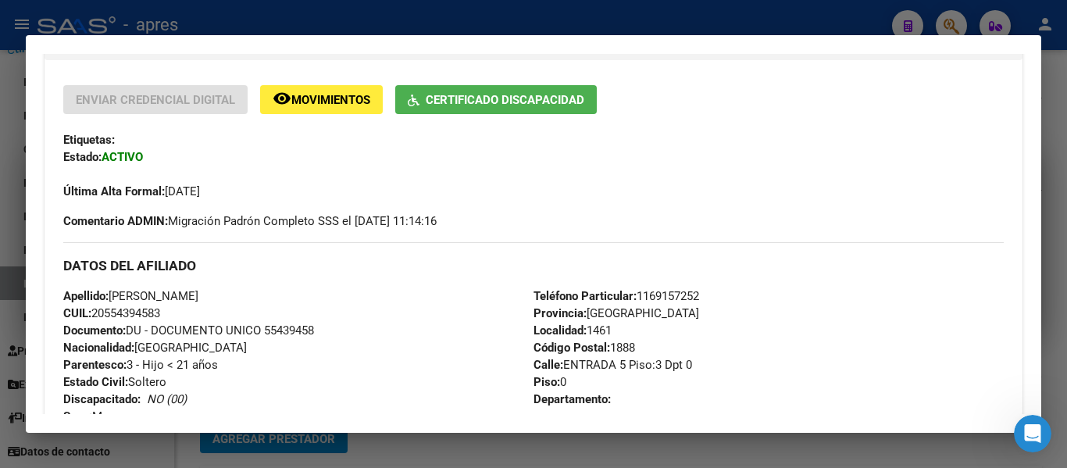
click at [0, 295] on div at bounding box center [533, 234] width 1067 height 468
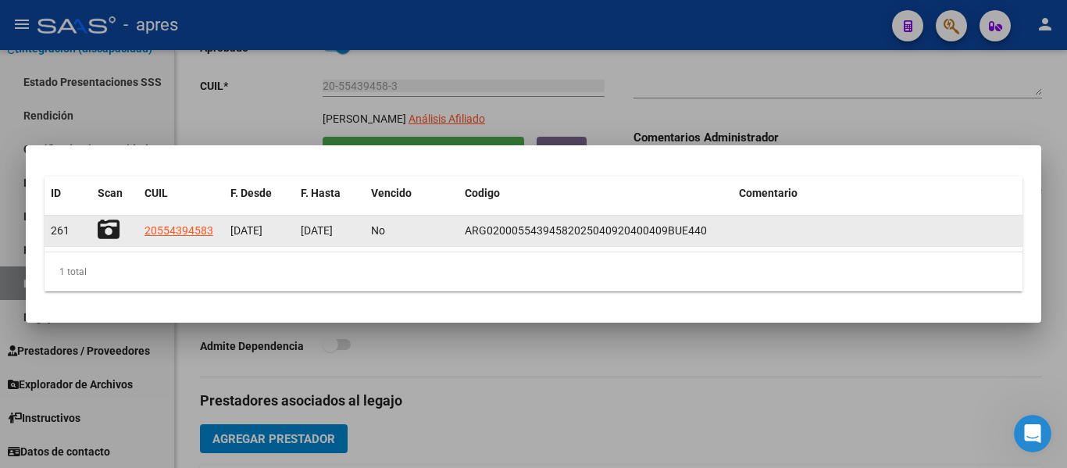
click at [101, 232] on icon at bounding box center [109, 230] width 22 height 22
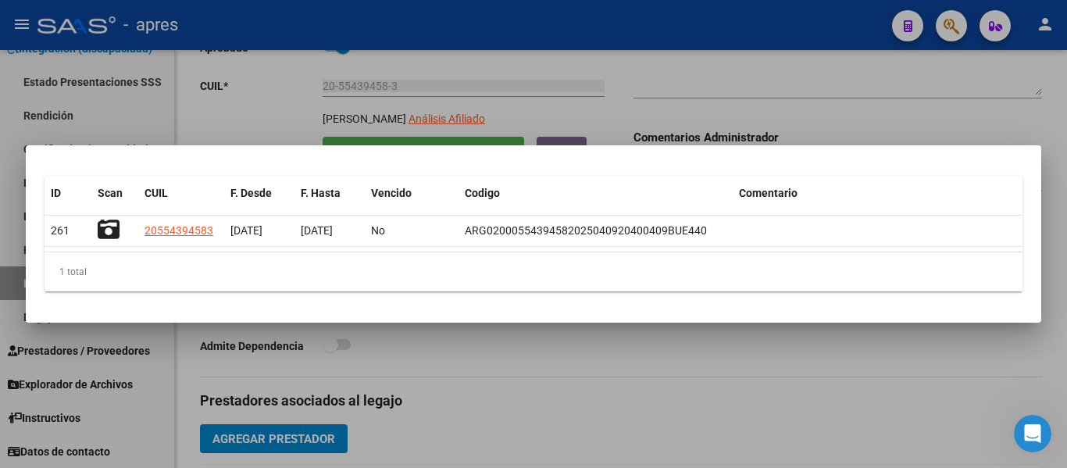
click at [619, 355] on div at bounding box center [533, 234] width 1067 height 468
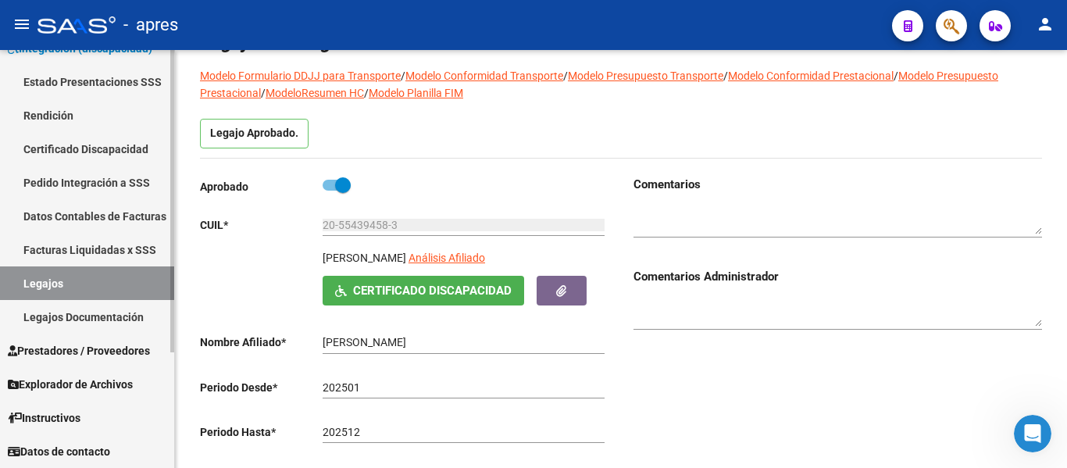
scroll to position [78, 0]
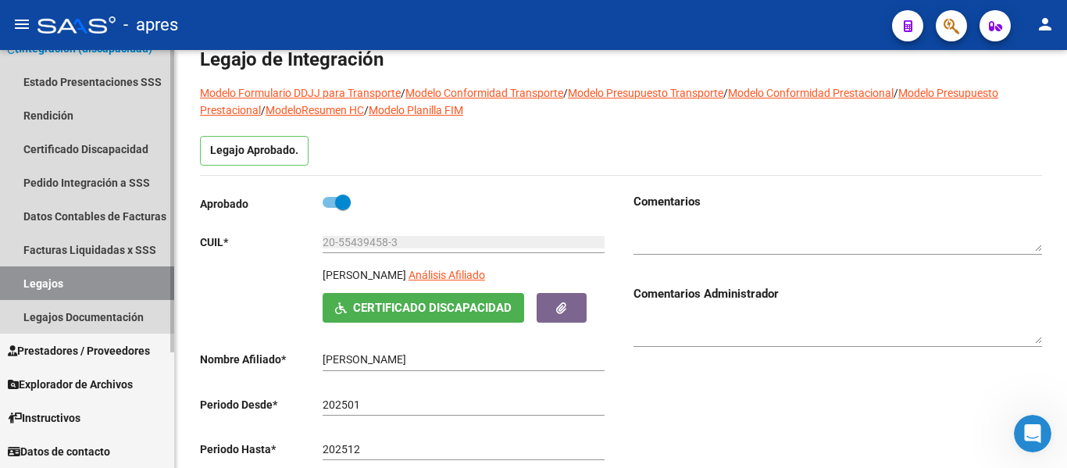
click at [88, 287] on link "Legajos" at bounding box center [87, 283] width 174 height 34
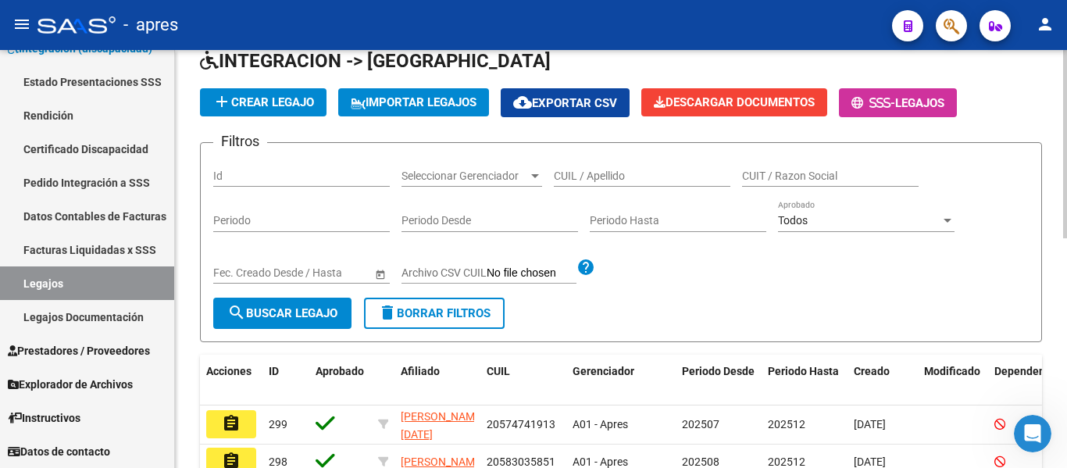
click at [492, 176] on span "Seleccionar Gerenciador" at bounding box center [464, 175] width 126 height 13
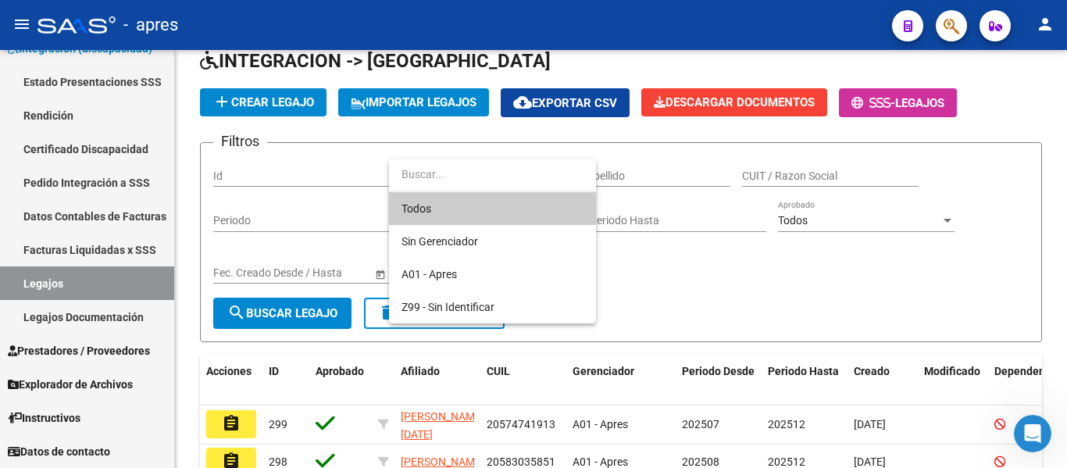
click at [640, 183] on div at bounding box center [533, 234] width 1067 height 468
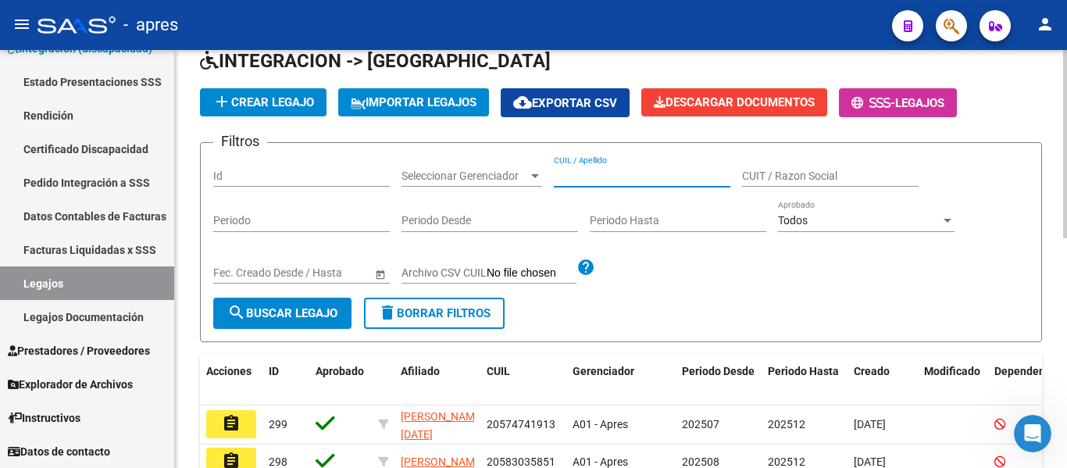
click at [637, 180] on input "CUIL / Apellido" at bounding box center [642, 175] width 176 height 13
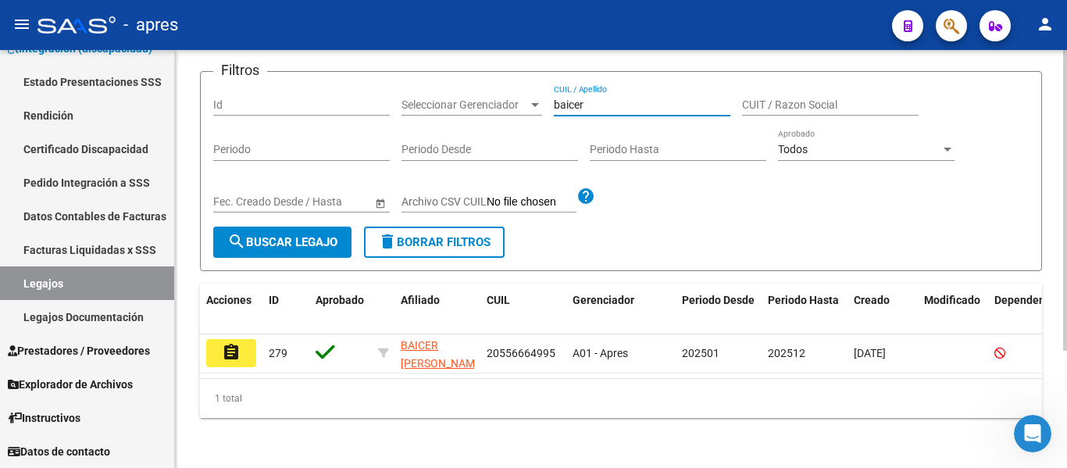
scroll to position [162, 0]
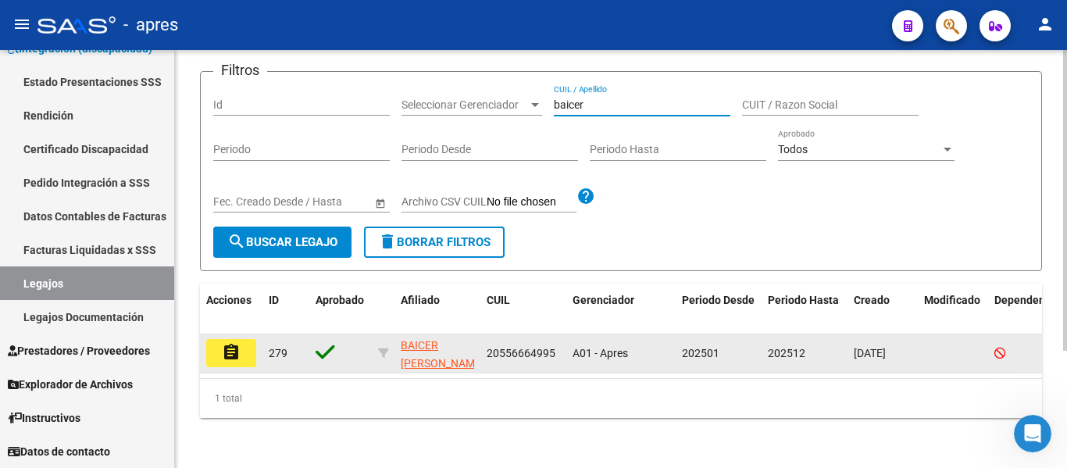
type input "baicer"
click at [226, 350] on button "assignment" at bounding box center [231, 353] width 50 height 28
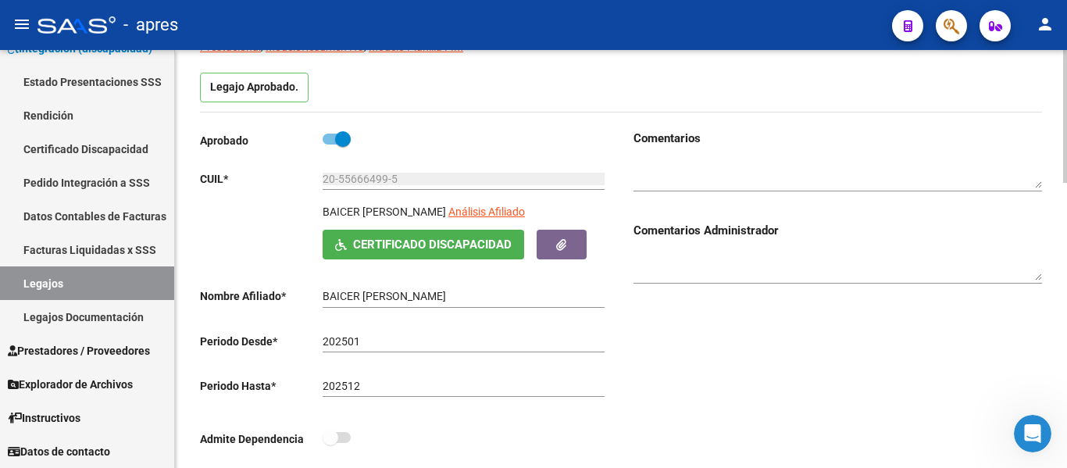
scroll to position [156, 0]
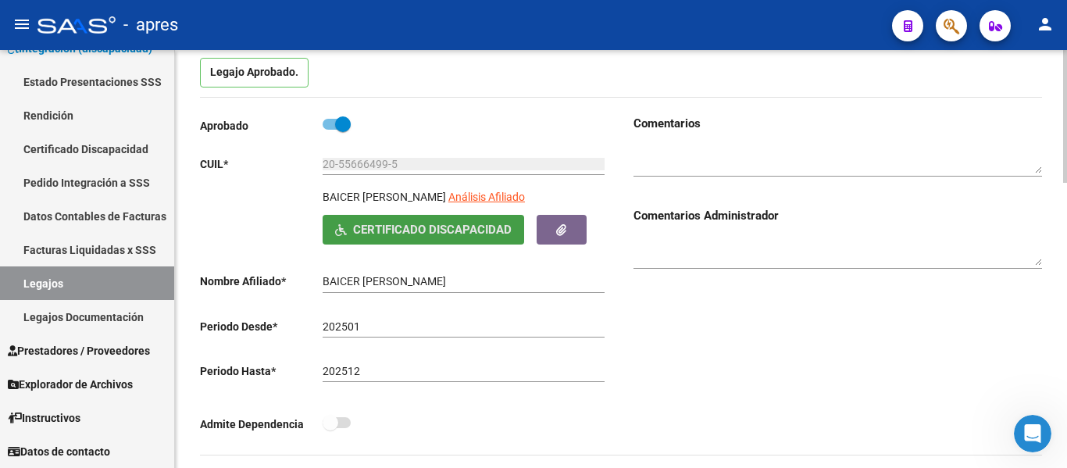
click at [466, 238] on button "Certificado Discapacidad" at bounding box center [422, 229] width 201 height 29
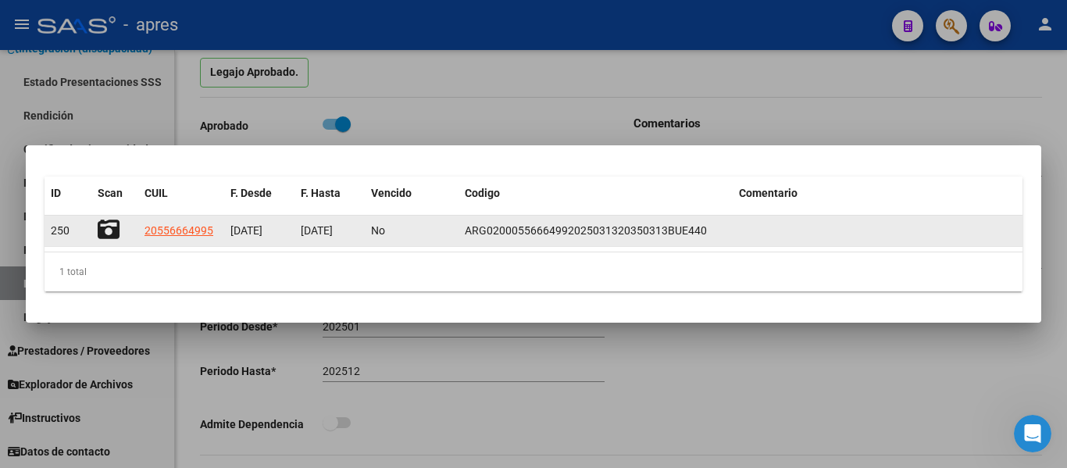
click at [108, 223] on icon at bounding box center [109, 230] width 22 height 22
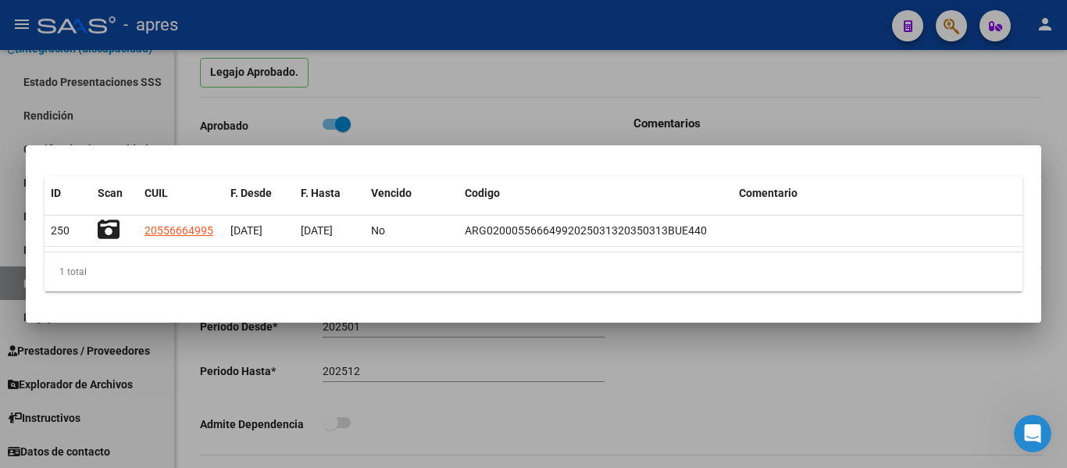
click at [322, 384] on div at bounding box center [533, 234] width 1067 height 468
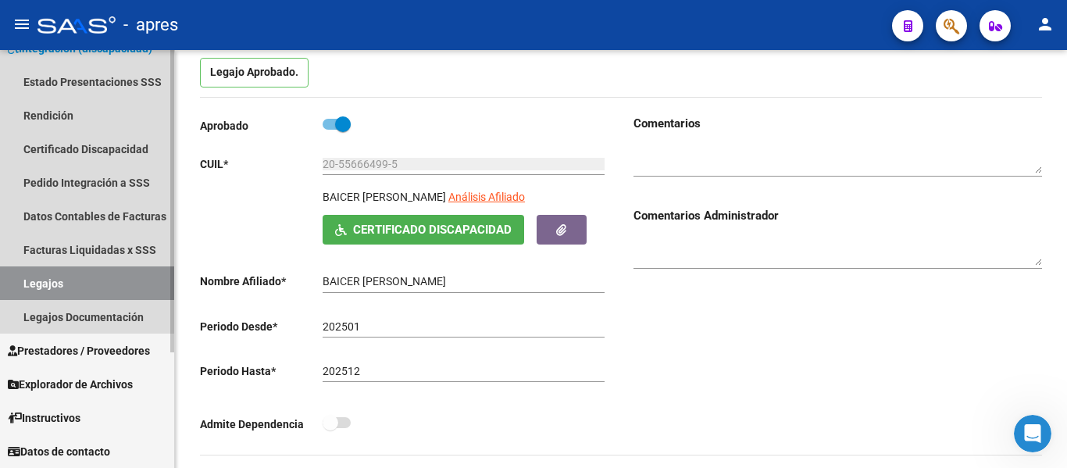
click at [119, 274] on link "Legajos" at bounding box center [87, 283] width 174 height 34
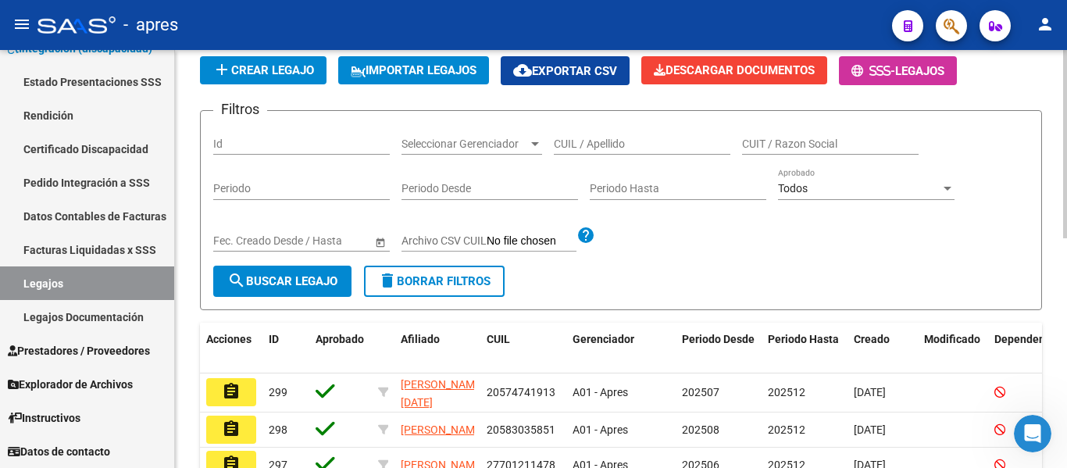
scroll to position [156, 0]
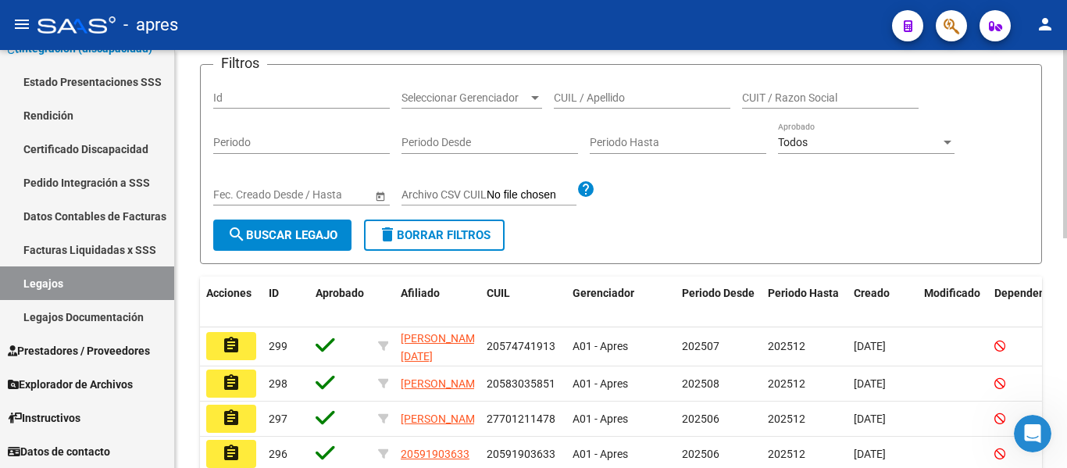
drag, startPoint x: 596, startPoint y: 87, endPoint x: 602, endPoint y: 94, distance: 9.4
click at [600, 92] on div "CUIL / Apellido" at bounding box center [642, 92] width 176 height 31
click at [602, 94] on input "CUIL / Apellido" at bounding box center [642, 97] width 176 height 13
paste input "20561181994"
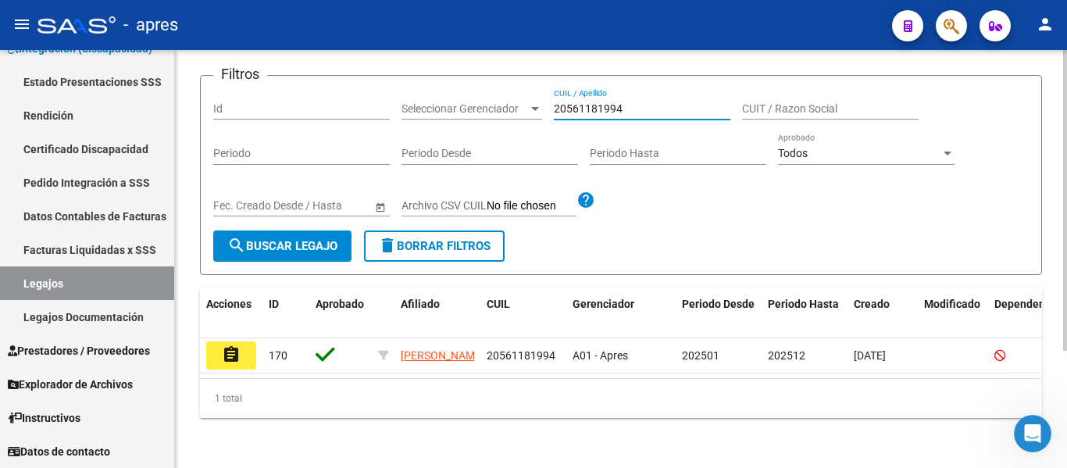
type input "20561181994"
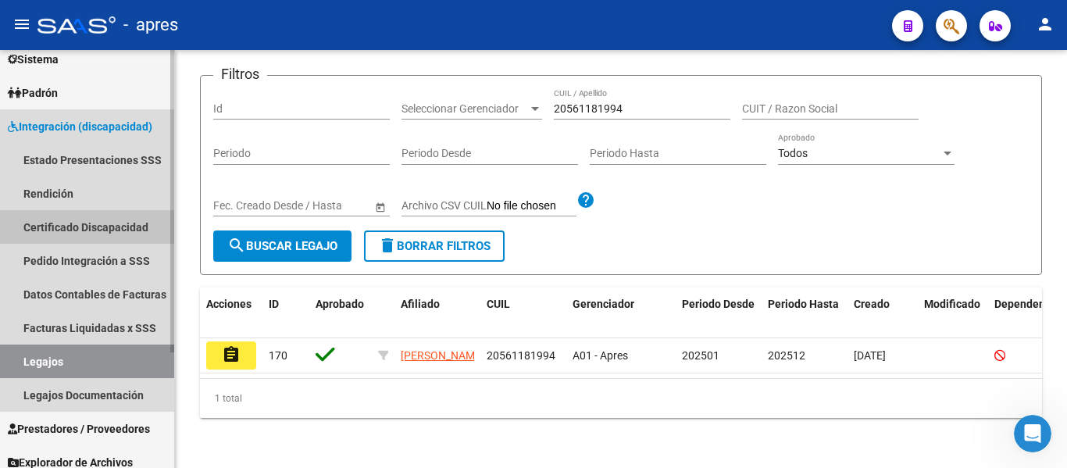
click at [110, 221] on link "Certificado Discapacidad" at bounding box center [87, 227] width 174 height 34
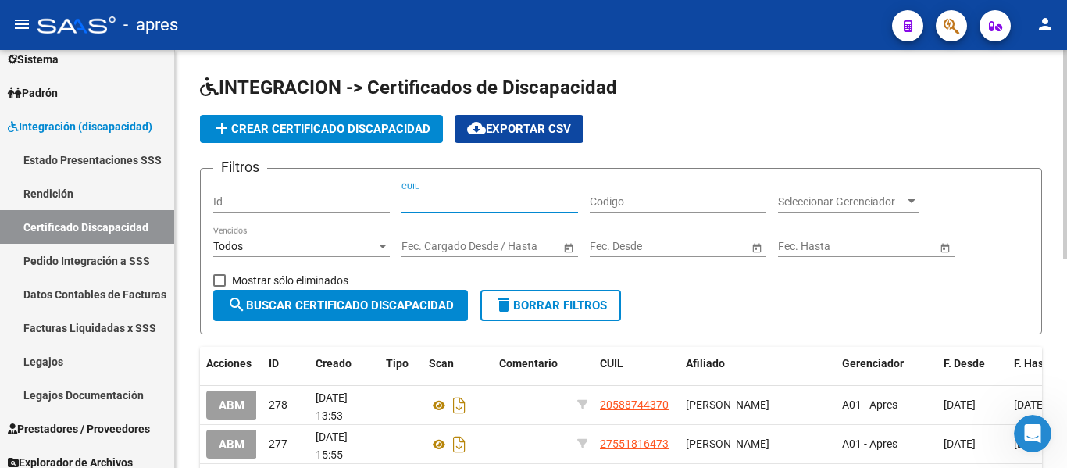
click at [444, 198] on input "CUIL" at bounding box center [489, 201] width 176 height 13
paste input "20-56118199-4"
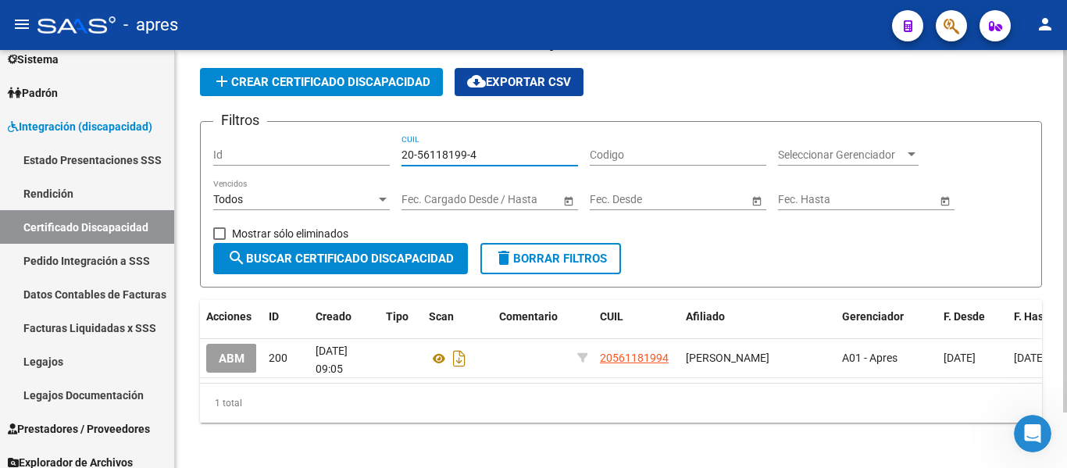
scroll to position [64, 0]
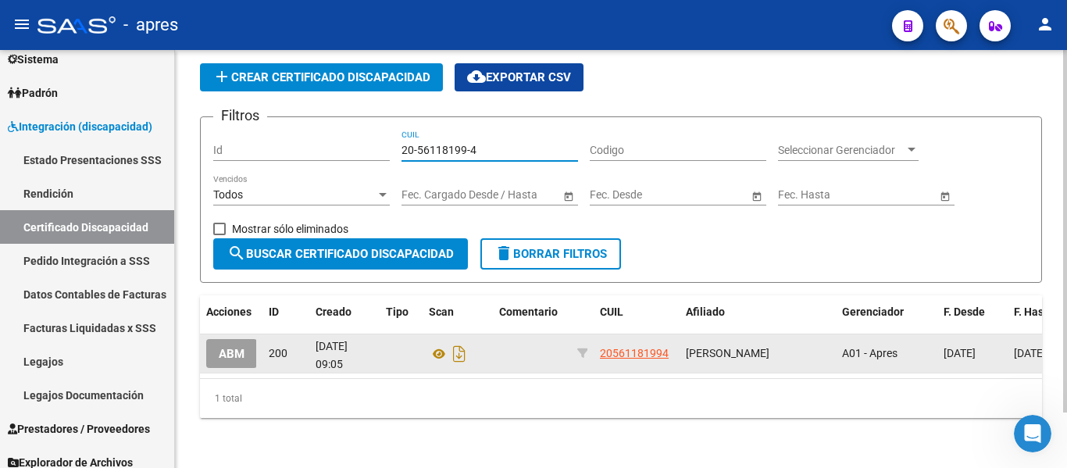
type input "20-56118199-4"
click at [239, 346] on span "ABM" at bounding box center [232, 353] width 26 height 14
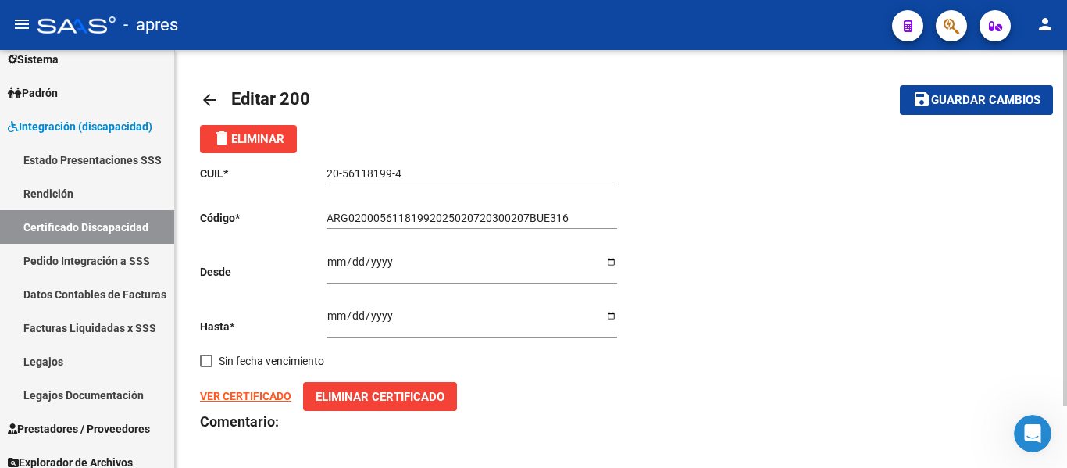
click at [258, 397] on strong "VER CERTIFICADO" at bounding box center [245, 396] width 91 height 12
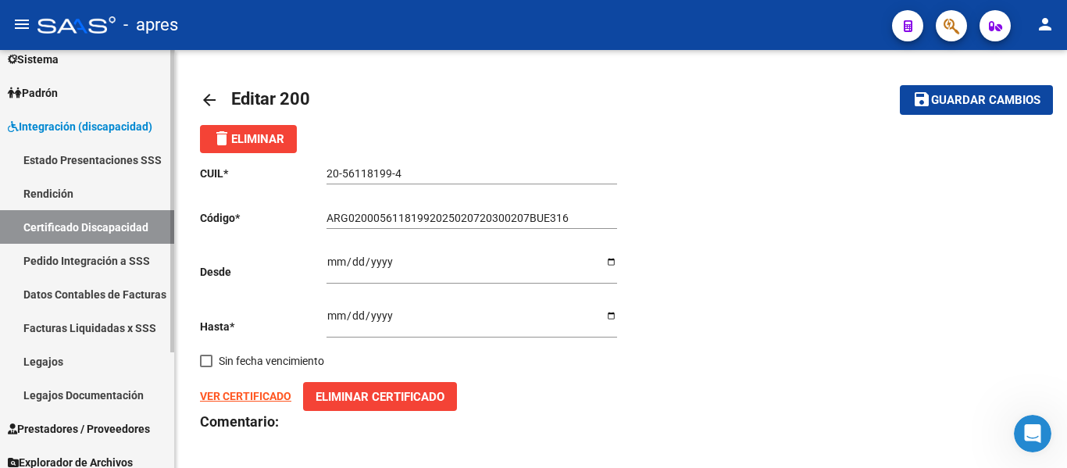
click at [94, 366] on link "Legajos" at bounding box center [87, 361] width 174 height 34
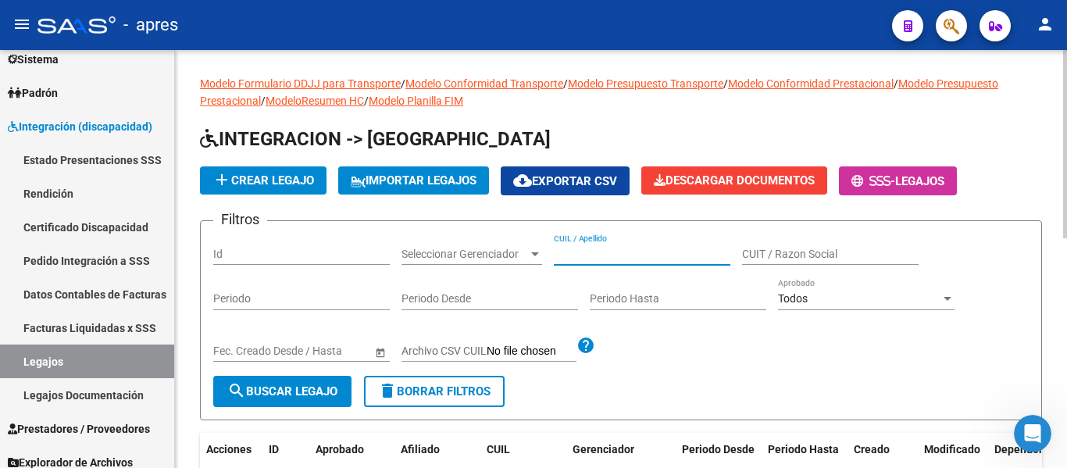
click at [579, 252] on input "CUIL / Apellido" at bounding box center [642, 254] width 176 height 13
drag, startPoint x: 613, startPoint y: 262, endPoint x: 514, endPoint y: 262, distance: 99.2
click at [514, 262] on div "Filtros Id Seleccionar Gerenciador Seleccionar Gerenciador sueñas CUIL / Apelli…" at bounding box center [620, 304] width 815 height 142
click at [600, 259] on input "sueñas" at bounding box center [642, 254] width 176 height 13
type input "s"
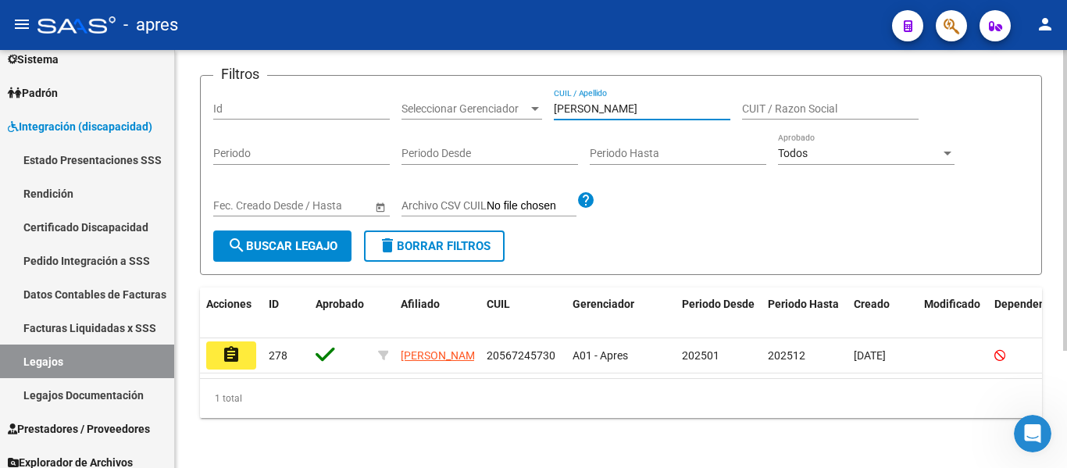
scroll to position [162, 0]
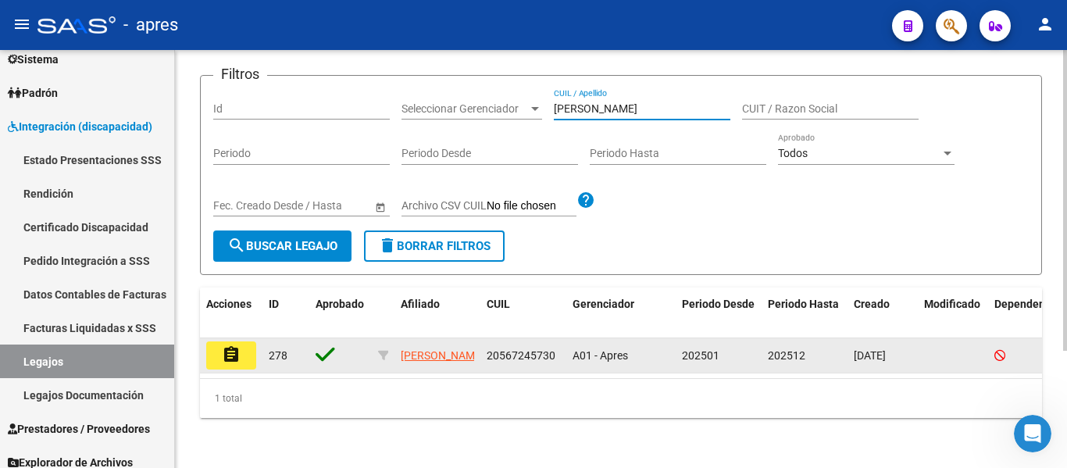
type input "[PERSON_NAME]"
click at [228, 345] on mat-icon "assignment" at bounding box center [231, 354] width 19 height 19
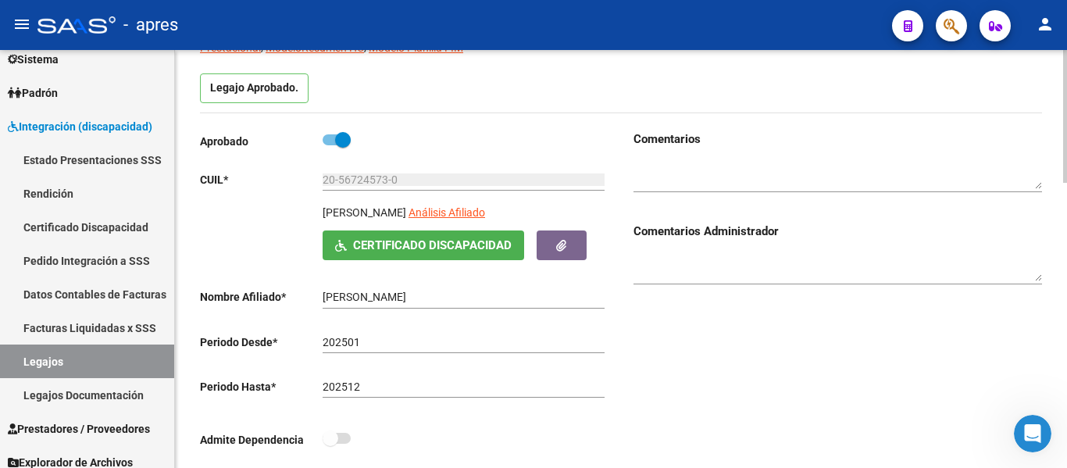
scroll to position [156, 0]
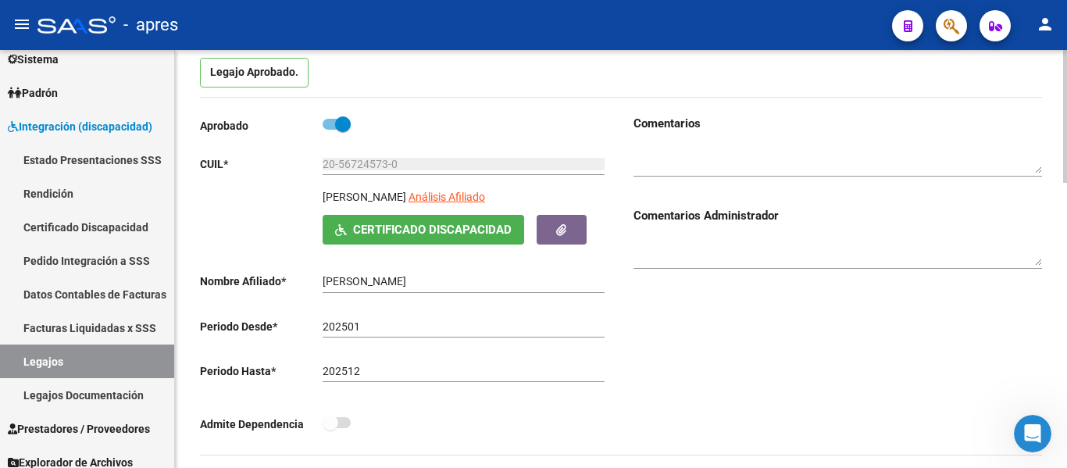
click at [406, 231] on span "Certificado Discapacidad" at bounding box center [432, 230] width 159 height 14
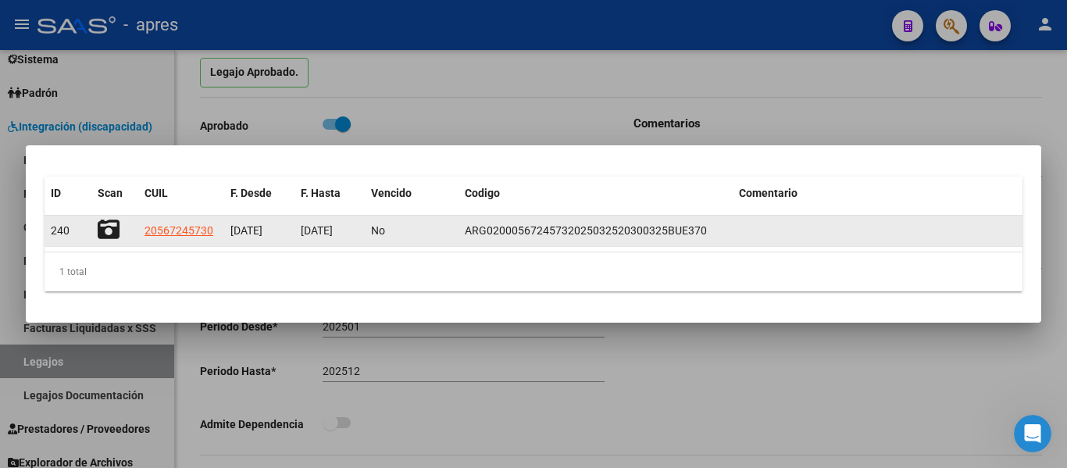
click at [109, 229] on icon at bounding box center [109, 230] width 22 height 22
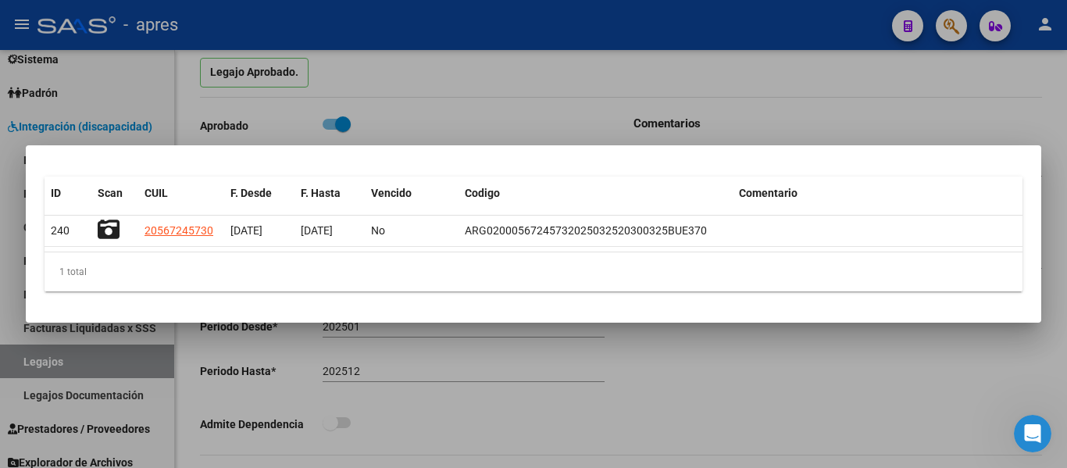
click at [761, 98] on div at bounding box center [533, 234] width 1067 height 468
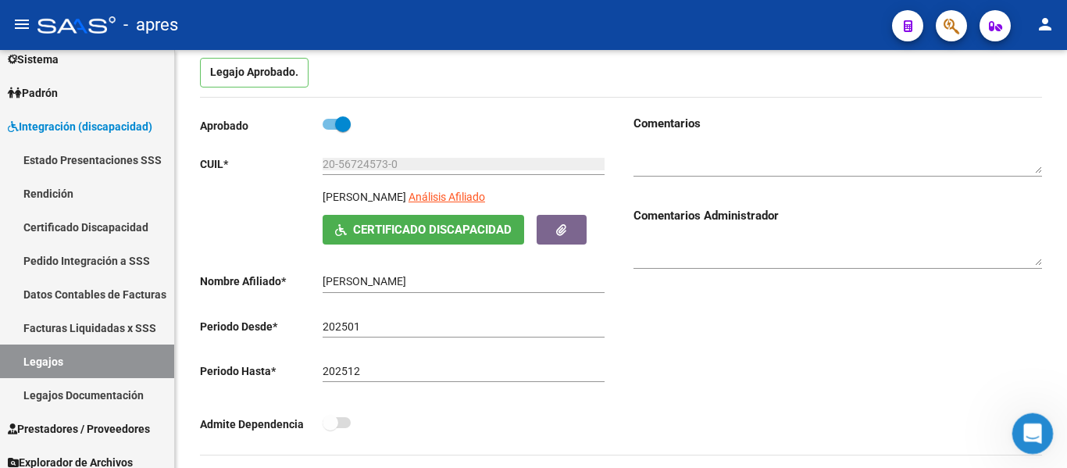
click at [1026, 426] on icon "Abrir Intercom Messenger" at bounding box center [1030, 432] width 26 height 26
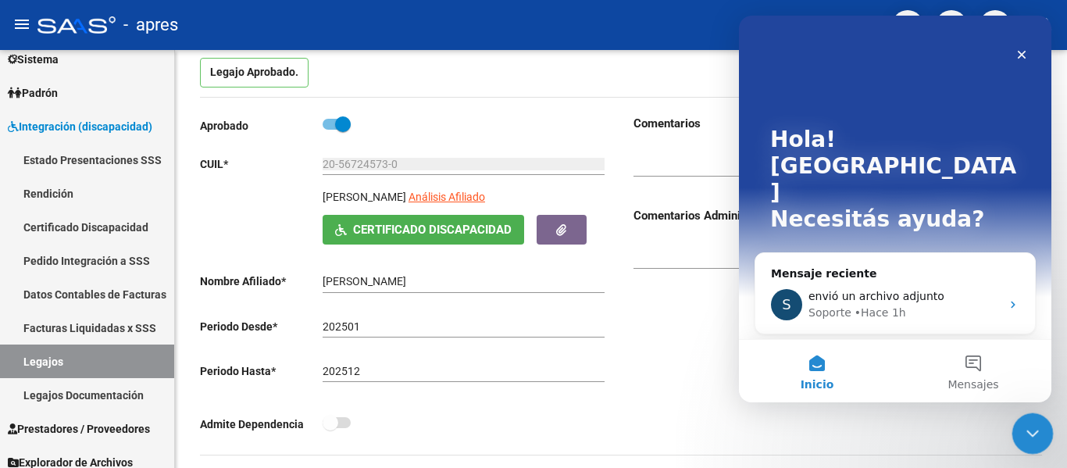
click at [1027, 426] on icon "Cerrar Intercom Messenger" at bounding box center [1030, 431] width 19 height 19
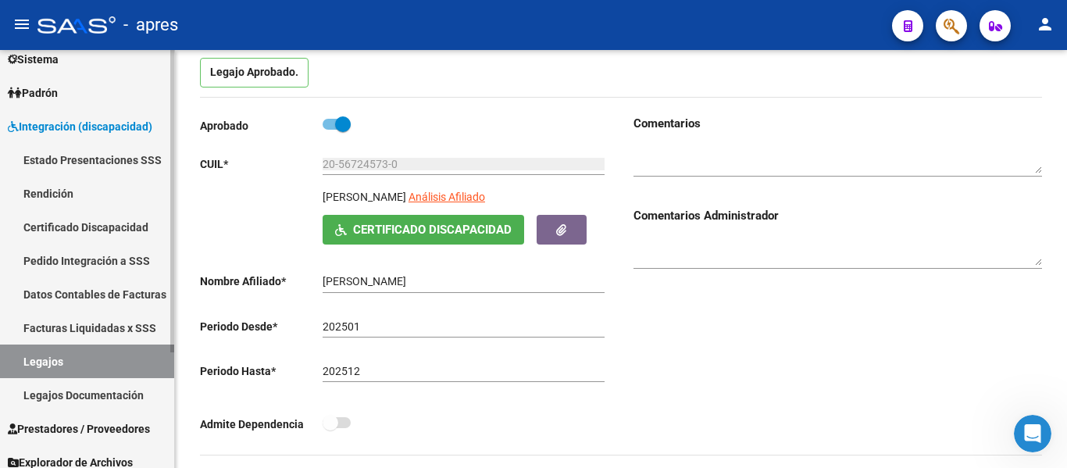
click at [130, 358] on link "Legajos" at bounding box center [87, 361] width 174 height 34
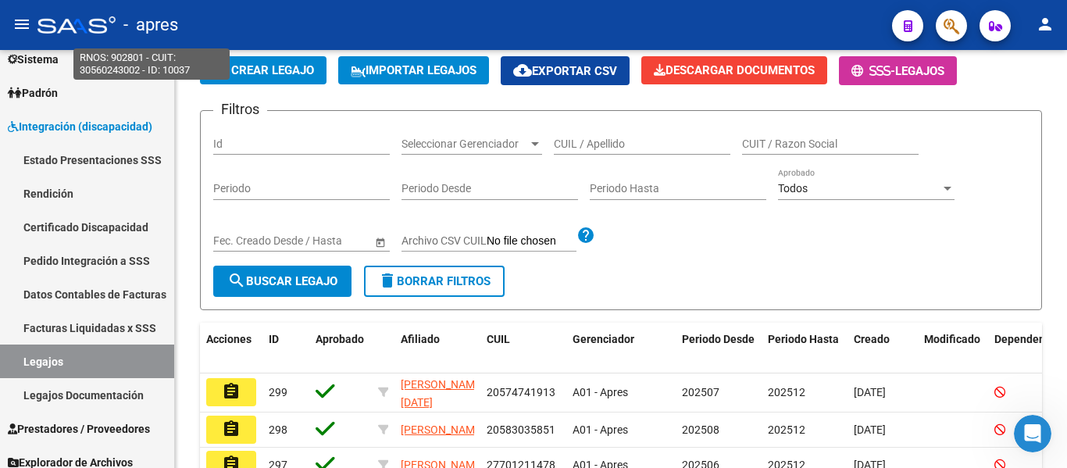
scroll to position [156, 0]
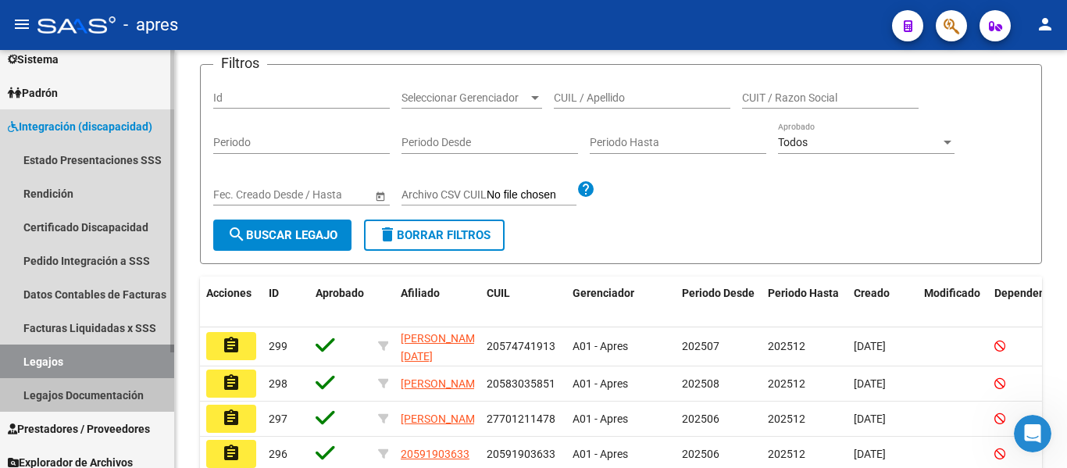
click at [118, 394] on link "Legajos Documentación" at bounding box center [87, 395] width 174 height 34
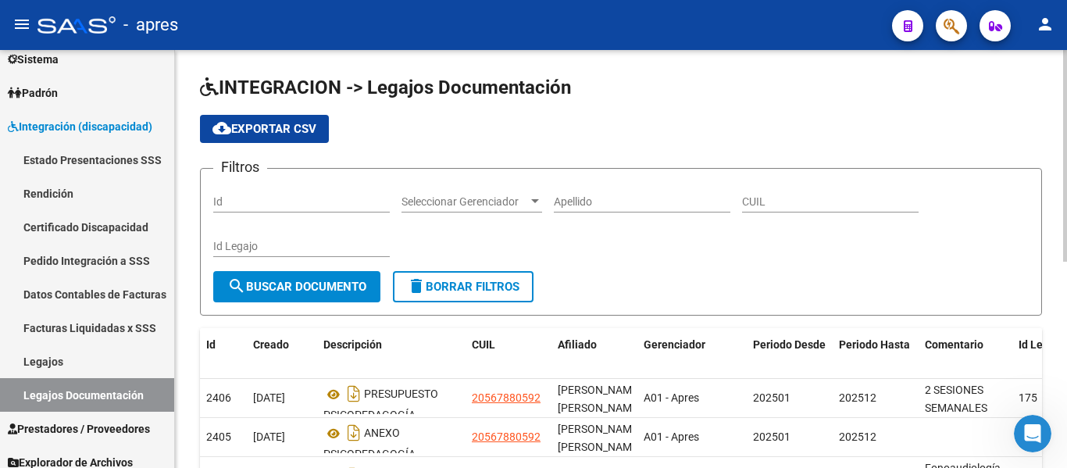
click at [590, 211] on div "Apellido" at bounding box center [642, 196] width 176 height 31
click at [590, 201] on input "Apellido" at bounding box center [642, 201] width 176 height 13
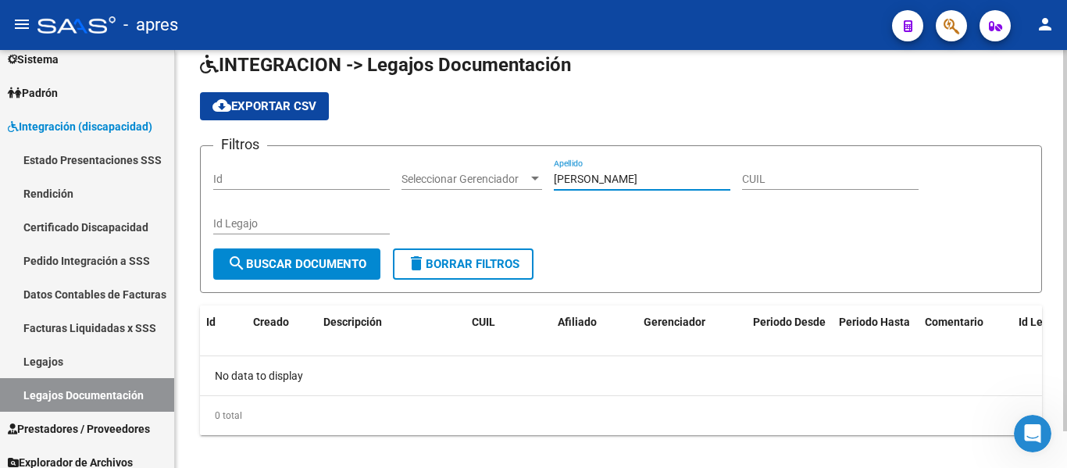
scroll to position [40, 0]
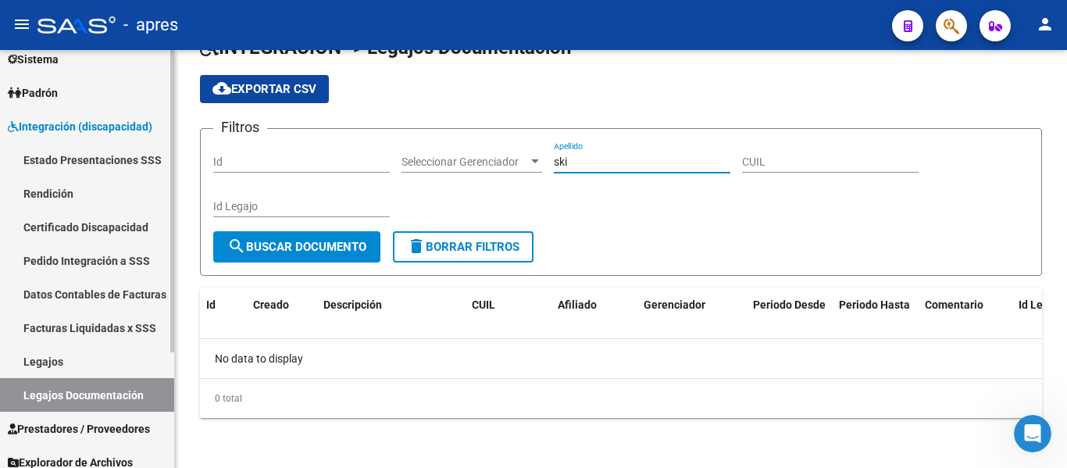
type input "ski"
click at [130, 134] on span "Integración (discapacidad)" at bounding box center [80, 126] width 144 height 17
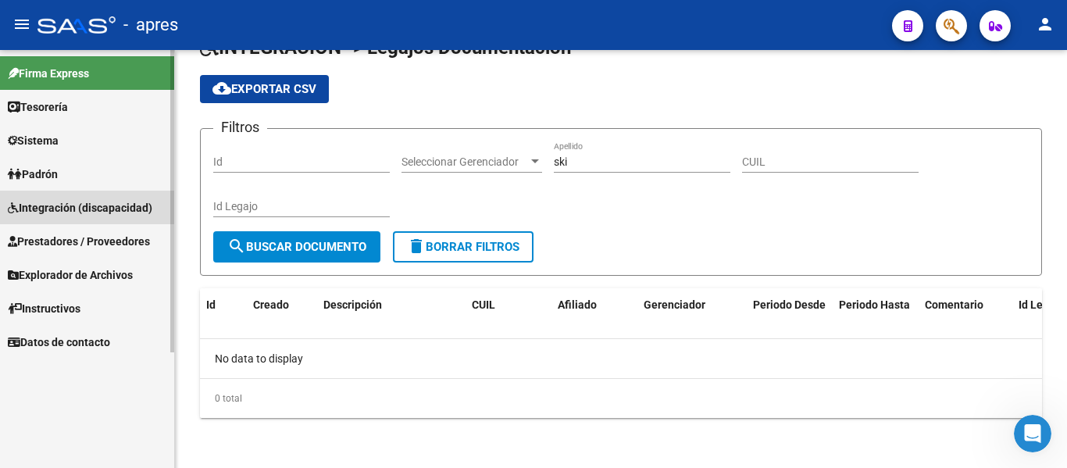
scroll to position [0, 0]
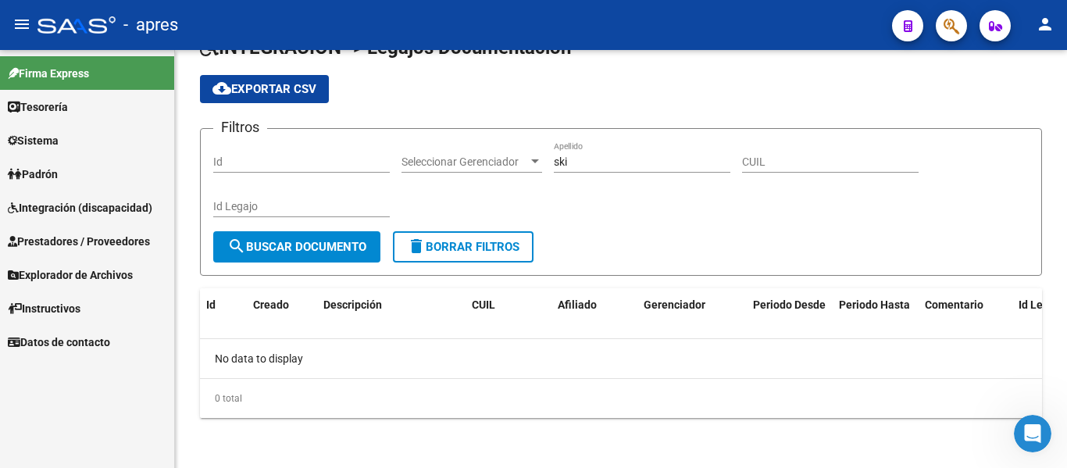
click at [122, 235] on span "Prestadores / Proveedores" at bounding box center [79, 241] width 142 height 17
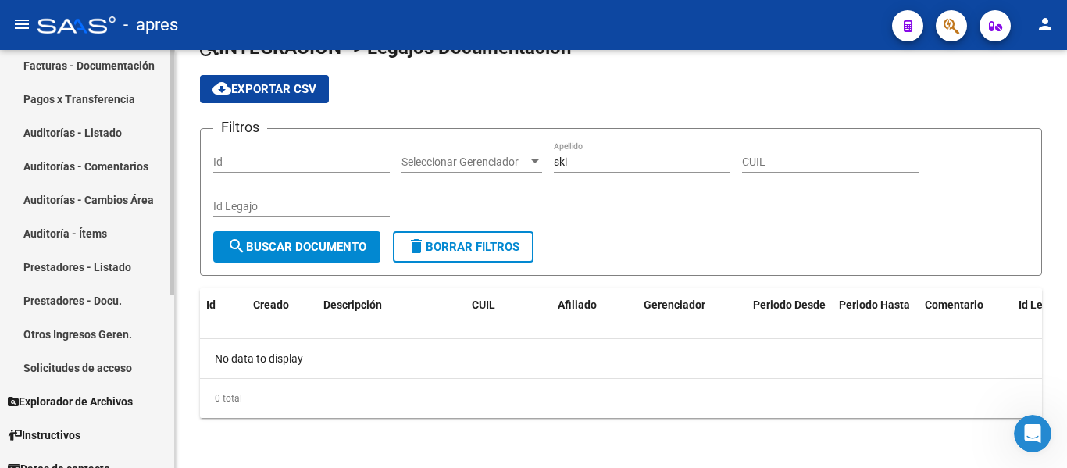
scroll to position [294, 0]
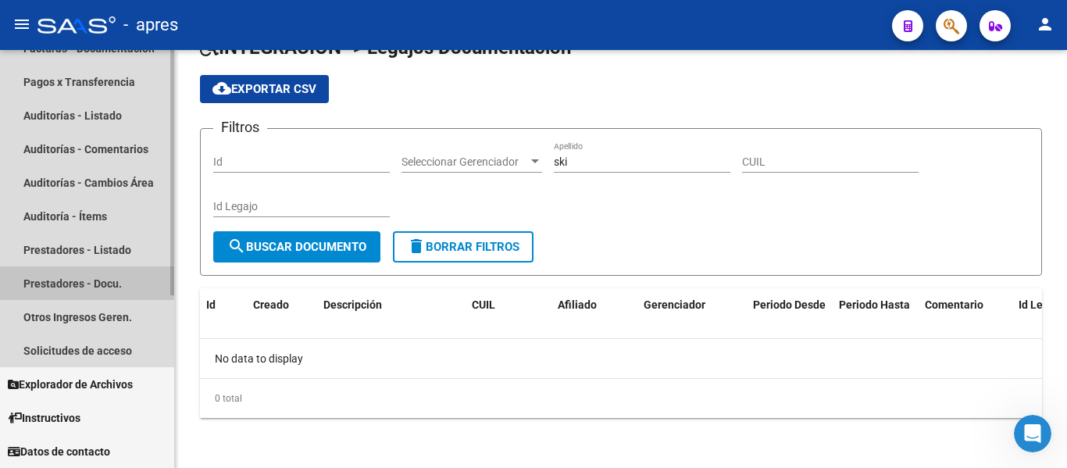
click at [134, 288] on link "Prestadores - Docu." at bounding box center [87, 283] width 174 height 34
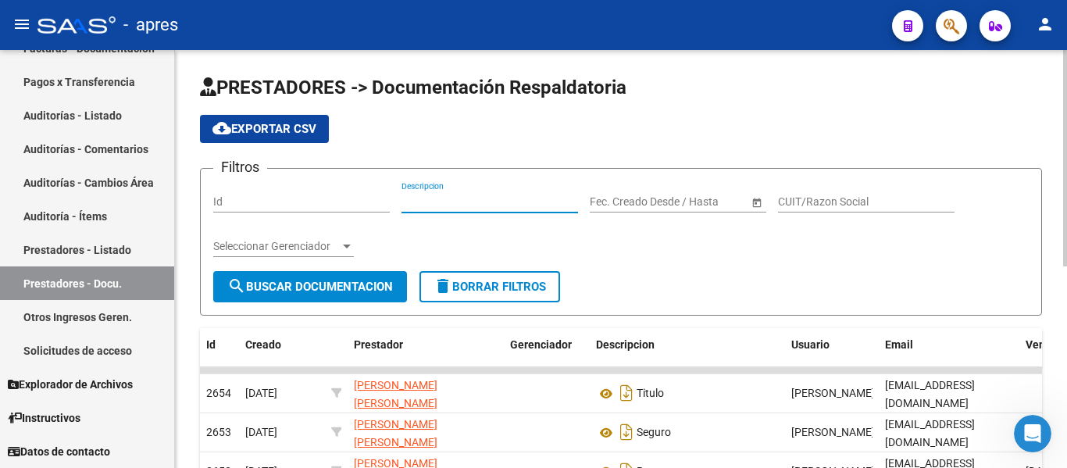
click at [434, 199] on input "Descripcion" at bounding box center [489, 201] width 176 height 13
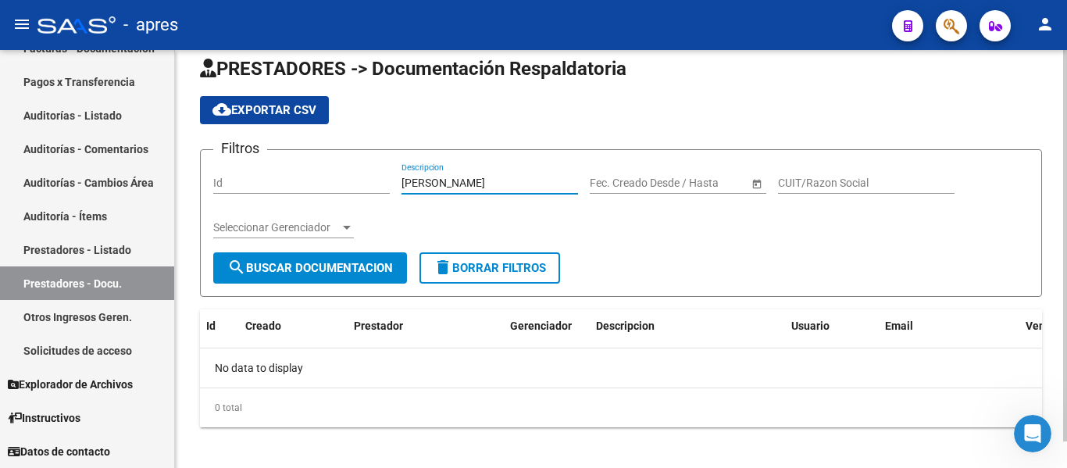
scroll to position [28, 0]
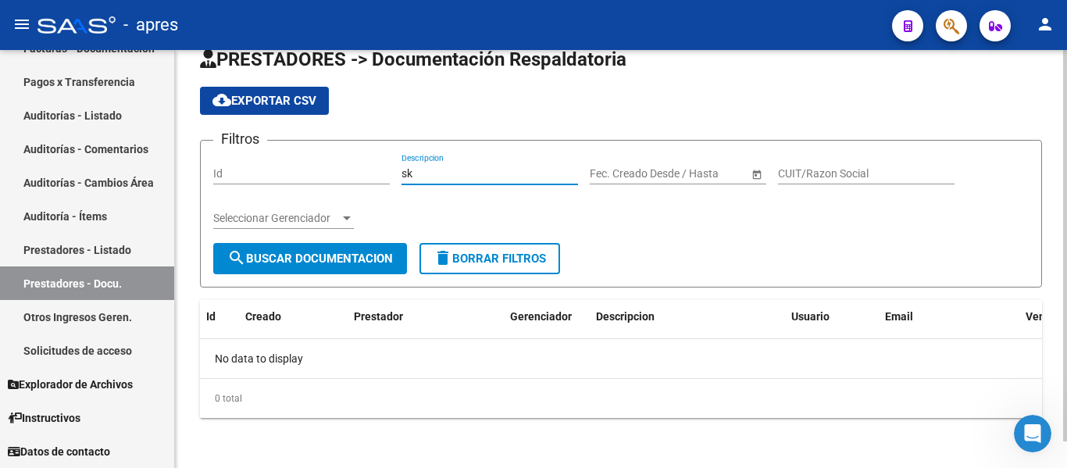
type input "s"
click at [112, 254] on link "Prestadores - Listado" at bounding box center [87, 250] width 174 height 34
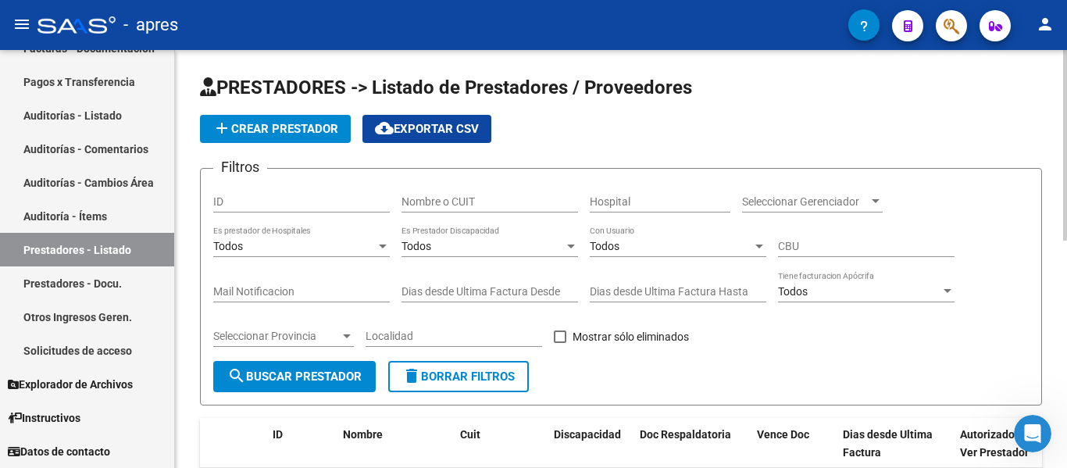
click at [513, 209] on div "Nombre o CUIT" at bounding box center [489, 196] width 176 height 31
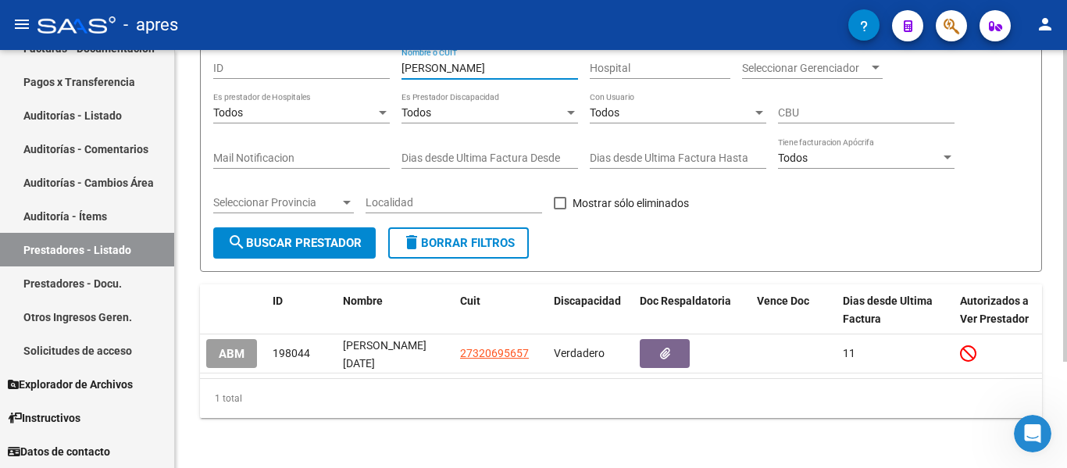
scroll to position [143, 0]
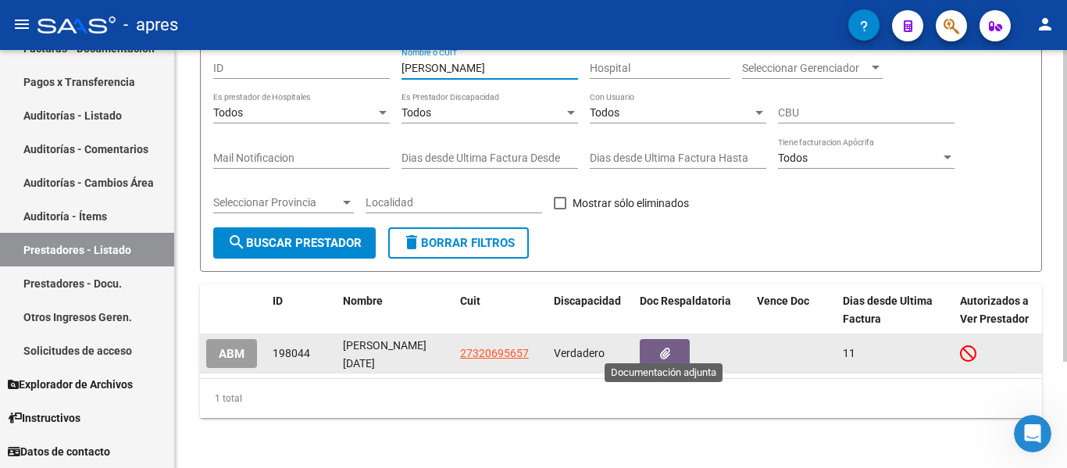
type input "[PERSON_NAME]"
click at [654, 339] on button "button" at bounding box center [664, 353] width 50 height 29
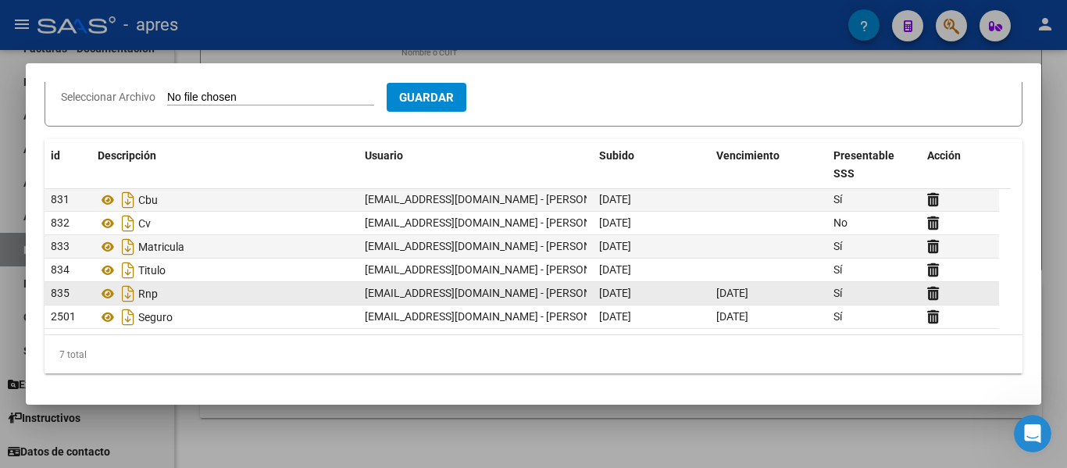
scroll to position [0, 0]
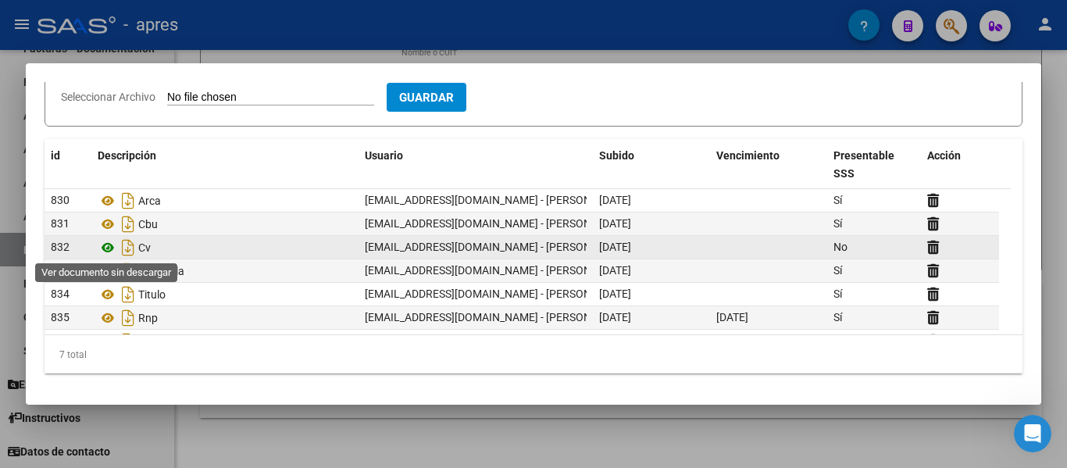
click at [112, 250] on icon at bounding box center [108, 247] width 20 height 19
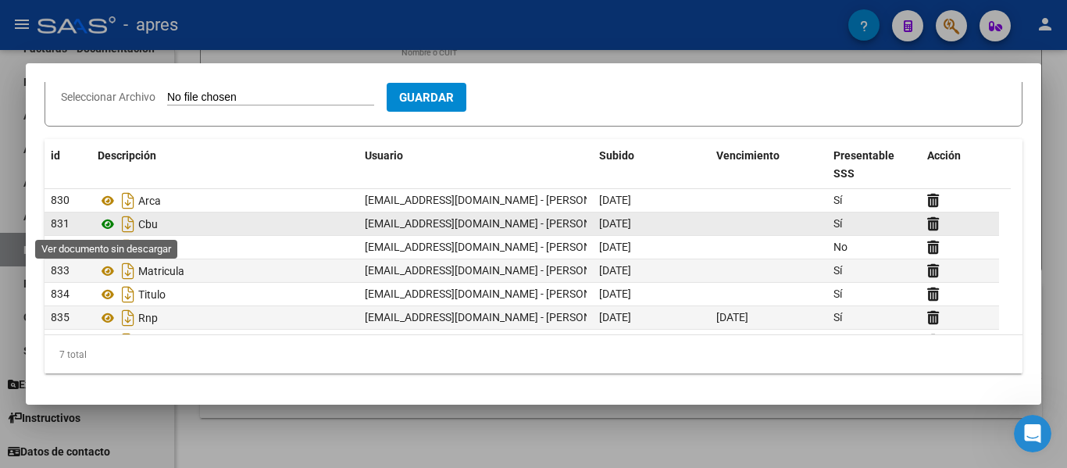
click at [115, 223] on icon at bounding box center [108, 224] width 20 height 19
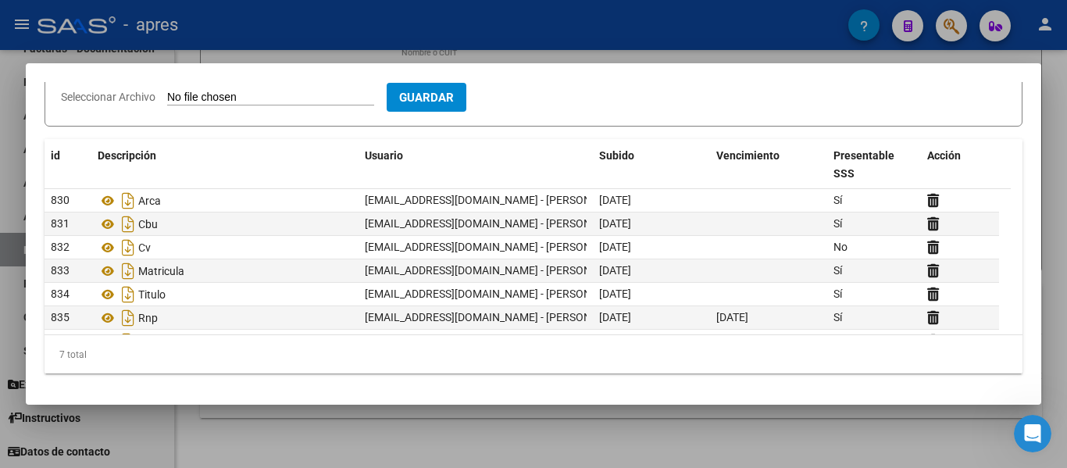
scroll to position [24, 0]
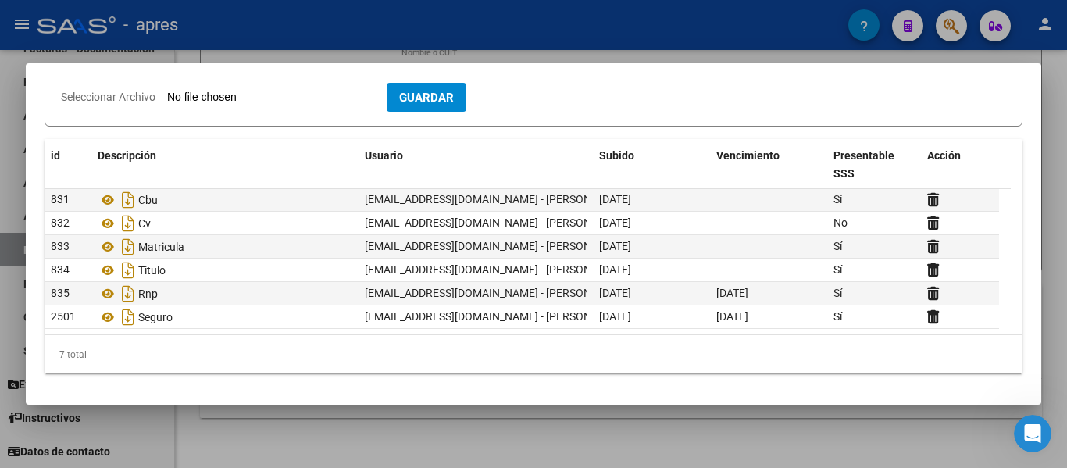
click at [306, 424] on div at bounding box center [533, 234] width 1067 height 468
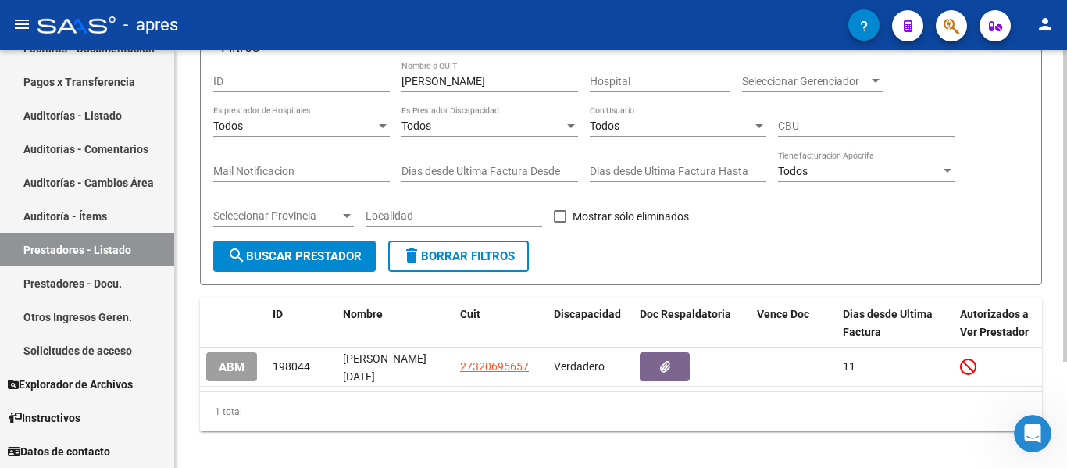
scroll to position [143, 0]
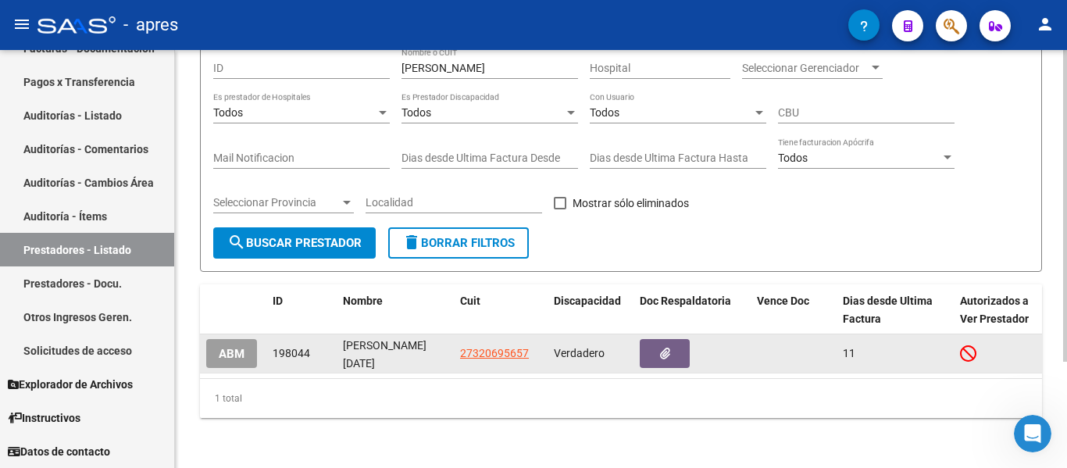
click at [240, 347] on span "ABM" at bounding box center [232, 354] width 26 height 14
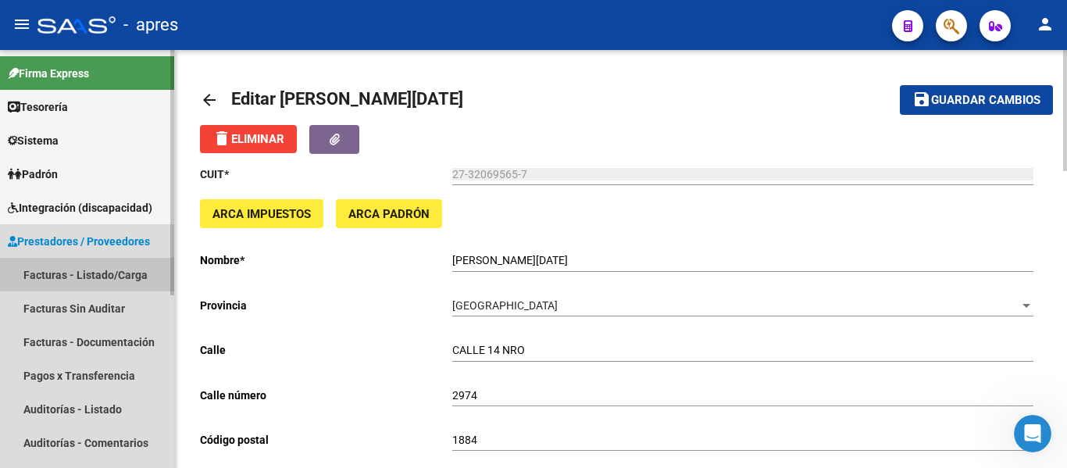
click at [96, 279] on link "Facturas - Listado/Carga" at bounding box center [87, 275] width 174 height 34
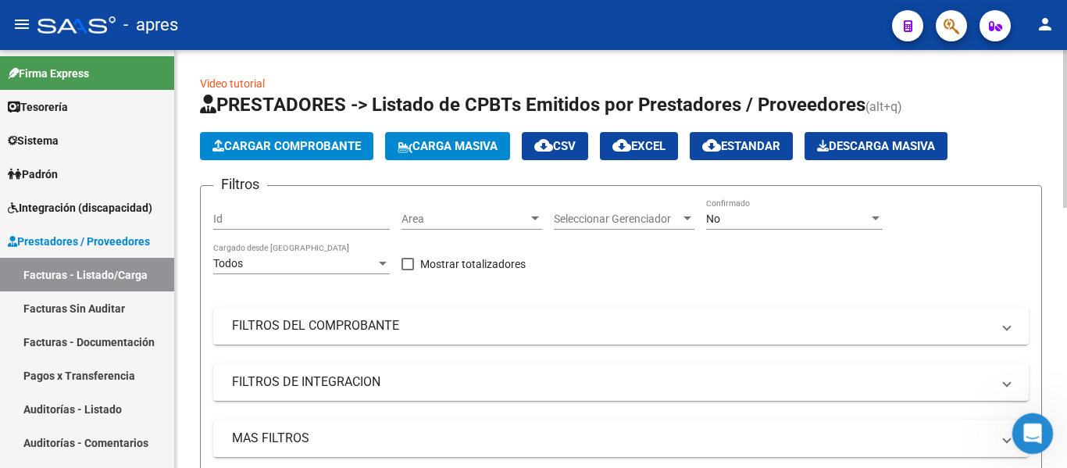
click at [1020, 429] on icon "Abrir Intercom Messenger" at bounding box center [1030, 432] width 26 height 26
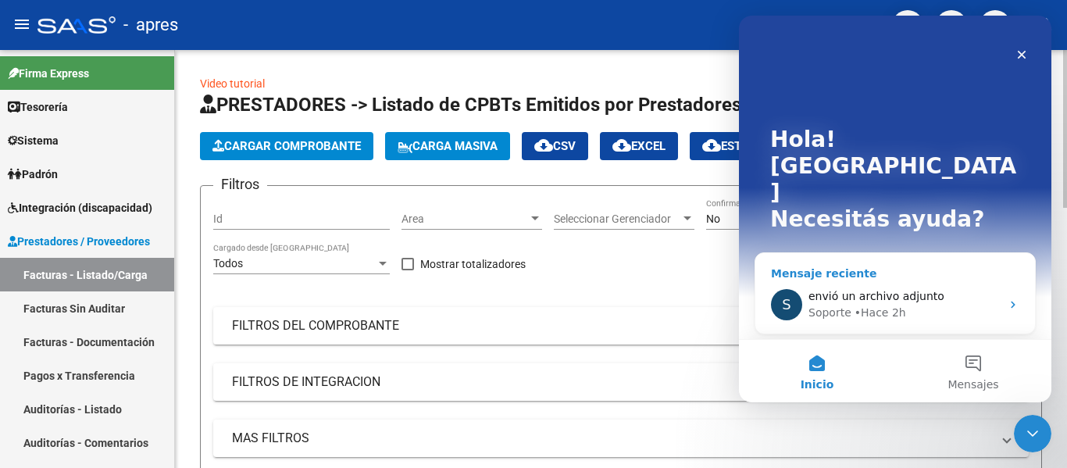
click at [874, 265] on div "Mensaje reciente" at bounding box center [895, 273] width 248 height 16
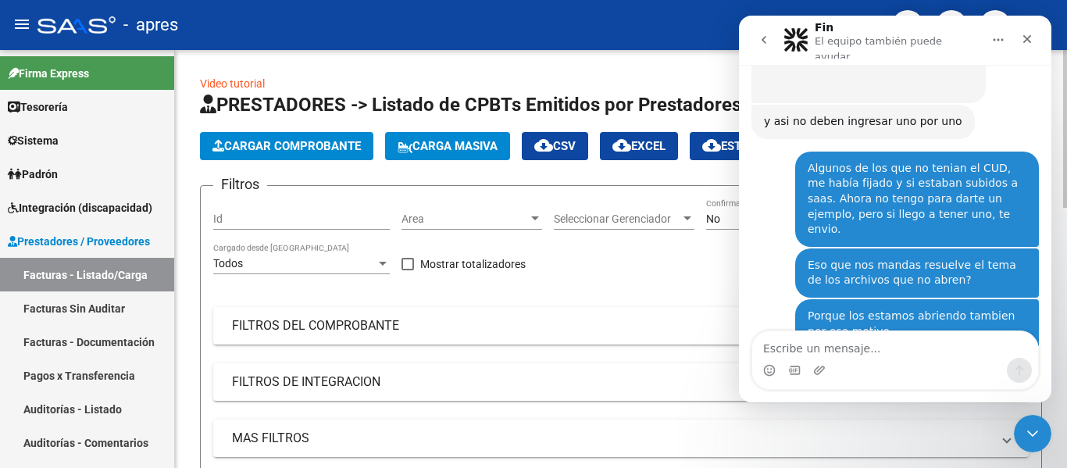
scroll to position [5798, 0]
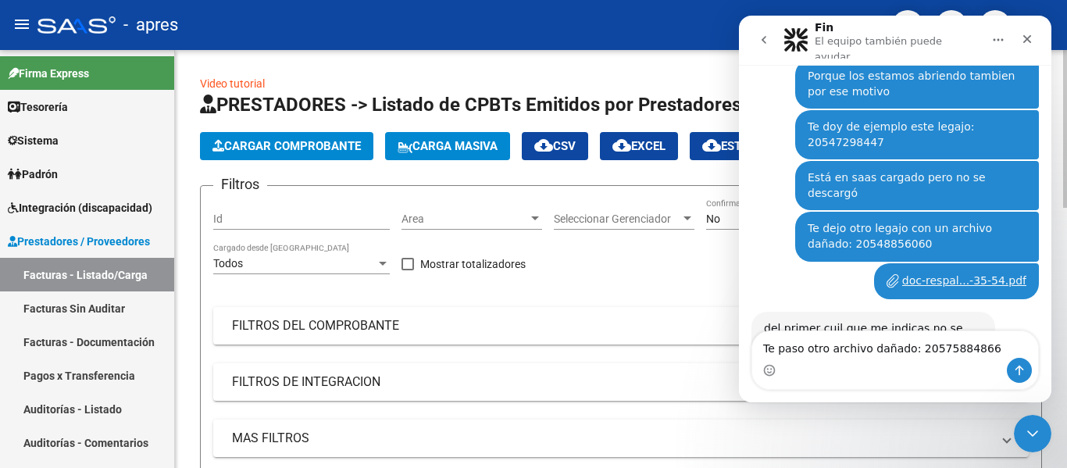
type textarea "Te paso otro archivo dañado: 20575884866"
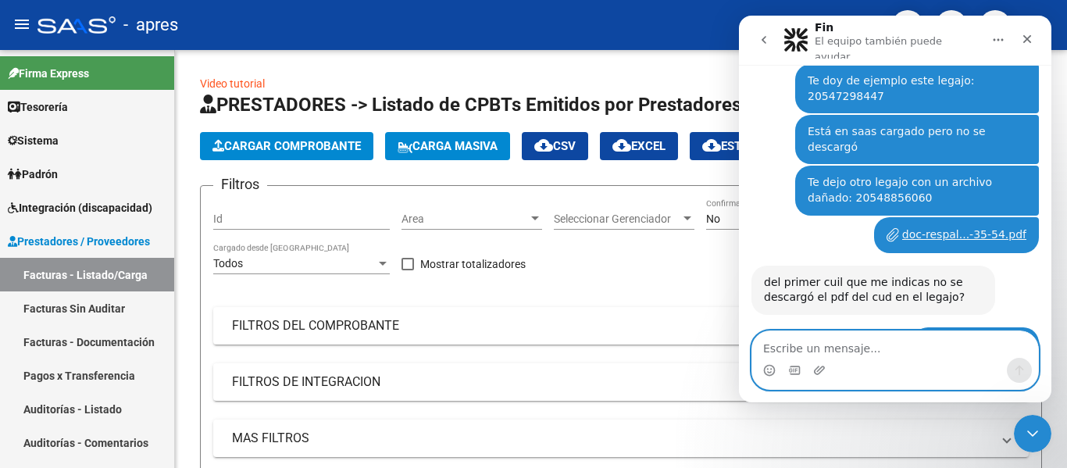
scroll to position [5881, 0]
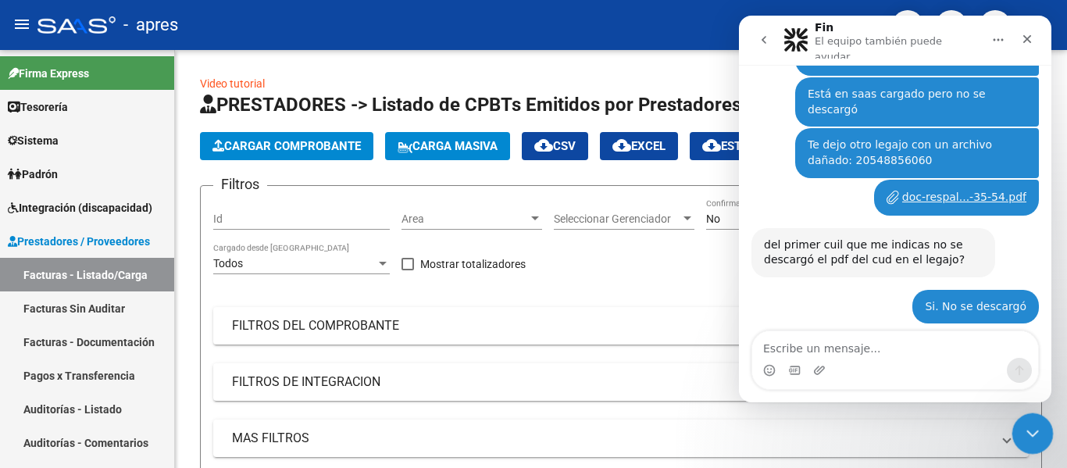
click at [1042, 429] on div "Cerrar Intercom Messenger" at bounding box center [1029, 430] width 37 height 37
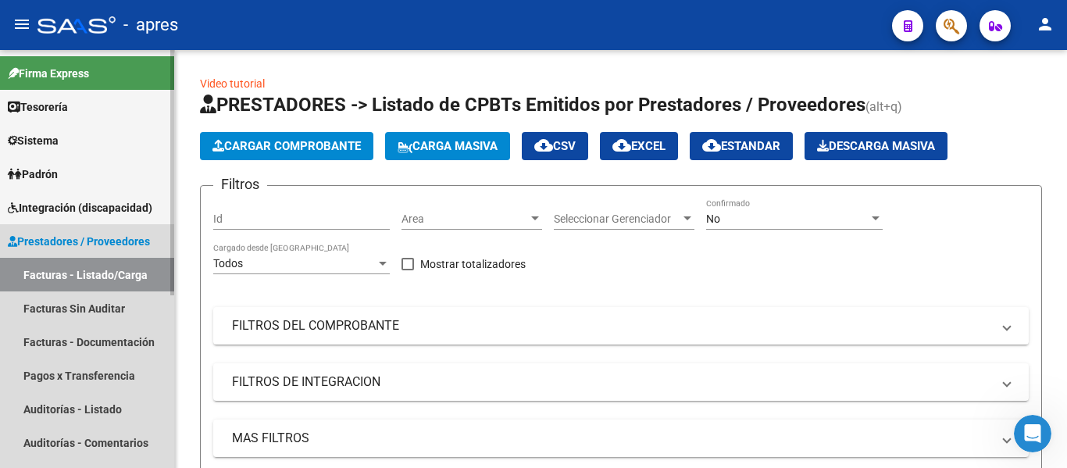
click at [110, 243] on span "Prestadores / Proveedores" at bounding box center [79, 241] width 142 height 17
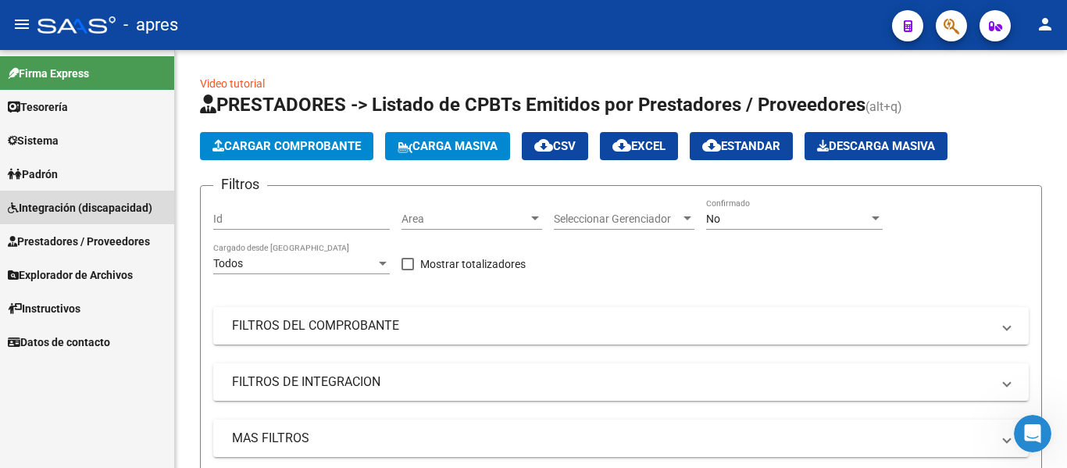
click at [125, 209] on span "Integración (discapacidad)" at bounding box center [80, 207] width 144 height 17
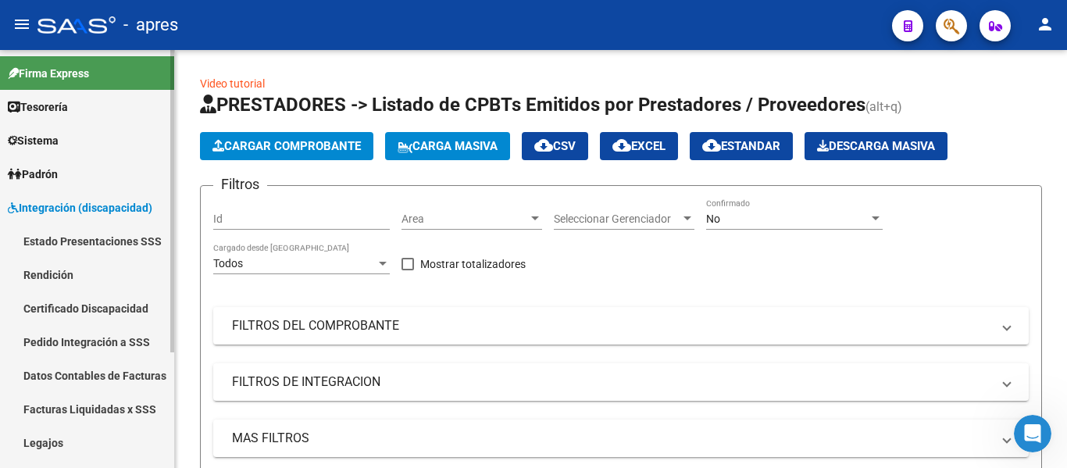
click at [84, 434] on link "Legajos" at bounding box center [87, 443] width 174 height 34
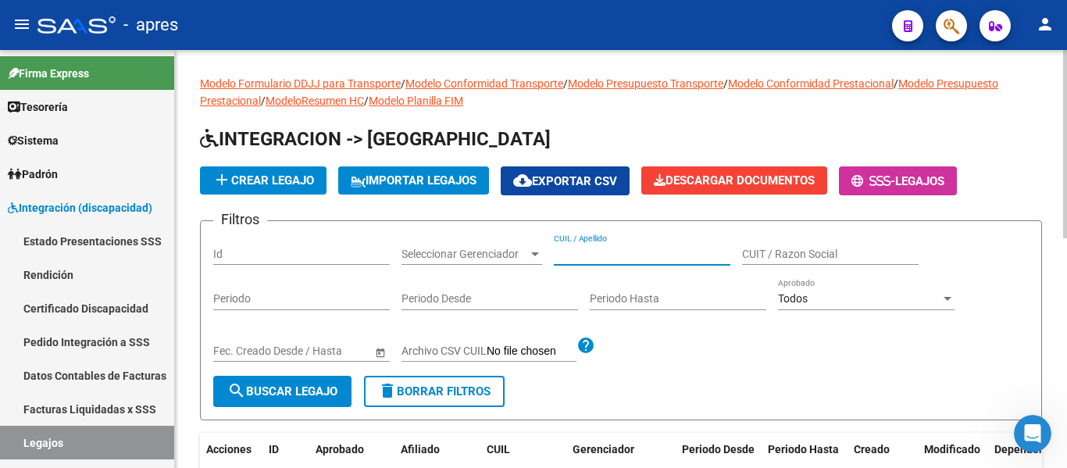
click at [639, 257] on input "CUIL / Apellido" at bounding box center [642, 254] width 176 height 13
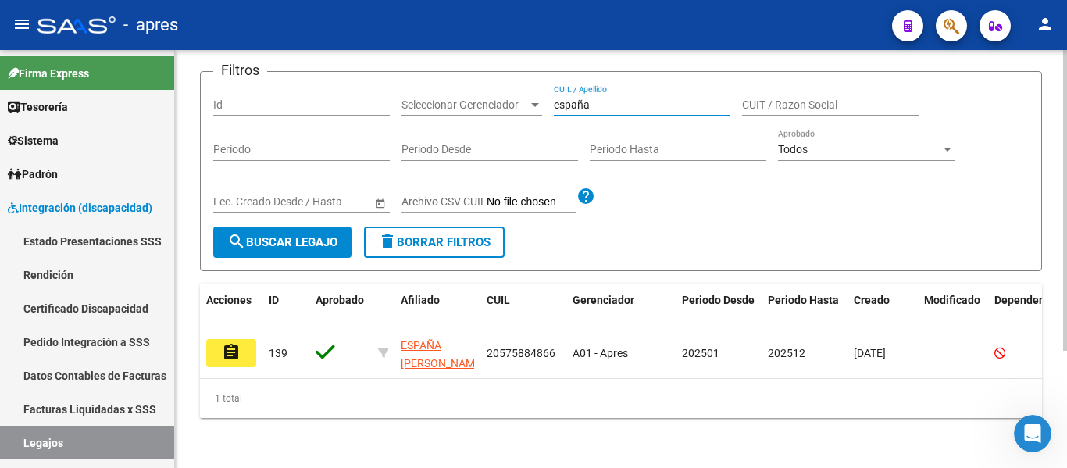
scroll to position [162, 0]
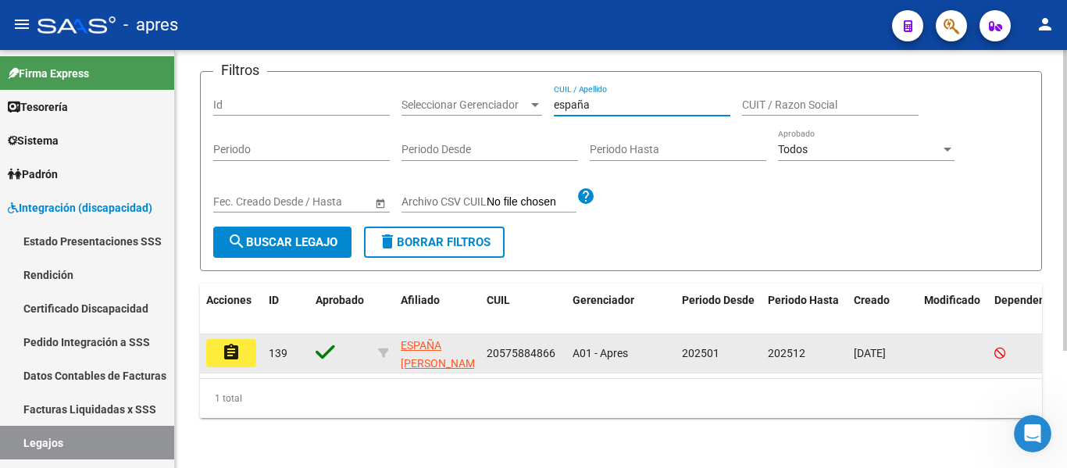
type input "españa"
click at [233, 347] on mat-icon "assignment" at bounding box center [231, 352] width 19 height 19
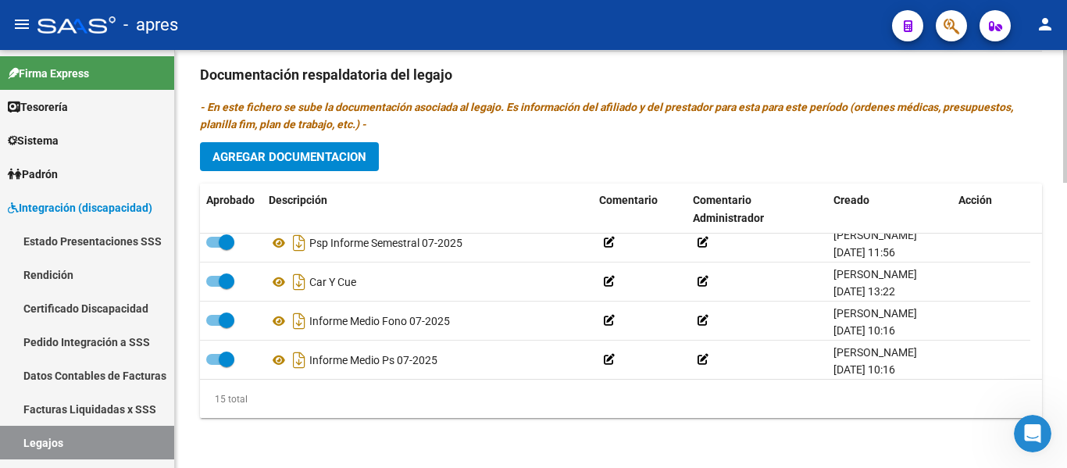
scroll to position [446, 0]
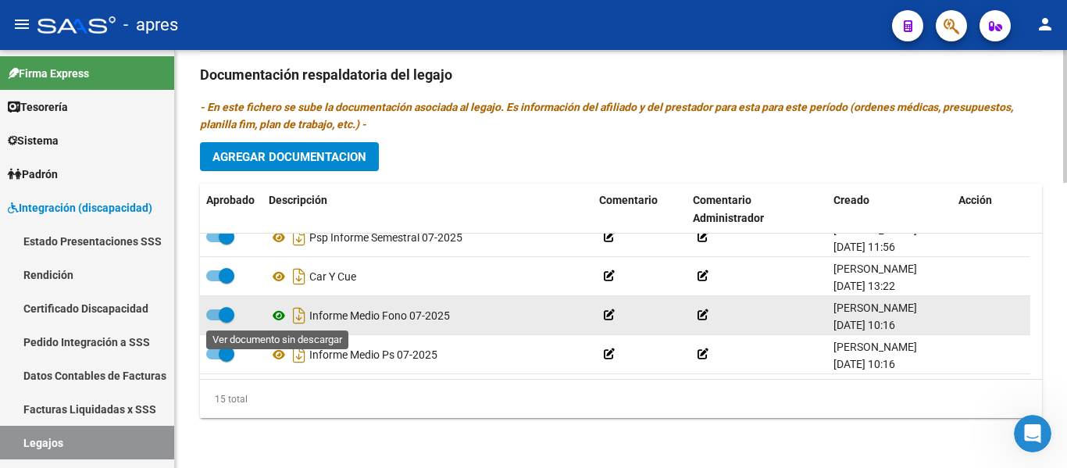
click at [276, 316] on icon at bounding box center [279, 315] width 20 height 19
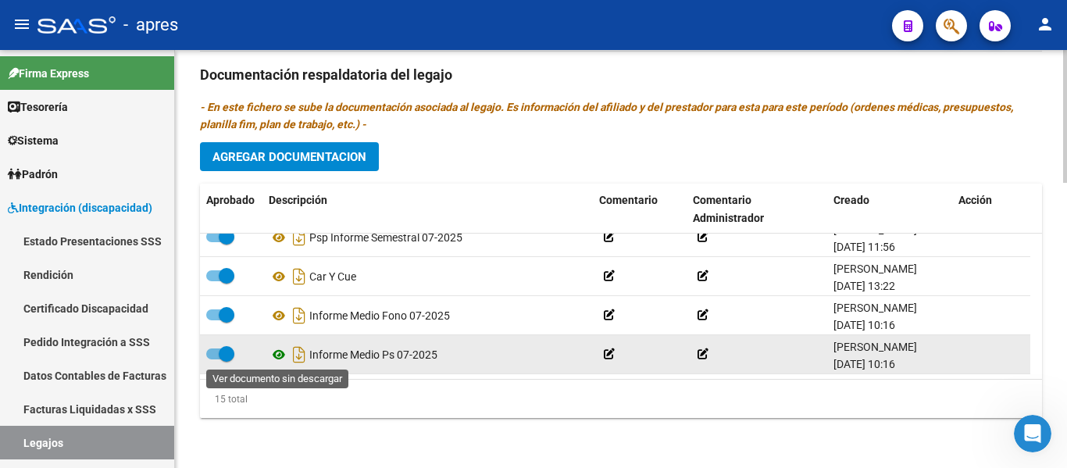
click at [283, 351] on icon at bounding box center [279, 354] width 20 height 19
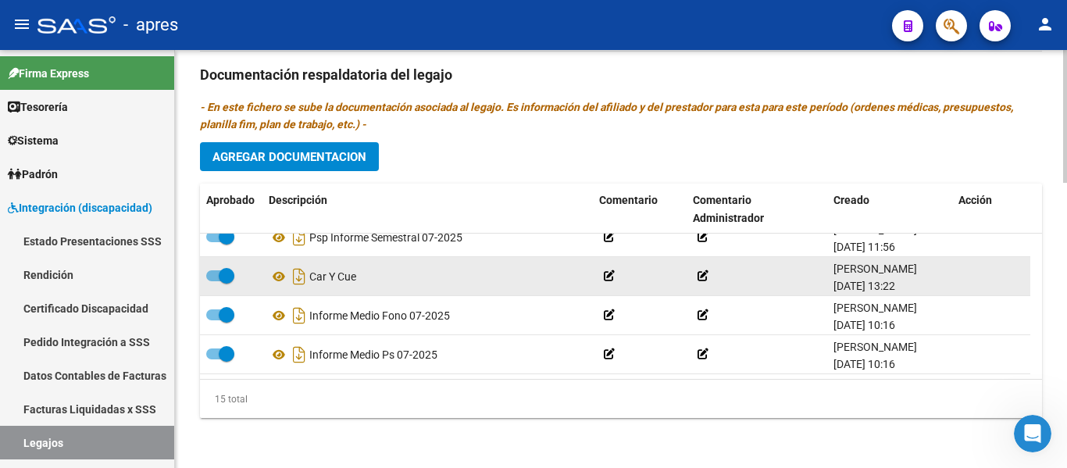
click at [266, 281] on datatable-body-cell "Car Y Cue" at bounding box center [427, 276] width 330 height 38
click at [282, 269] on icon at bounding box center [279, 276] width 20 height 19
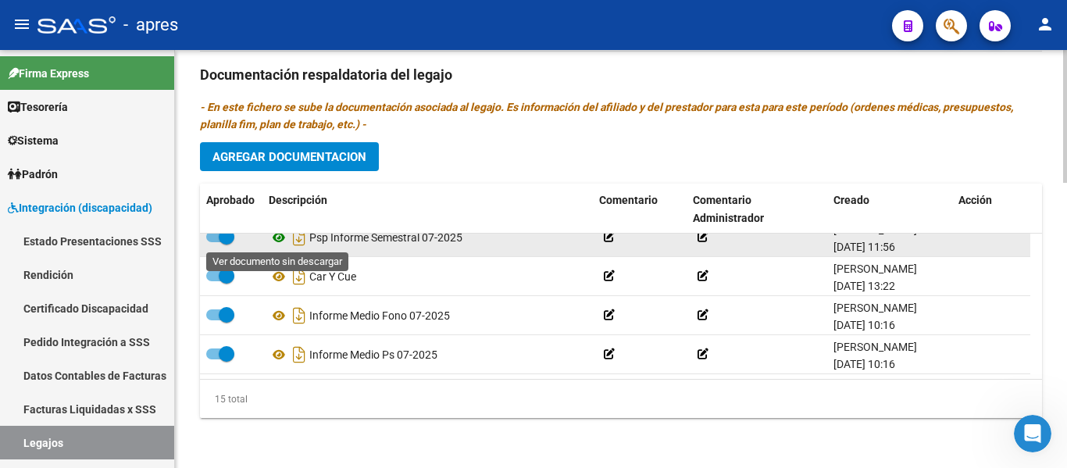
click at [279, 241] on icon at bounding box center [279, 237] width 20 height 19
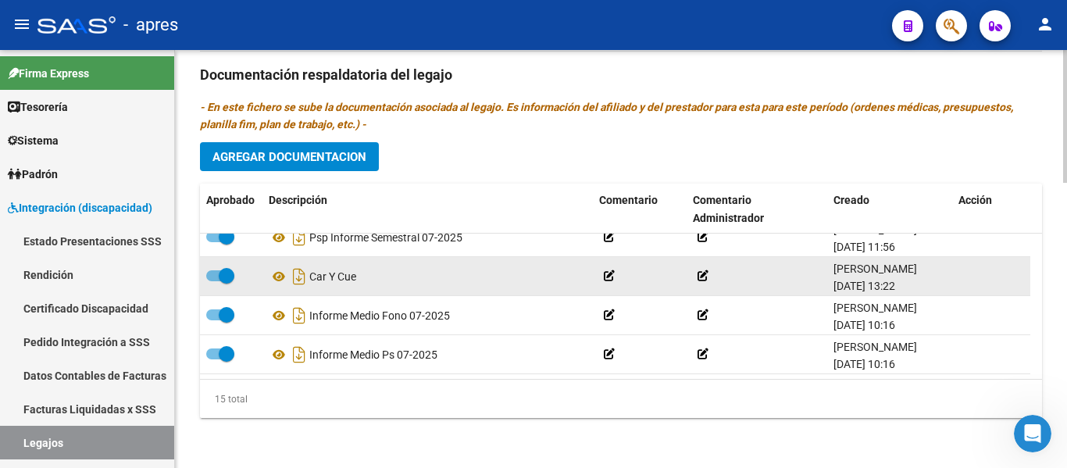
scroll to position [368, 0]
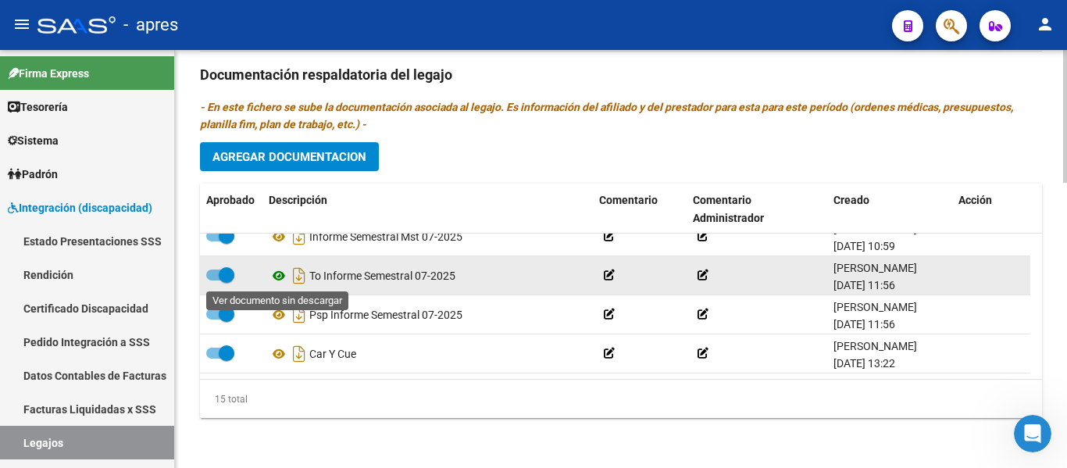
click at [277, 280] on icon at bounding box center [279, 275] width 20 height 19
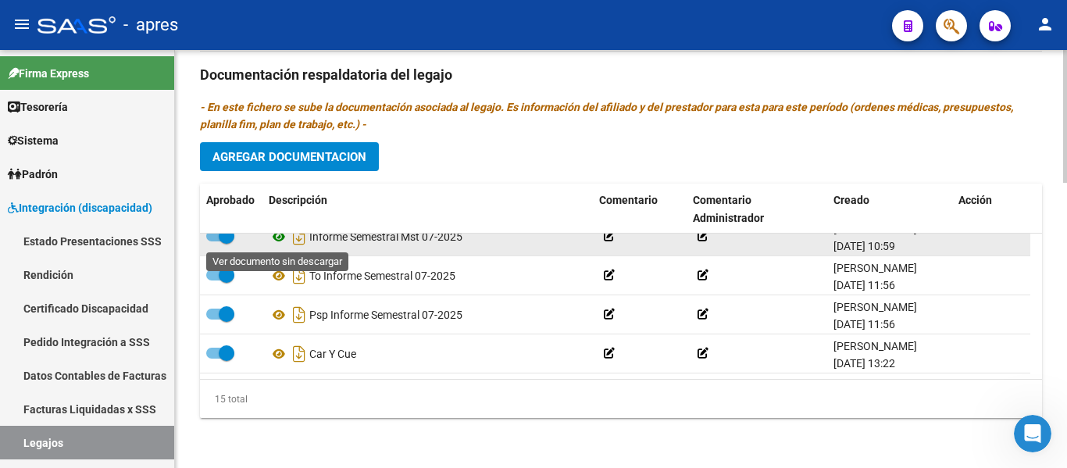
click at [282, 237] on icon at bounding box center [279, 236] width 20 height 19
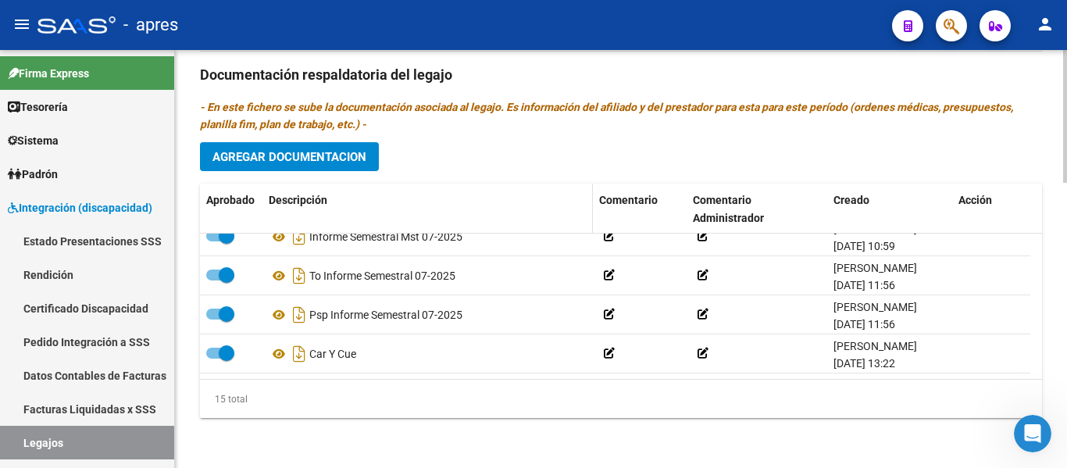
click at [279, 232] on datatable-header-cell "Descripción" at bounding box center [427, 209] width 330 height 52
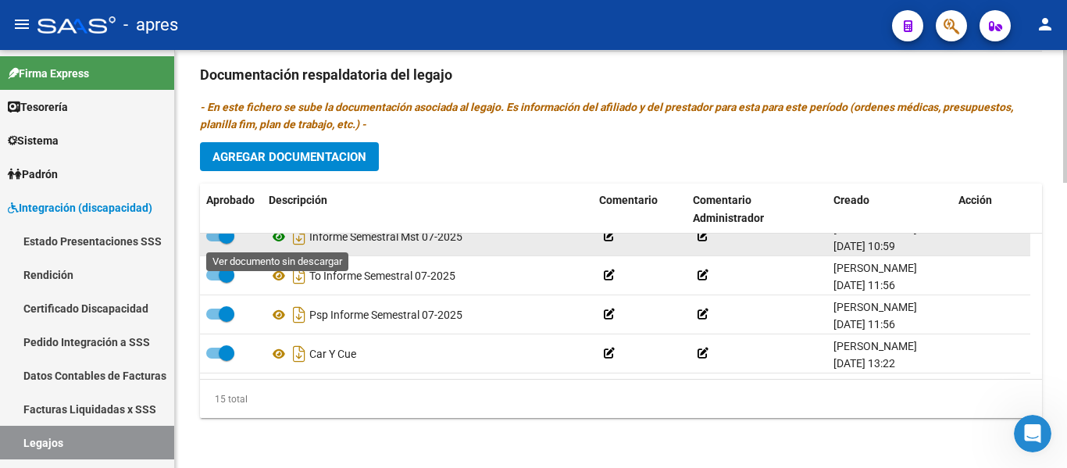
click at [280, 240] on icon at bounding box center [279, 236] width 20 height 19
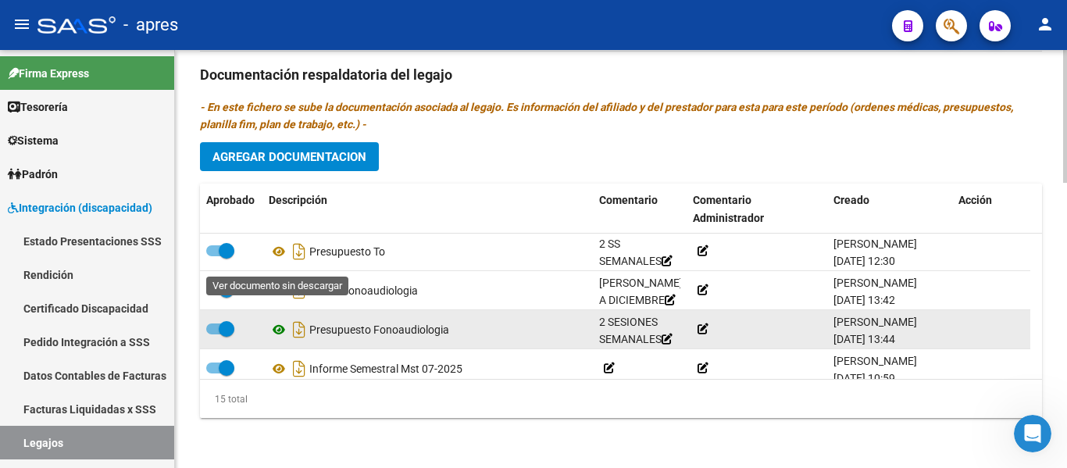
scroll to position [212, 0]
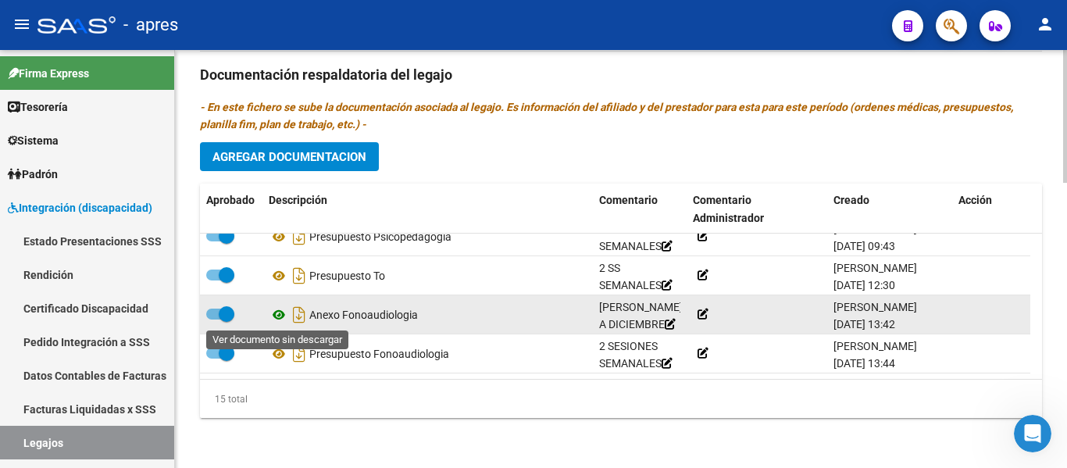
click at [284, 316] on icon at bounding box center [279, 314] width 20 height 19
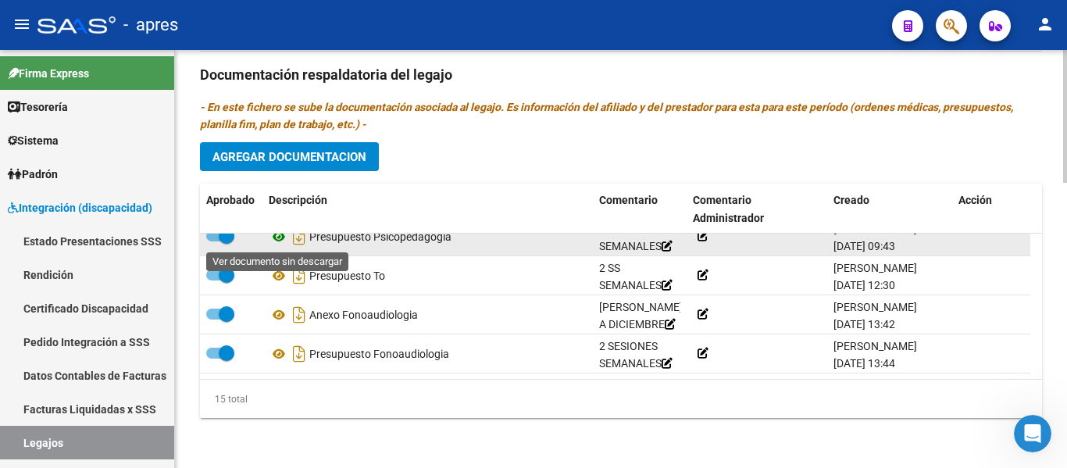
click at [276, 240] on icon at bounding box center [279, 236] width 20 height 19
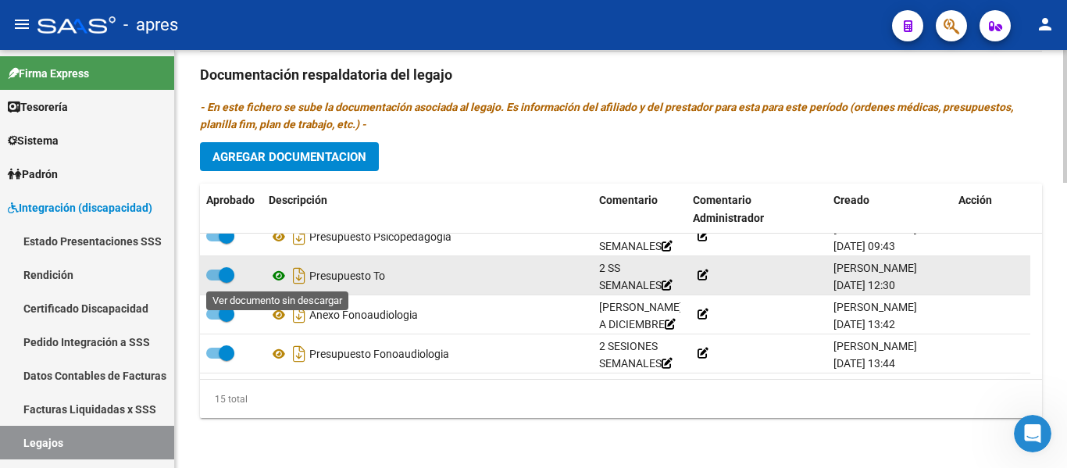
click at [280, 283] on icon at bounding box center [279, 275] width 20 height 19
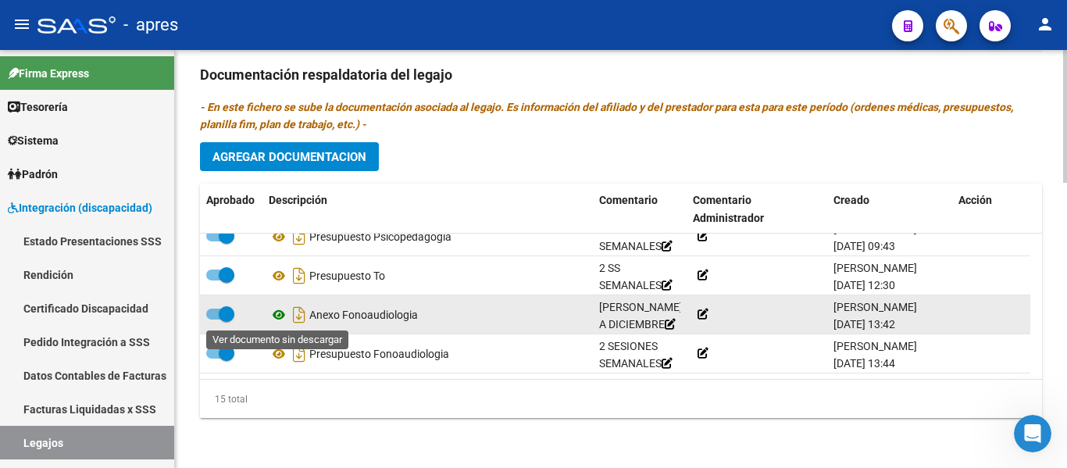
click at [280, 319] on icon at bounding box center [279, 314] width 20 height 19
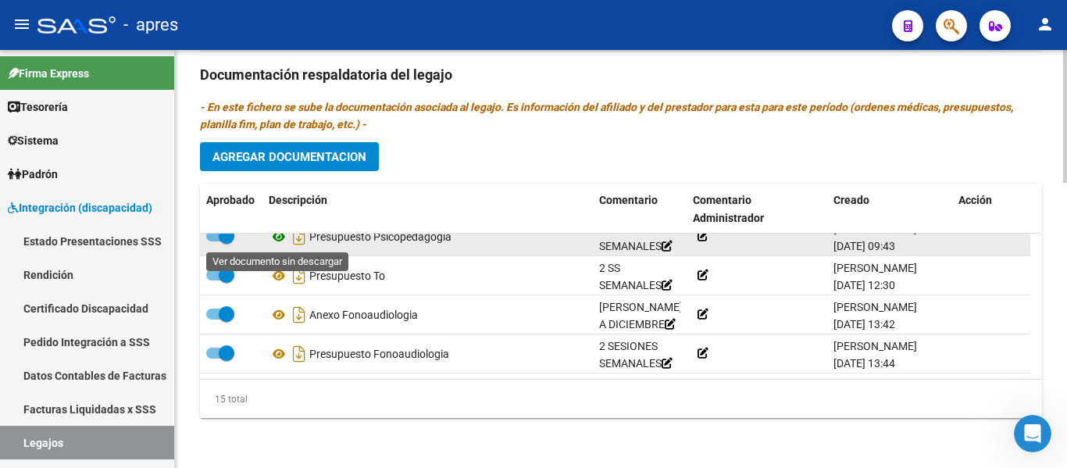
click at [277, 238] on icon at bounding box center [279, 236] width 20 height 19
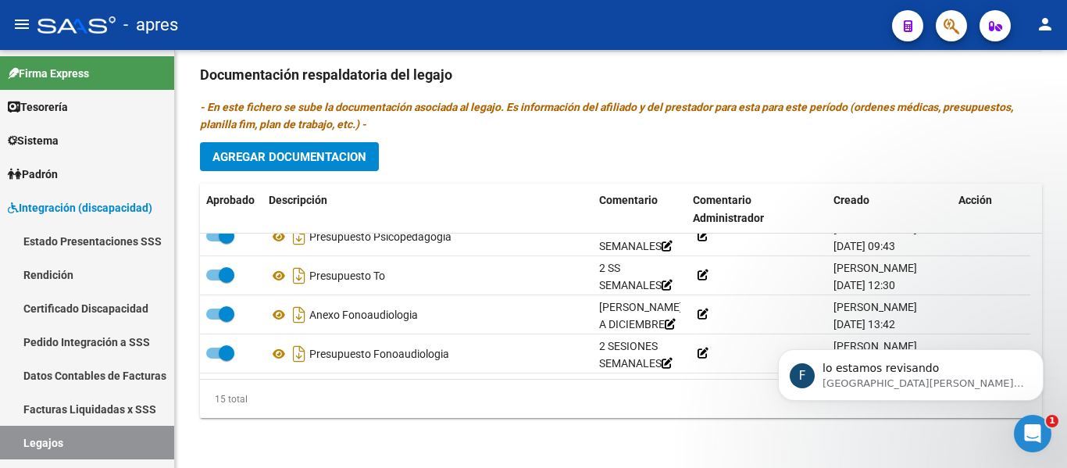
scroll to position [5964, 0]
